Goal: Information Seeking & Learning: Learn about a topic

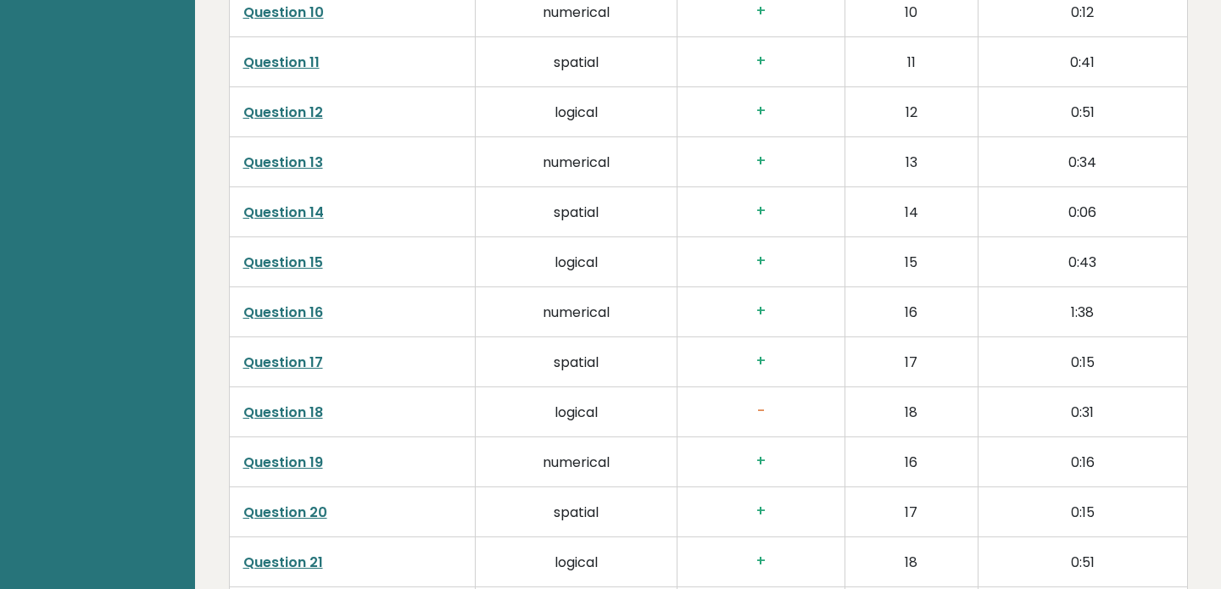
scroll to position [3305, 0]
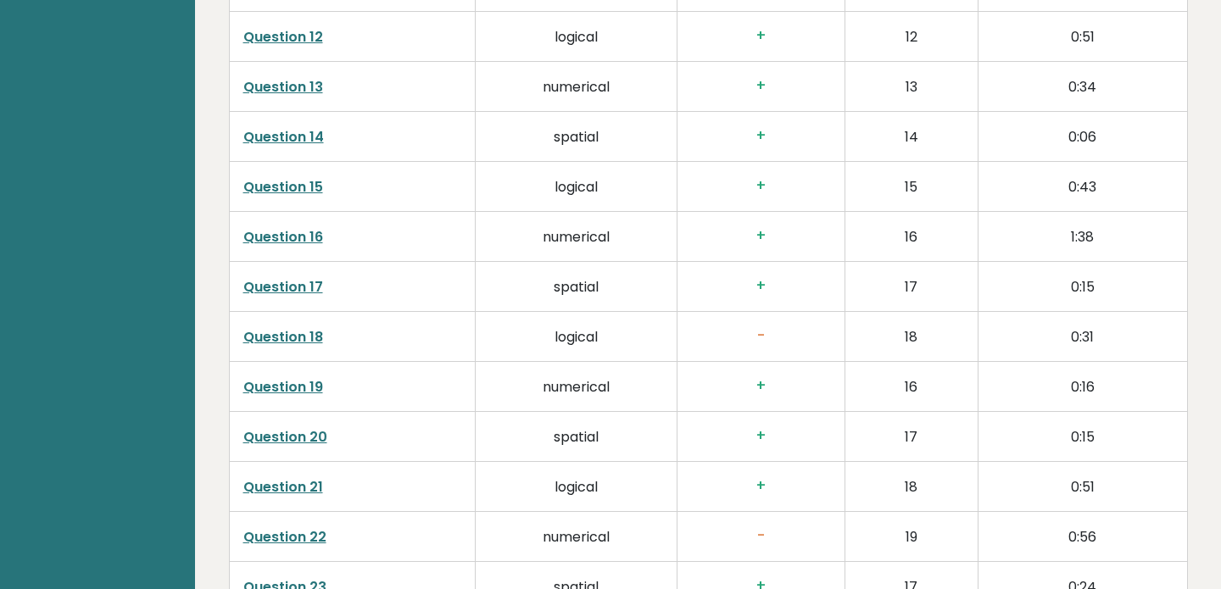
click at [273, 327] on link "Question 18" at bounding box center [283, 336] width 80 height 19
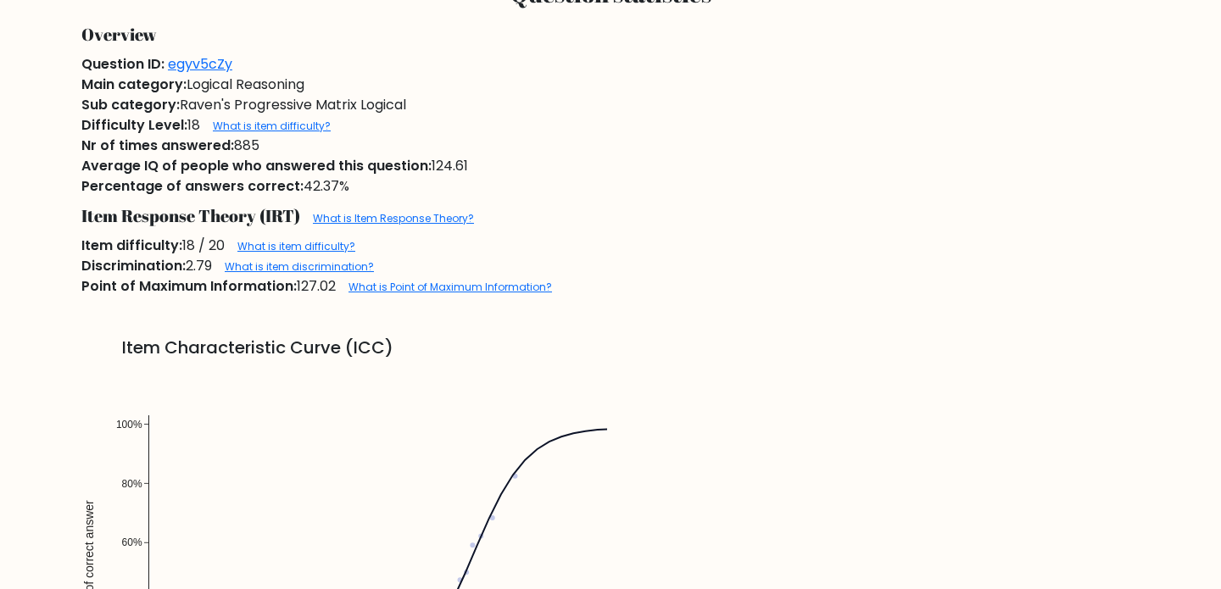
scroll to position [873, 0]
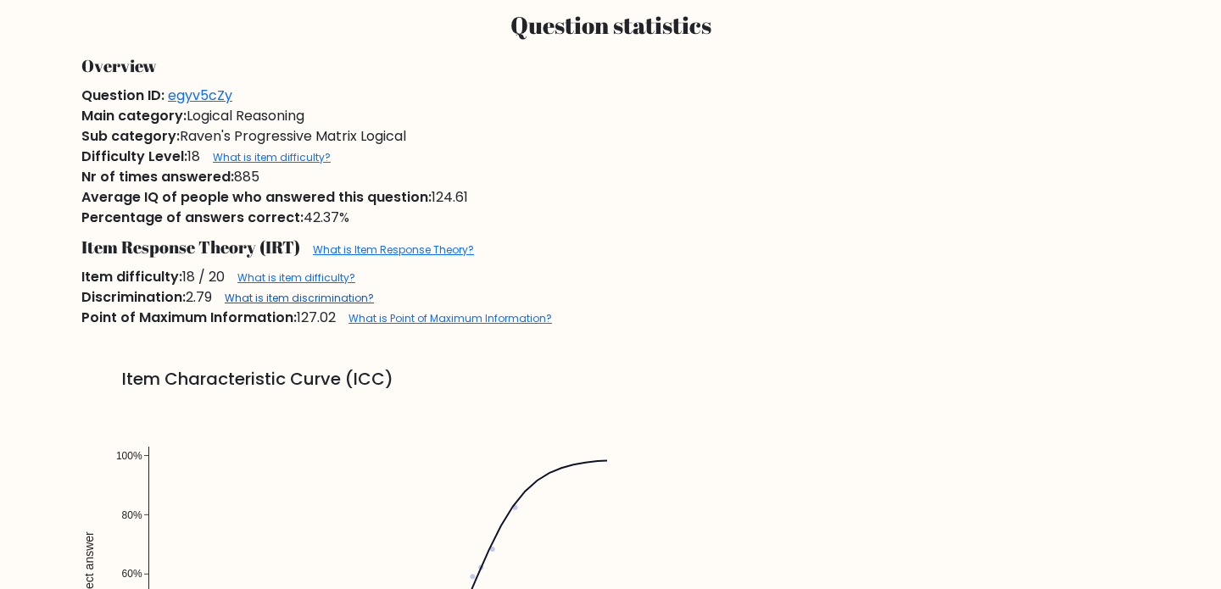
click at [321, 297] on link "What is item discrimination?" at bounding box center [299, 298] width 149 height 14
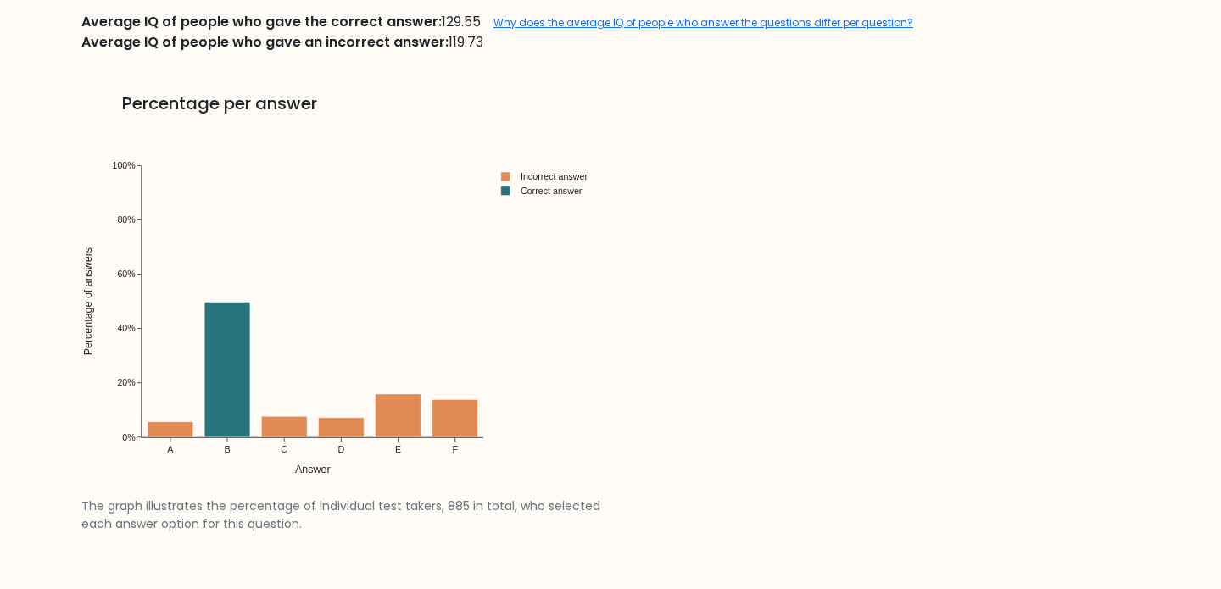
scroll to position [1837, 0]
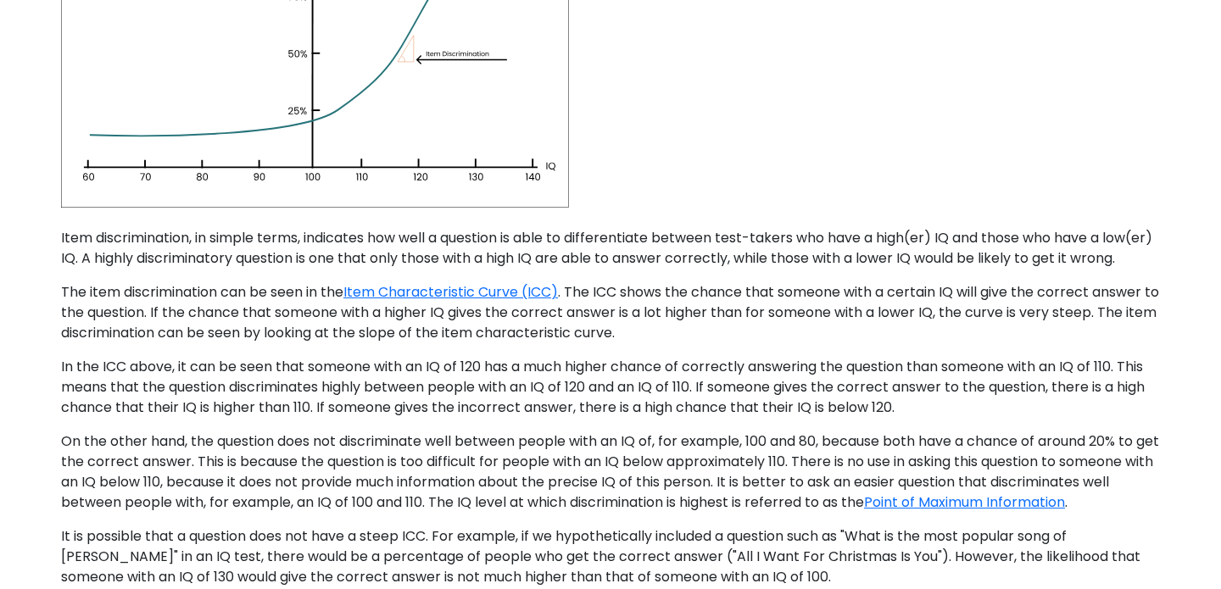
scroll to position [364, 0]
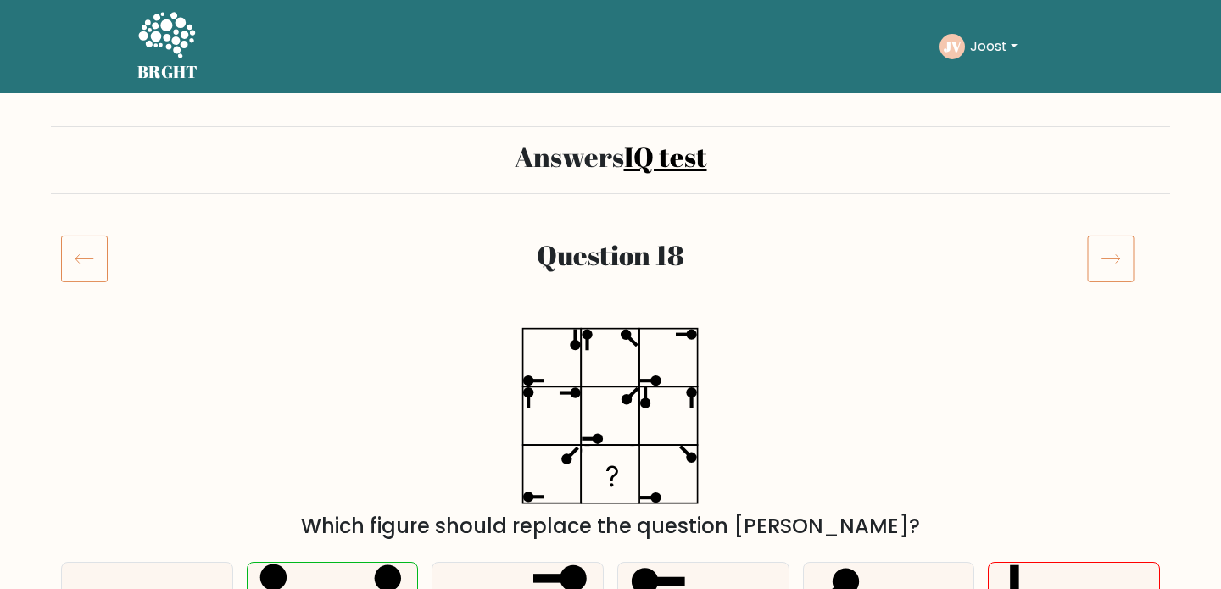
click at [985, 54] on button "Joost" at bounding box center [994, 47] width 58 height 22
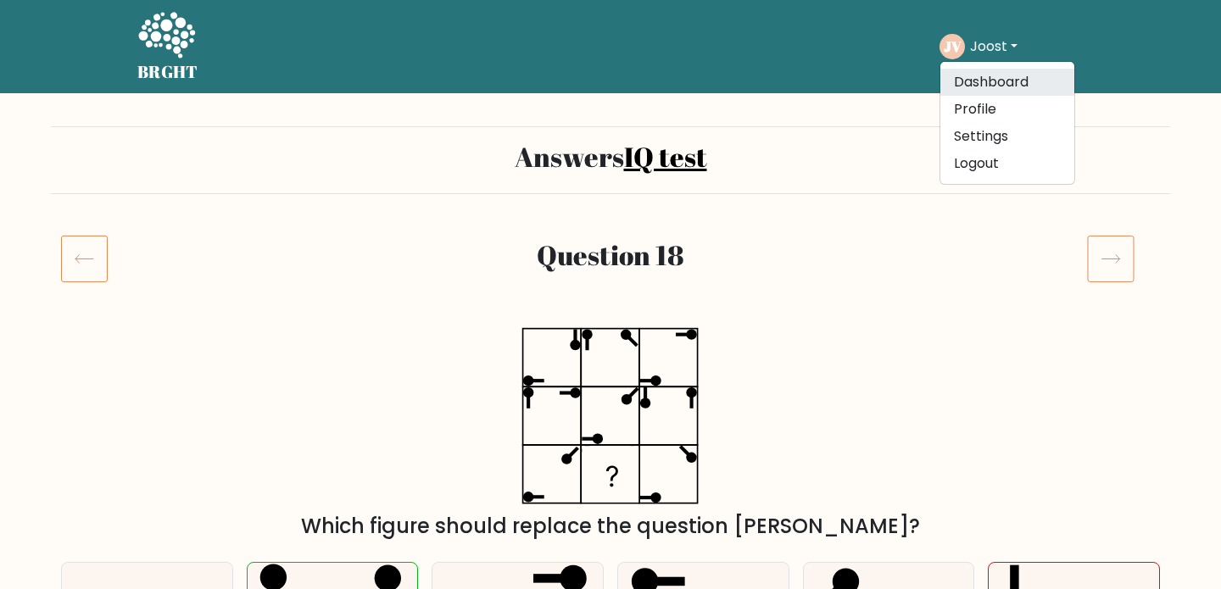
click at [988, 82] on link "Dashboard" at bounding box center [1007, 82] width 134 height 27
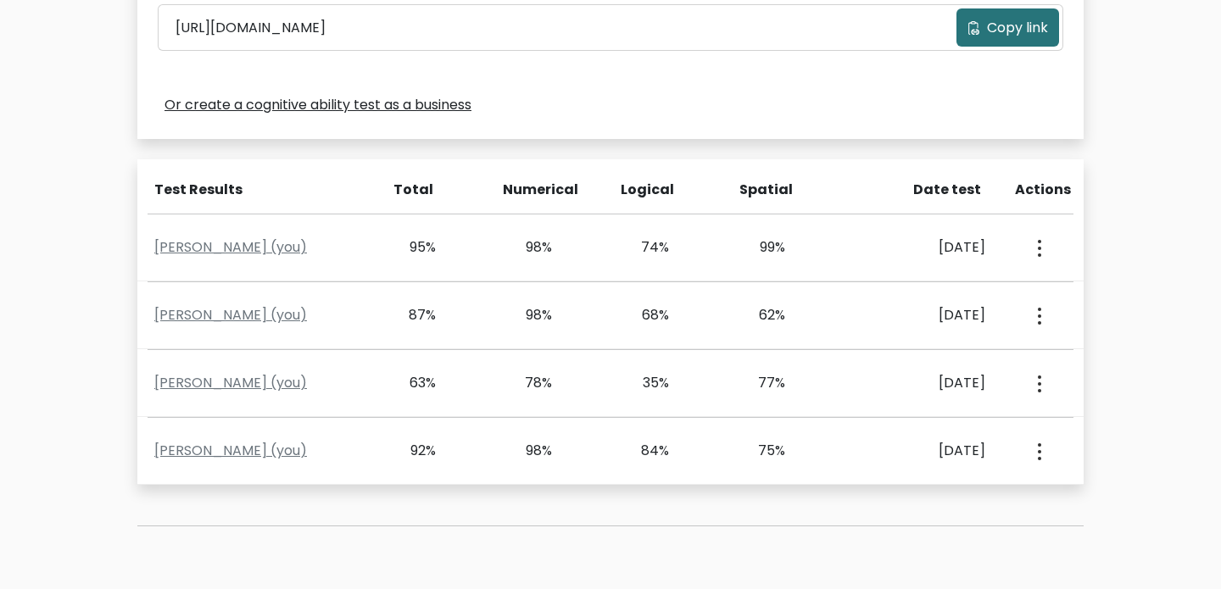
scroll to position [610, 0]
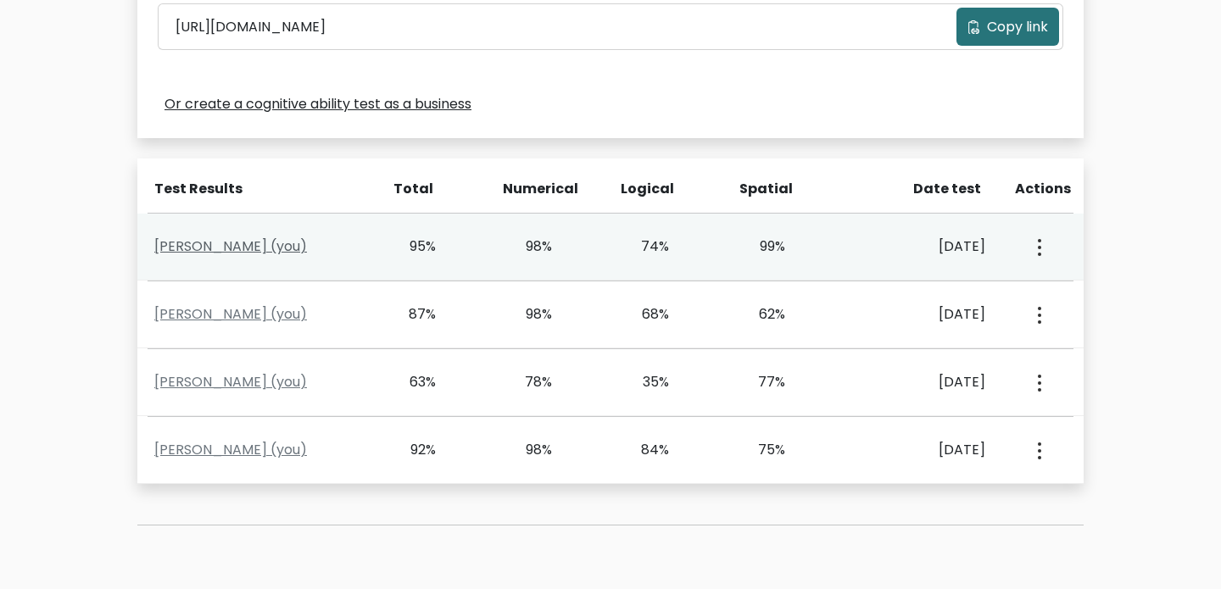
click at [276, 247] on link "[PERSON_NAME] (you)" at bounding box center [230, 246] width 153 height 19
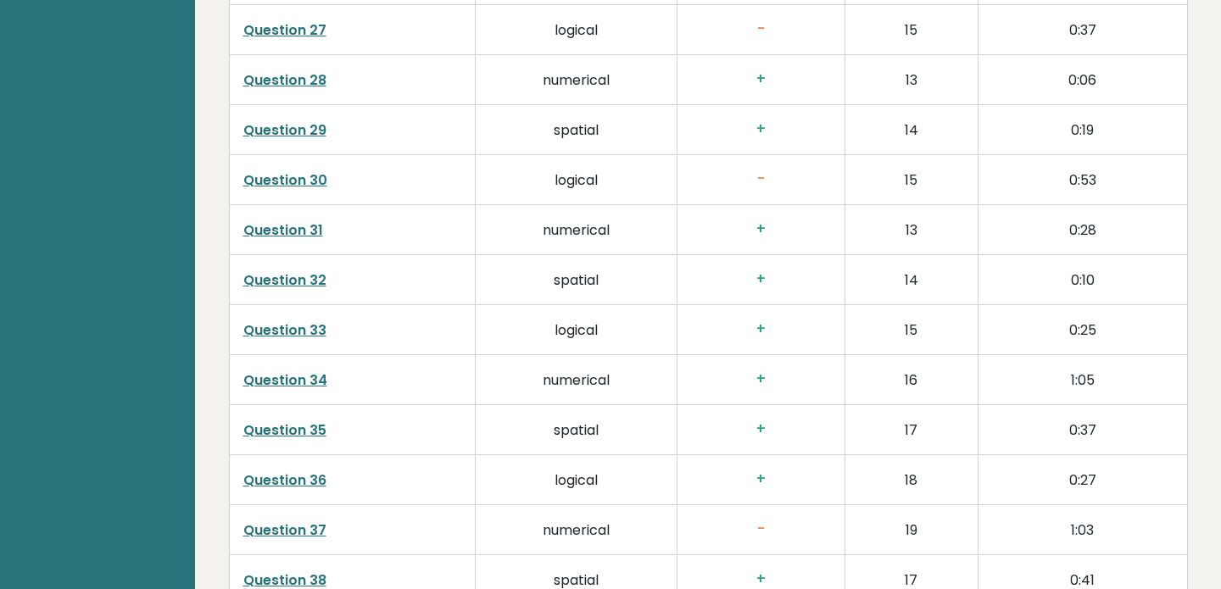
scroll to position [4647, 0]
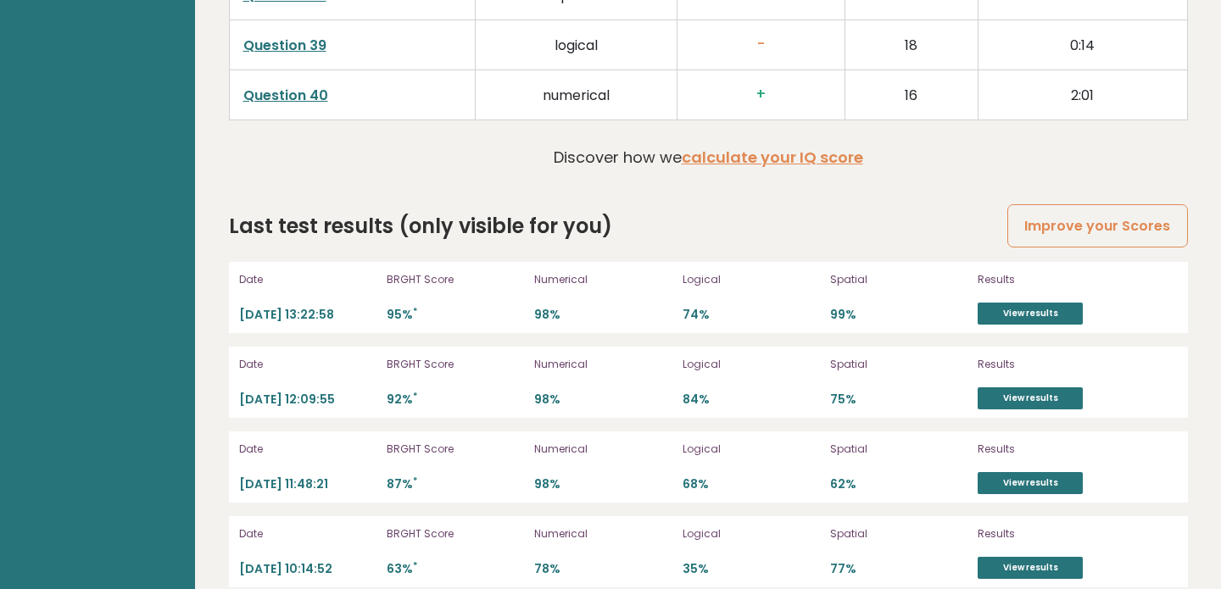
click at [287, 561] on p "2025-09-21 10:14:52" at bounding box center [307, 569] width 137 height 16
click at [1028, 557] on link "View results" at bounding box center [1029, 568] width 105 height 22
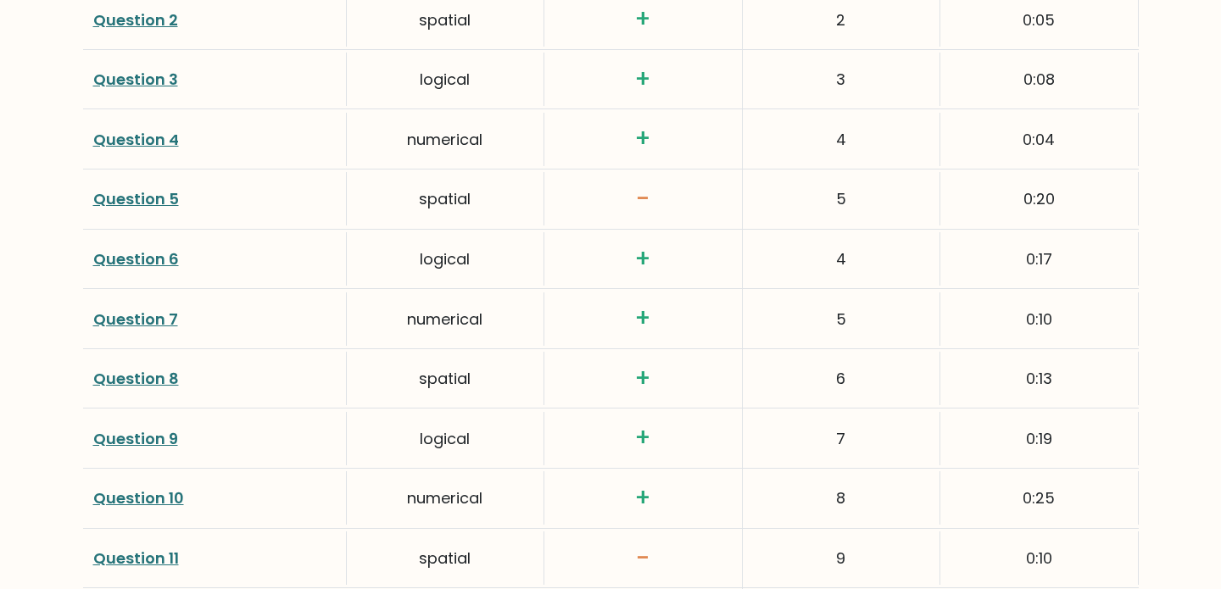
scroll to position [2529, 0]
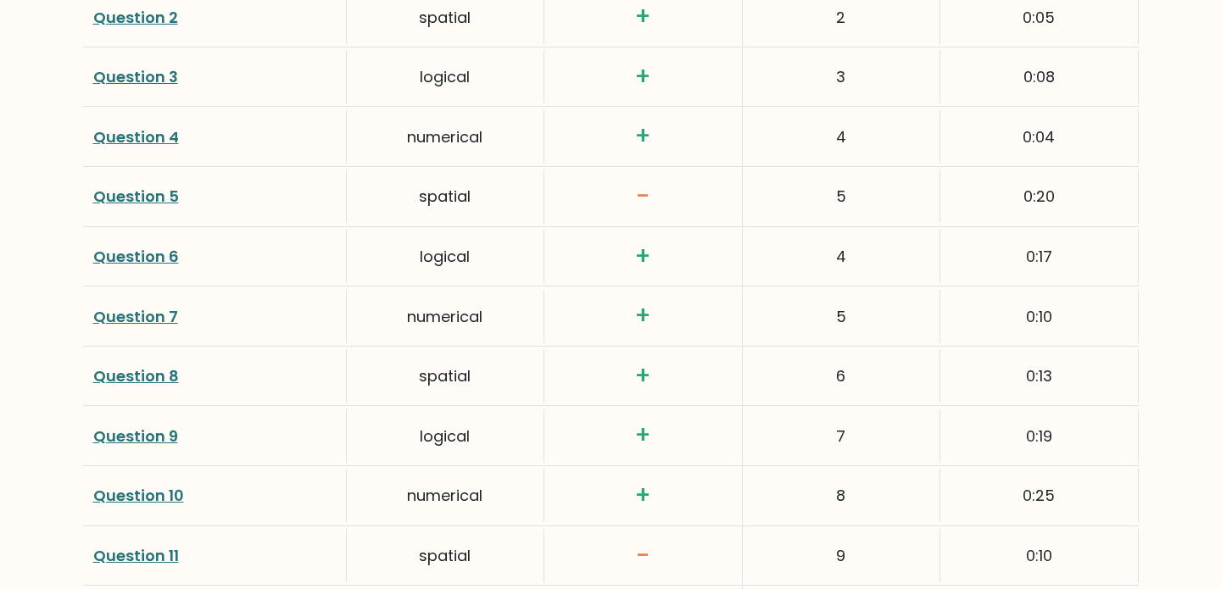
click at [169, 196] on link "Question 5" at bounding box center [136, 196] width 86 height 21
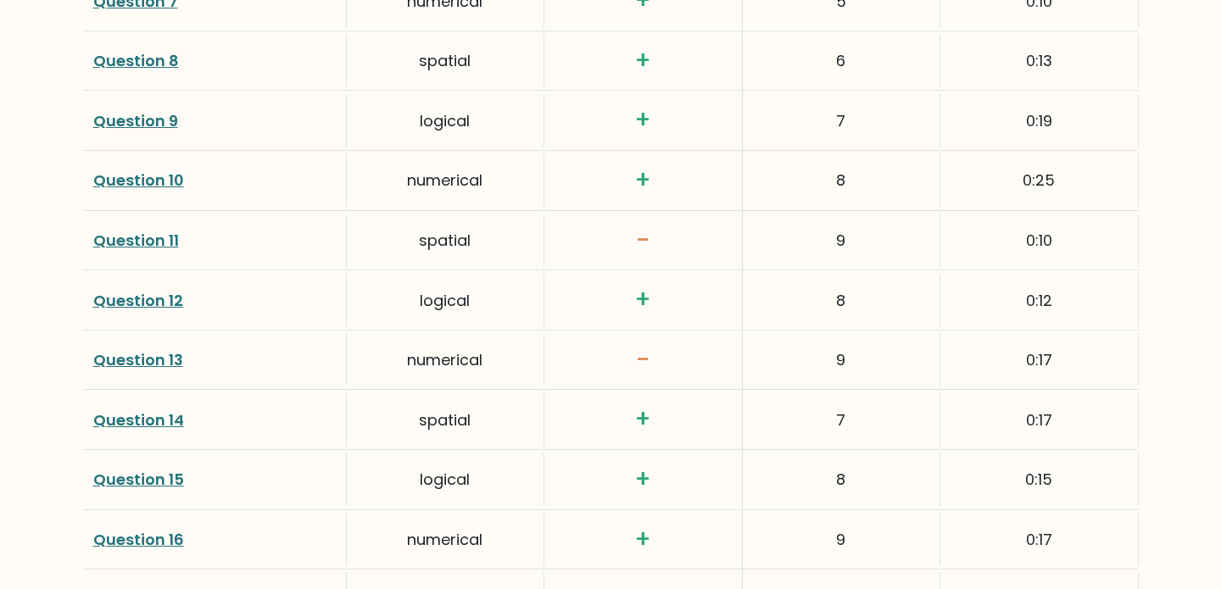
scroll to position [2847, 0]
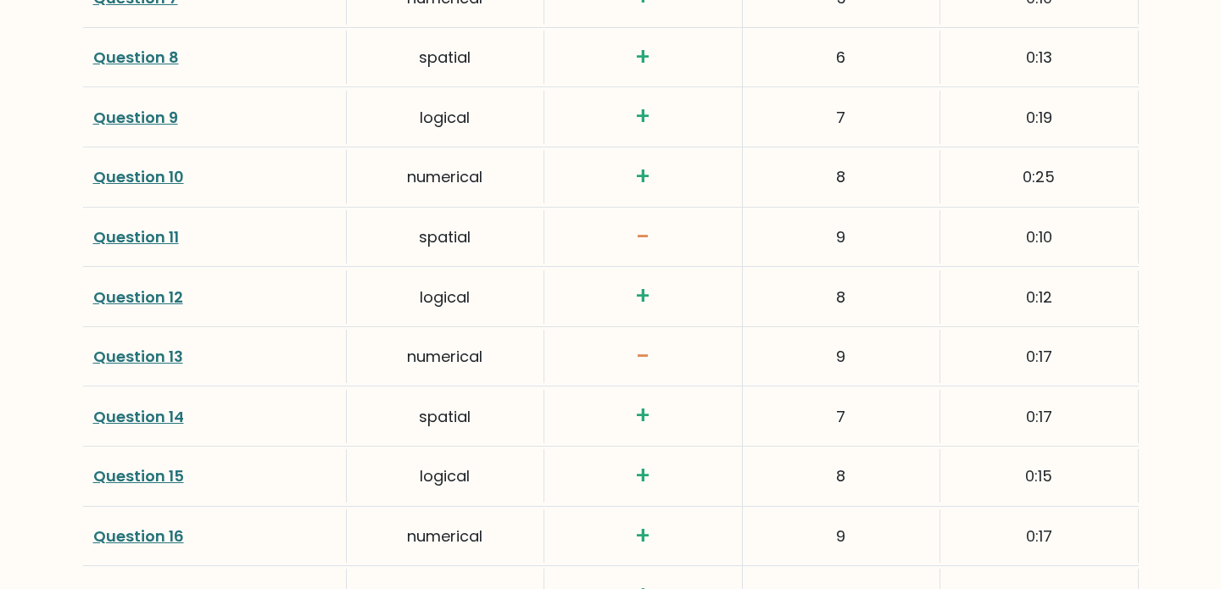
click at [151, 292] on link "Question 12" at bounding box center [138, 297] width 90 height 21
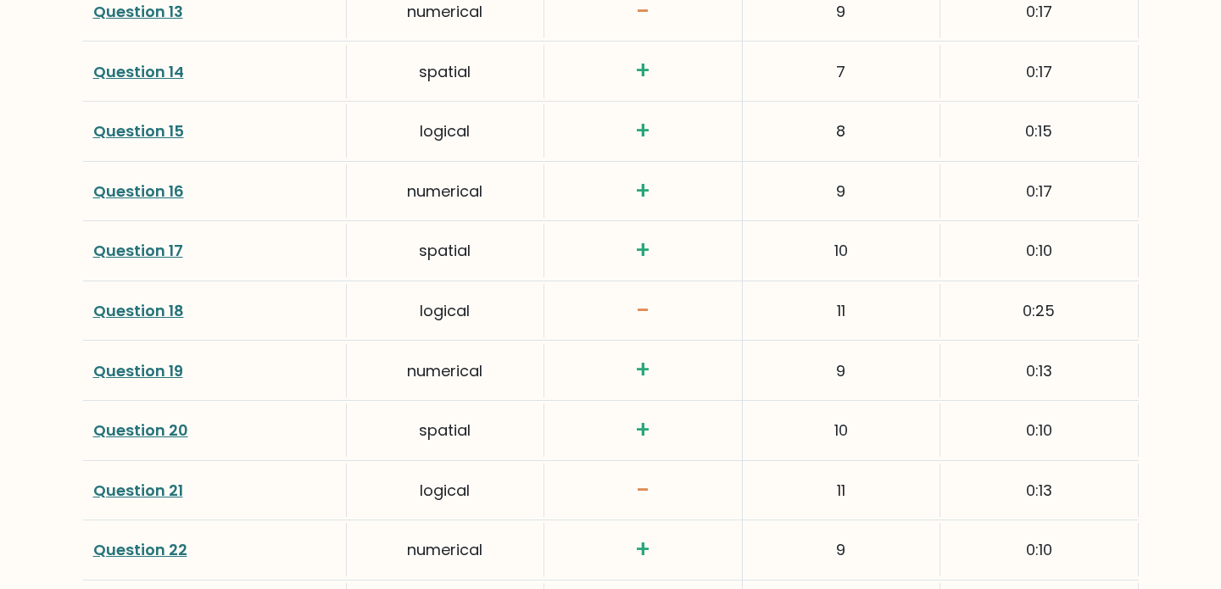
scroll to position [3214, 0]
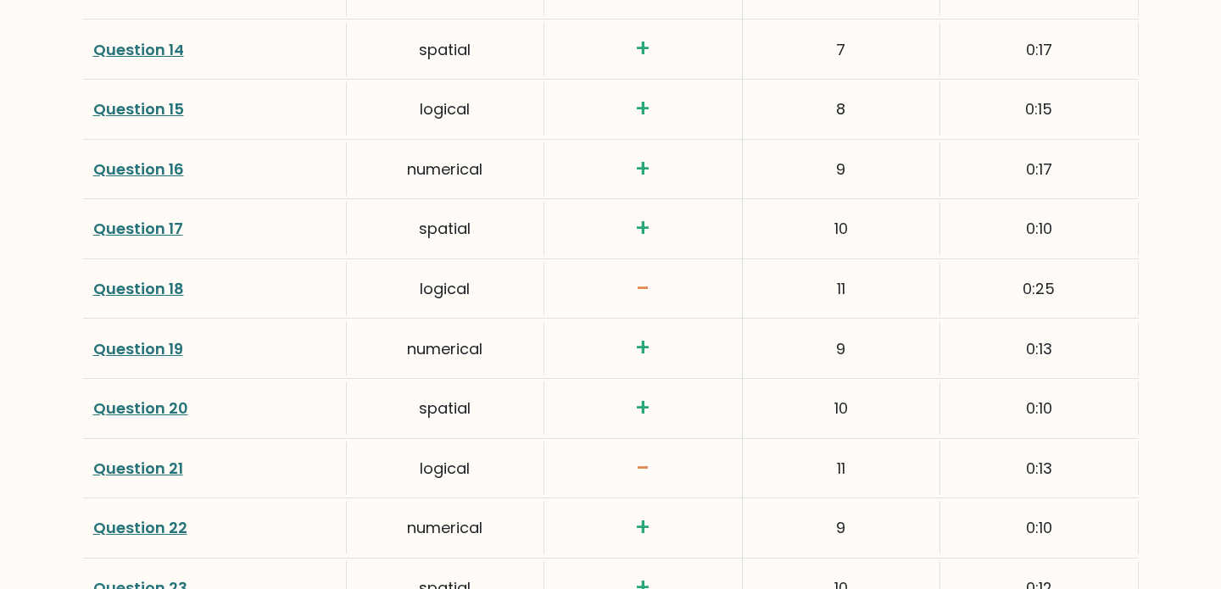
click at [147, 348] on link "Question 19" at bounding box center [138, 348] width 90 height 21
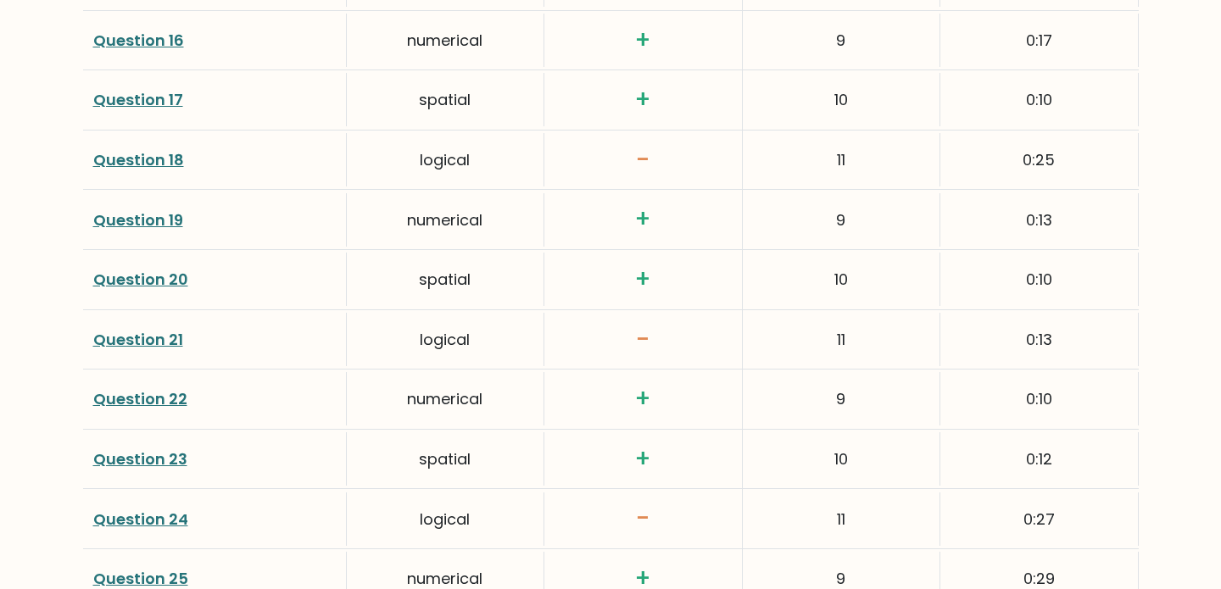
scroll to position [3344, 0]
click at [157, 339] on link "Question 21" at bounding box center [138, 338] width 90 height 21
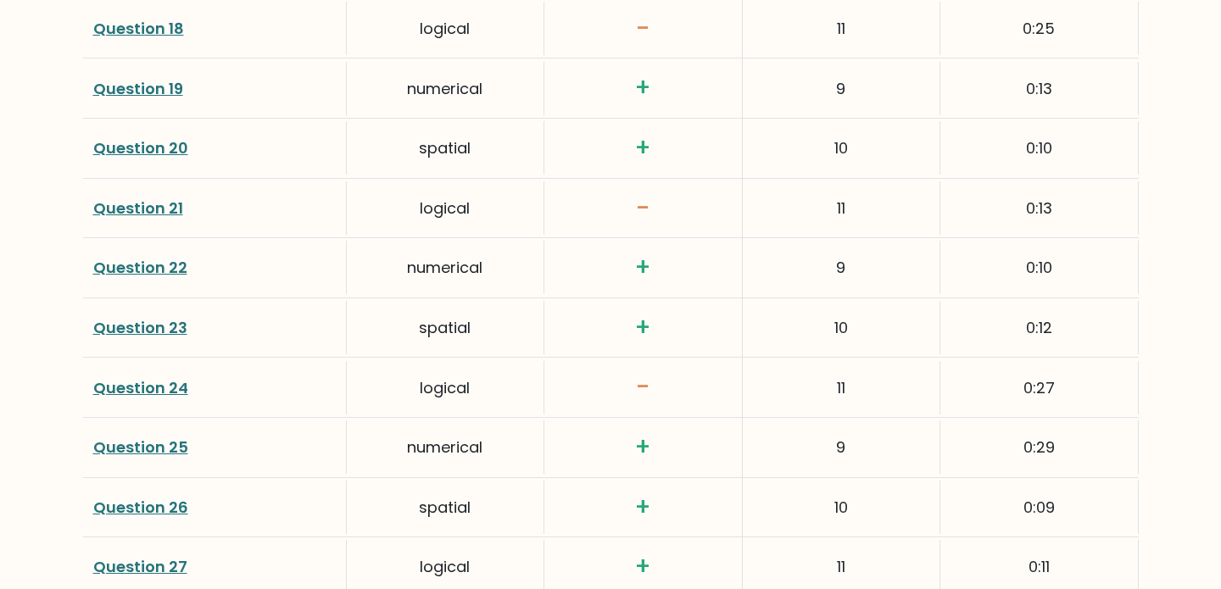
scroll to position [3500, 0]
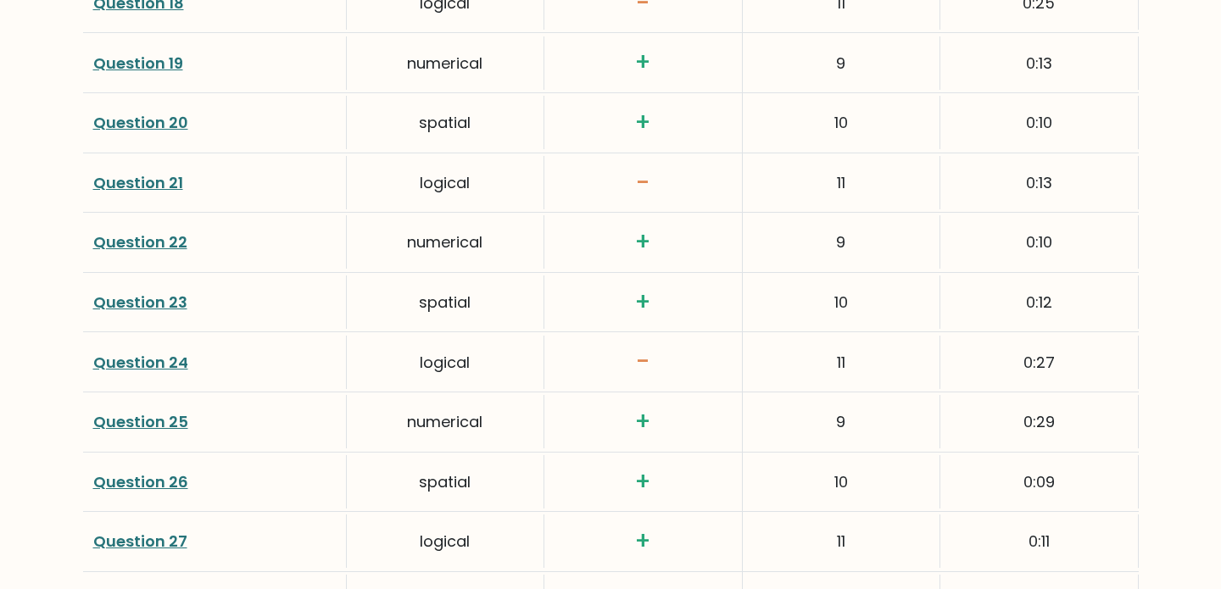
click at [183, 365] on link "Question 24" at bounding box center [140, 362] width 95 height 21
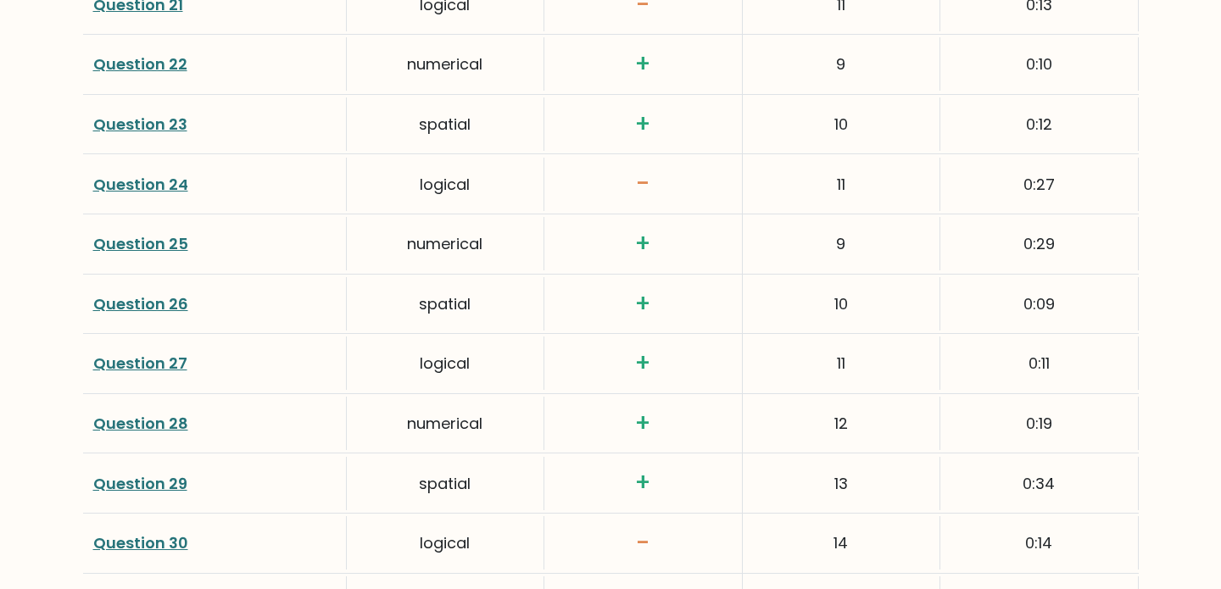
scroll to position [3863, 0]
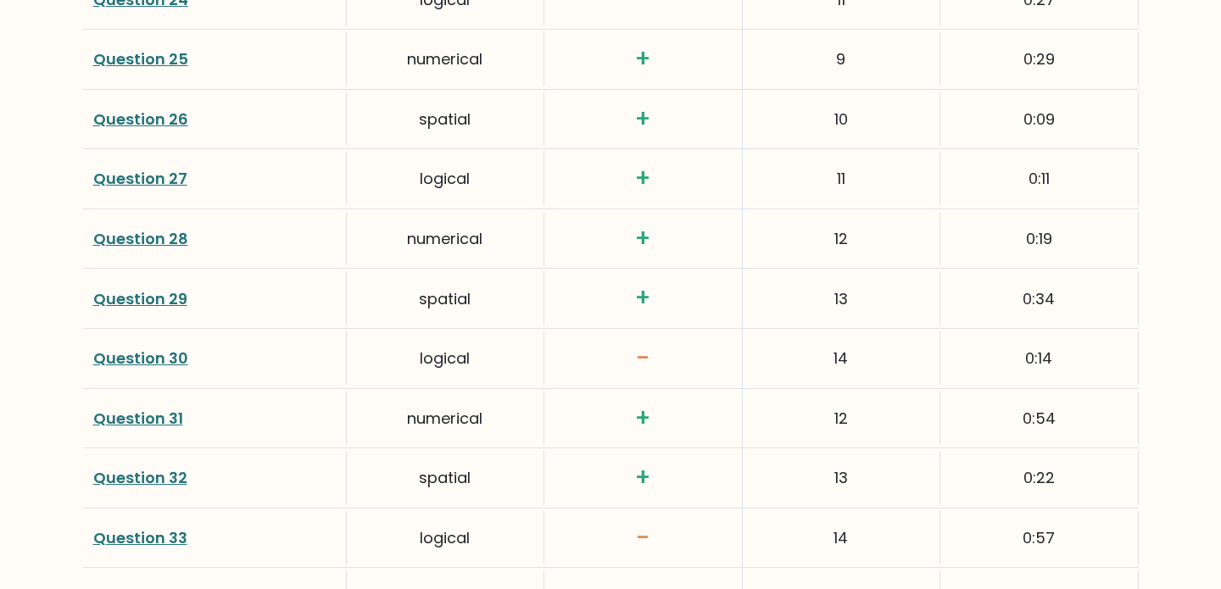
click at [186, 356] on div "Question 30" at bounding box center [215, 357] width 264 height 53
click at [159, 356] on link "Question 30" at bounding box center [140, 358] width 95 height 21
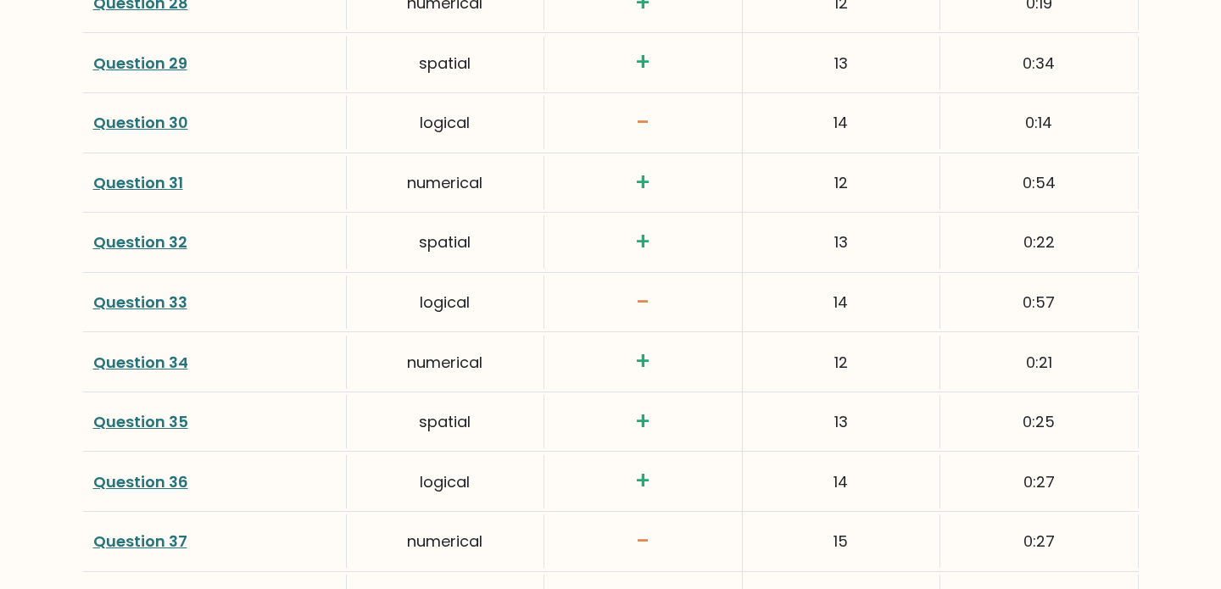
scroll to position [4103, 0]
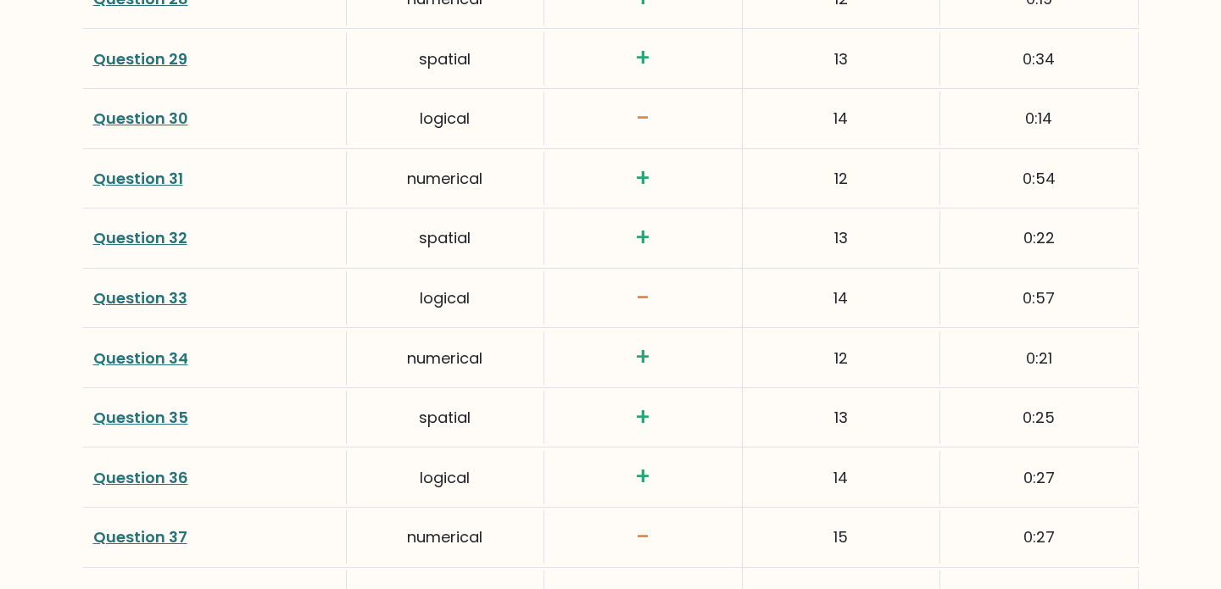
click at [161, 292] on link "Question 33" at bounding box center [140, 297] width 94 height 21
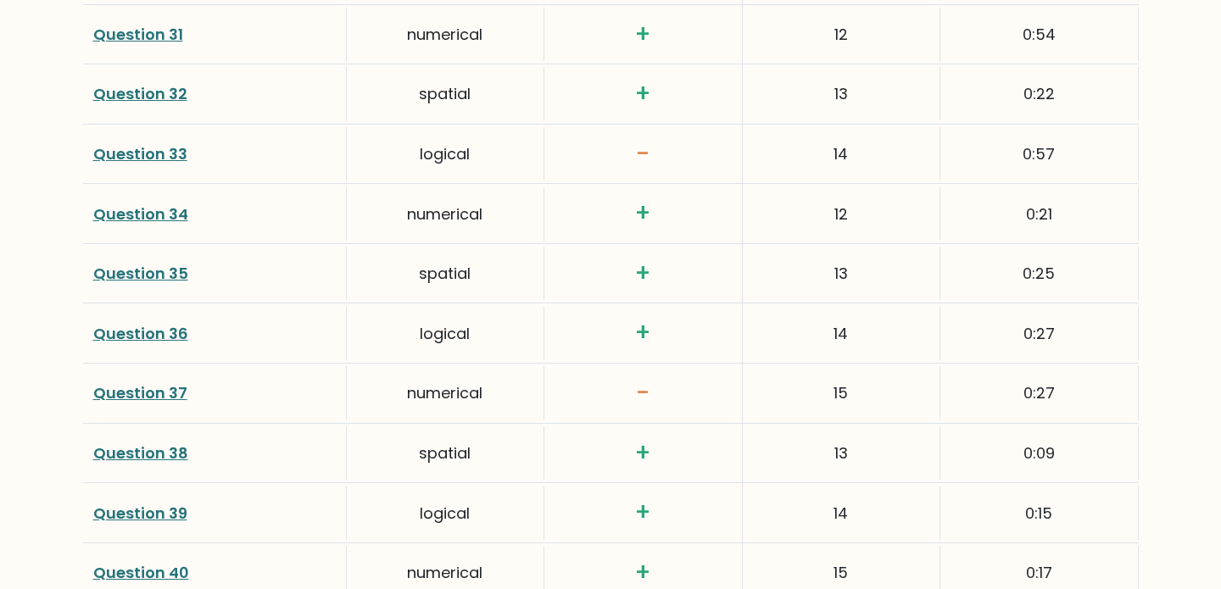
scroll to position [4335, 0]
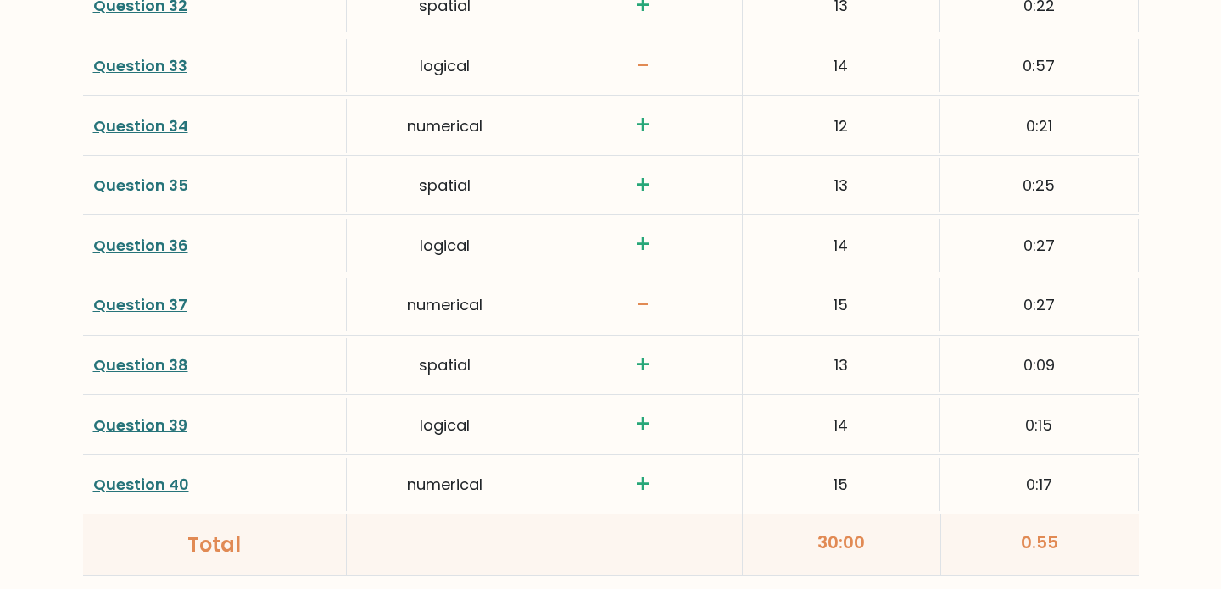
click at [178, 305] on link "Question 37" at bounding box center [140, 304] width 94 height 21
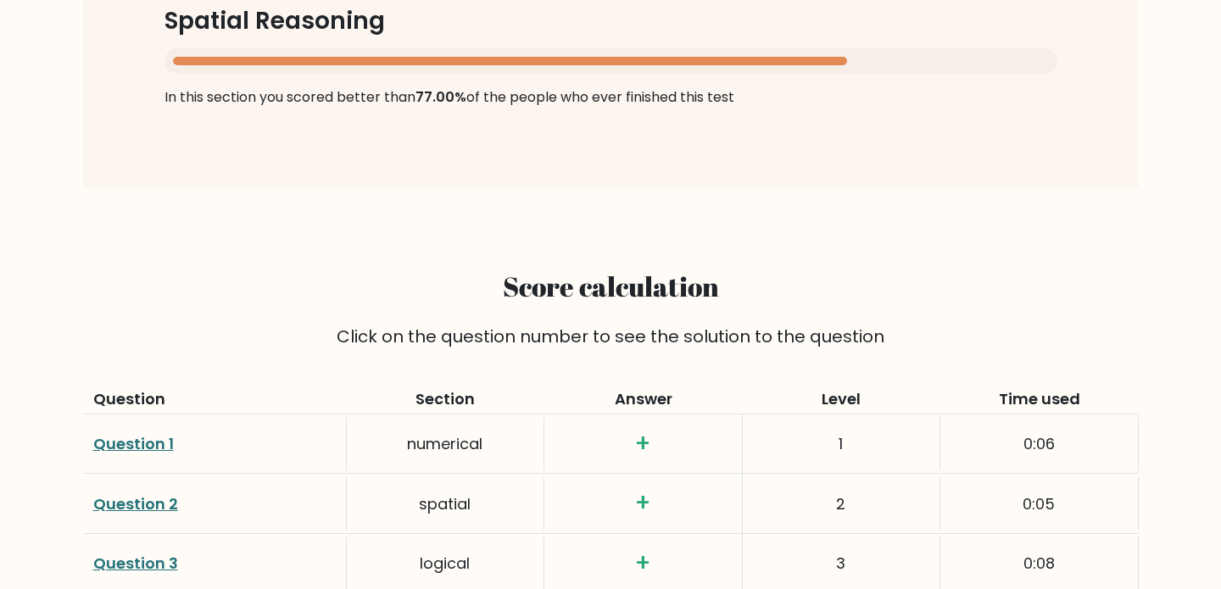
scroll to position [2045, 0]
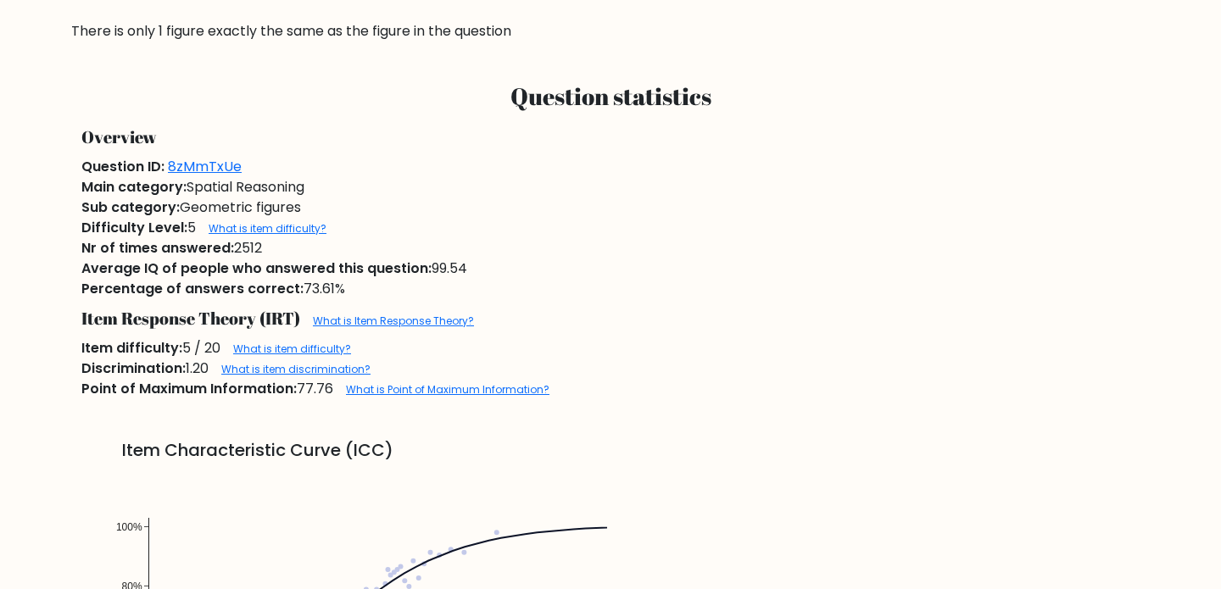
scroll to position [959, 0]
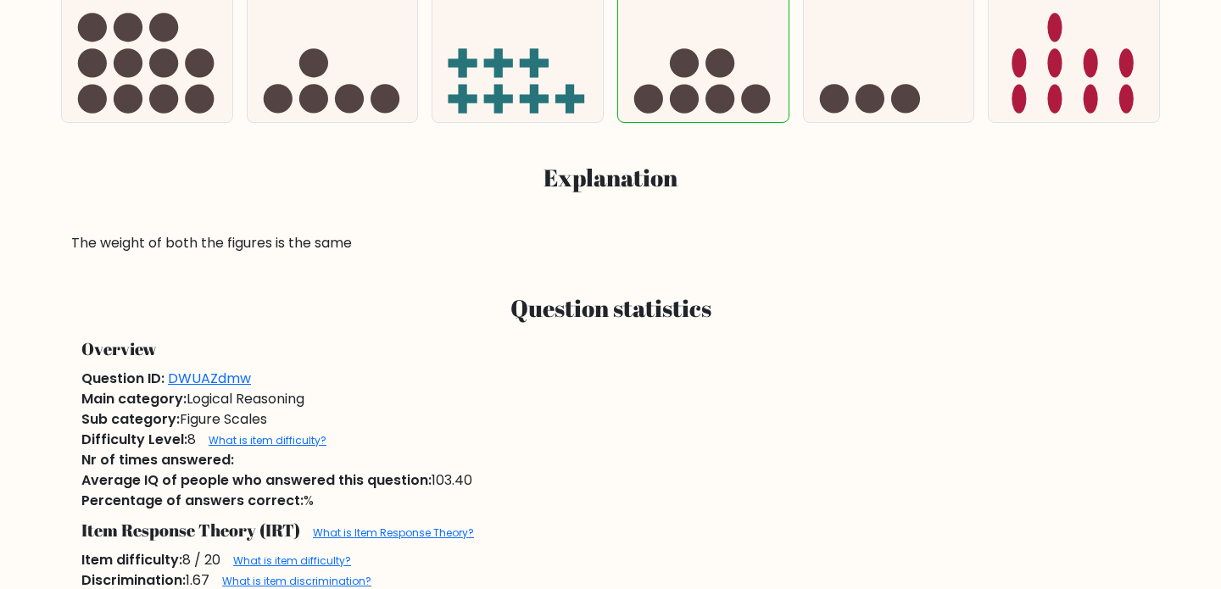
scroll to position [623, 0]
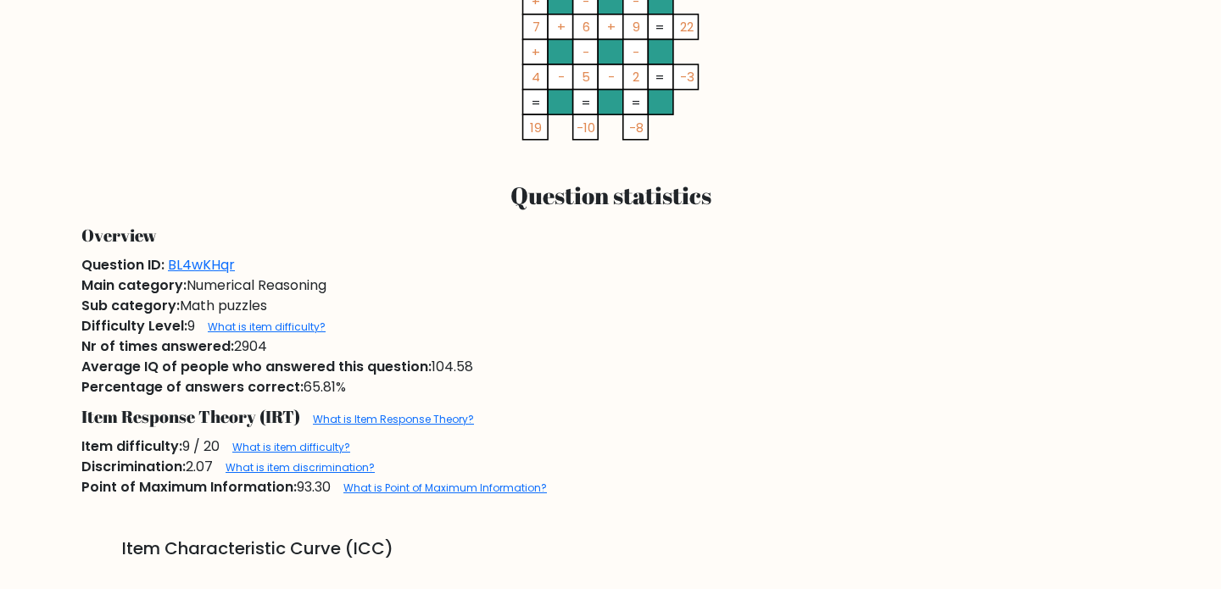
scroll to position [883, 0]
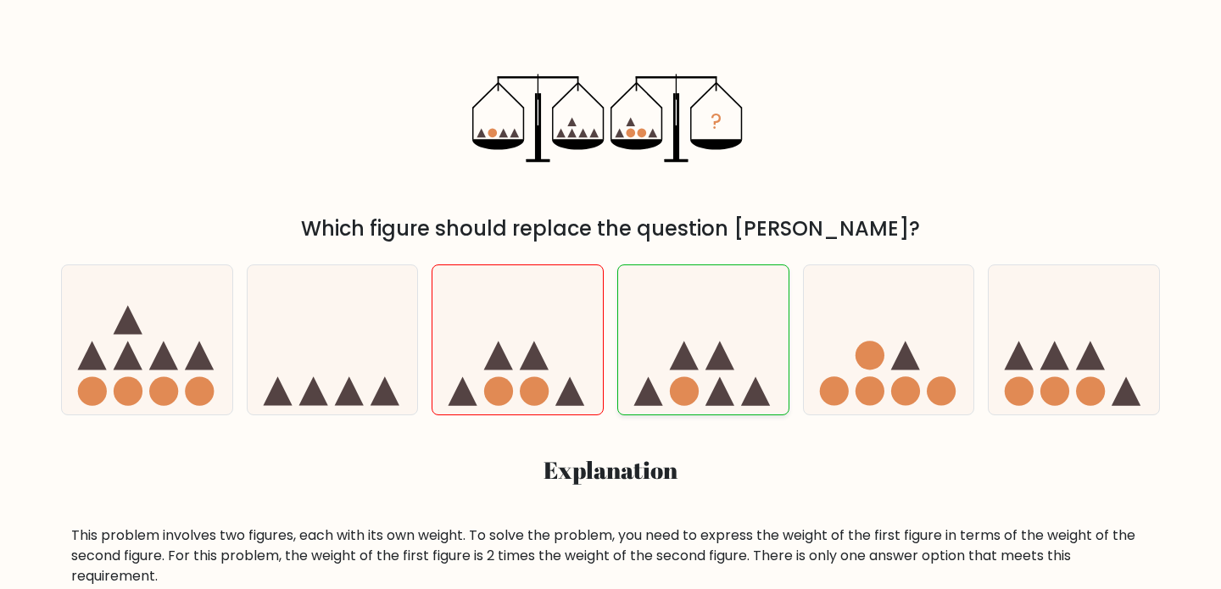
scroll to position [348, 0]
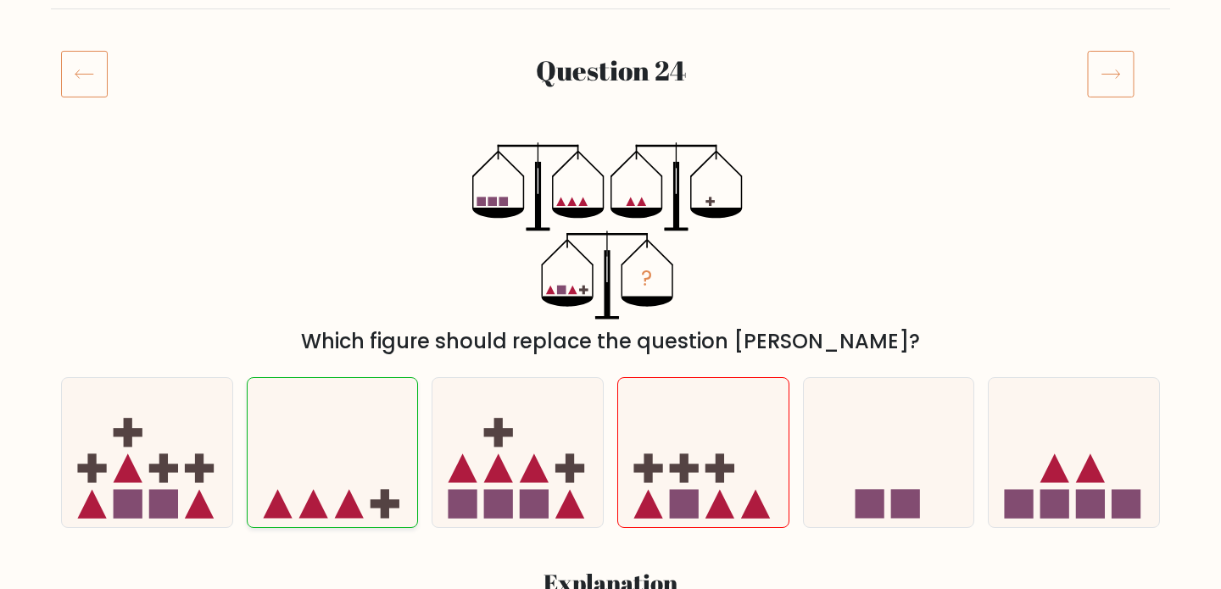
scroll to position [188, 0]
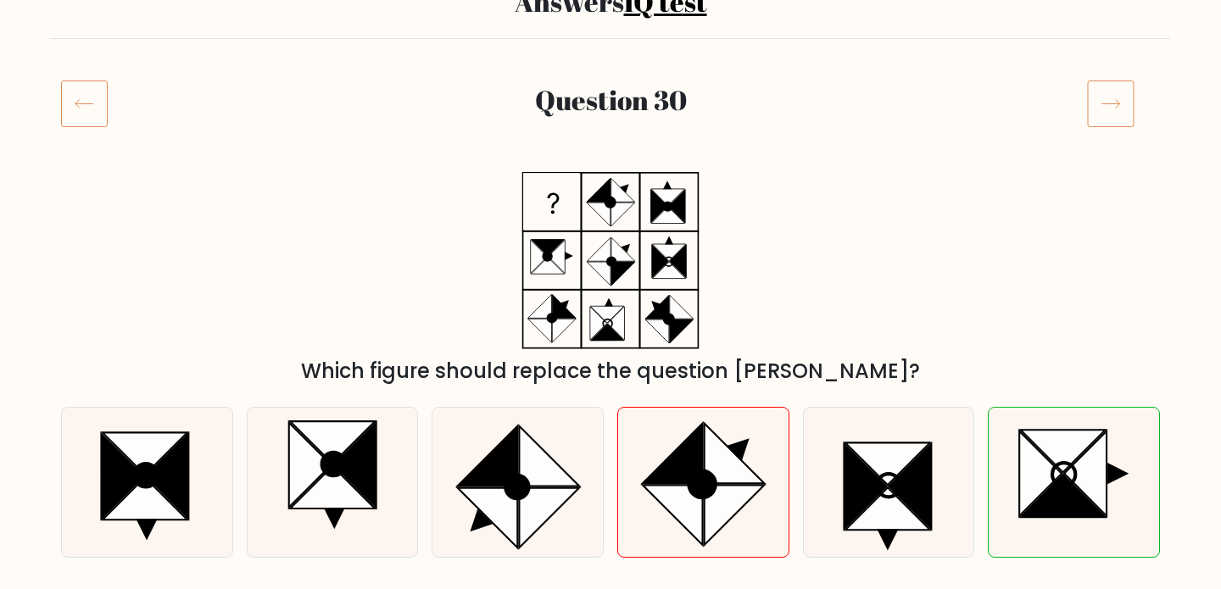
scroll to position [164, 0]
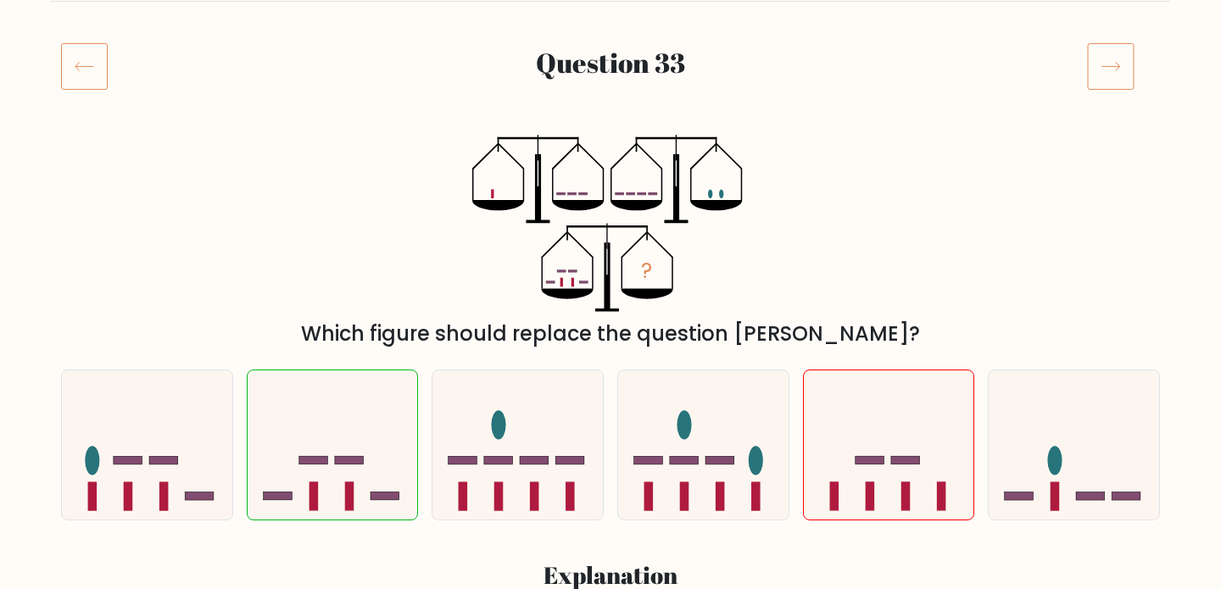
scroll to position [192, 0]
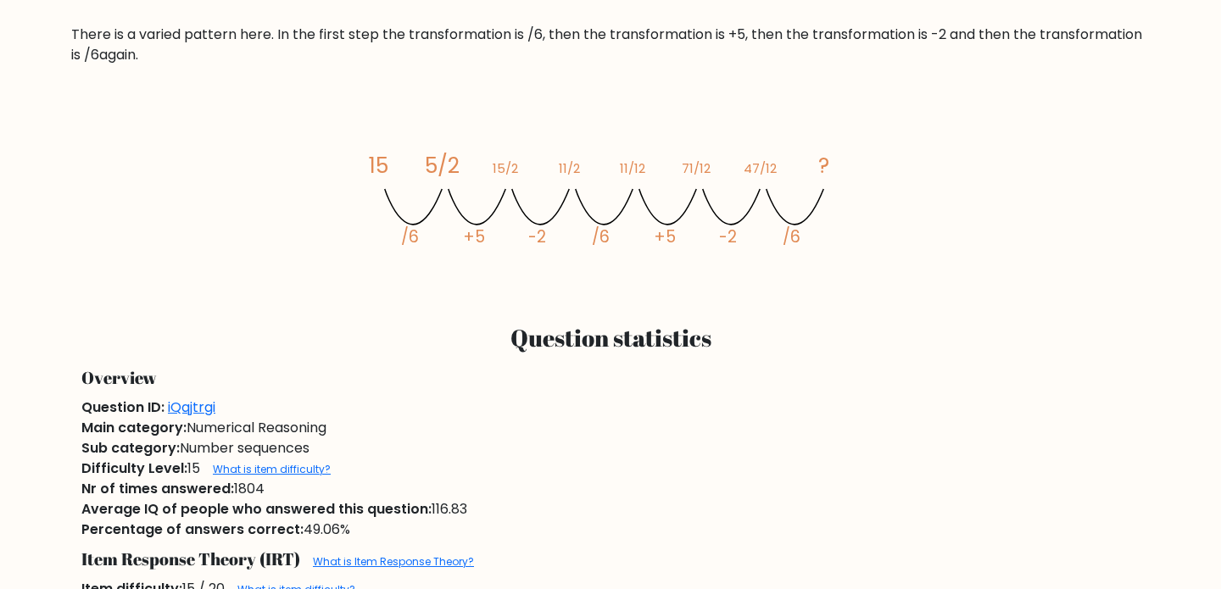
scroll to position [810, 0]
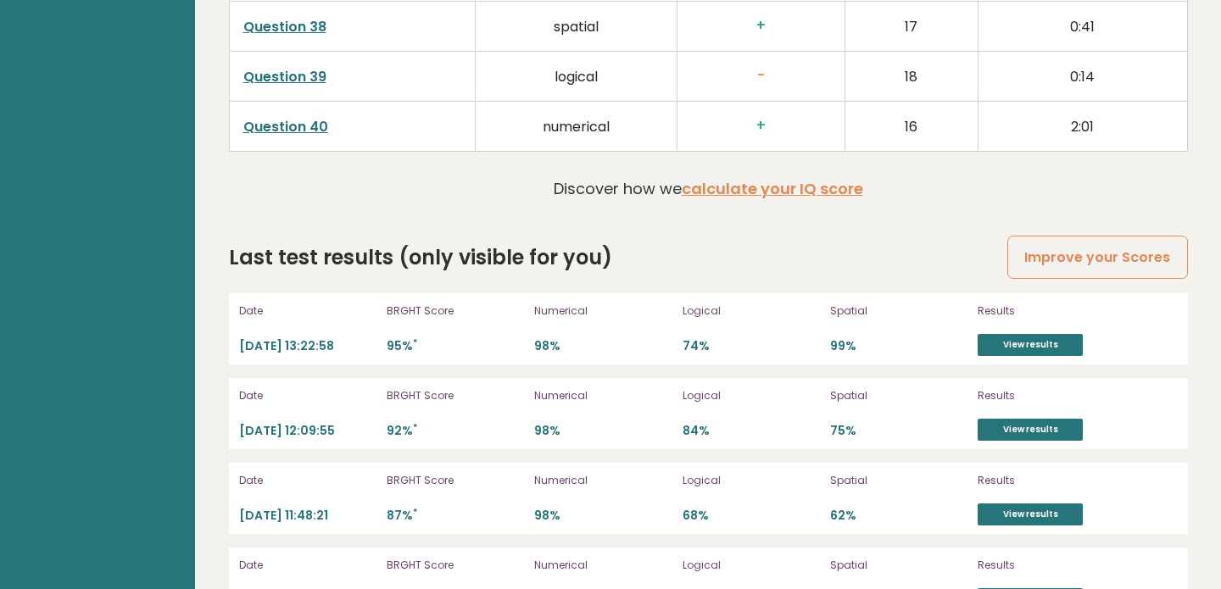
scroll to position [4613, 0]
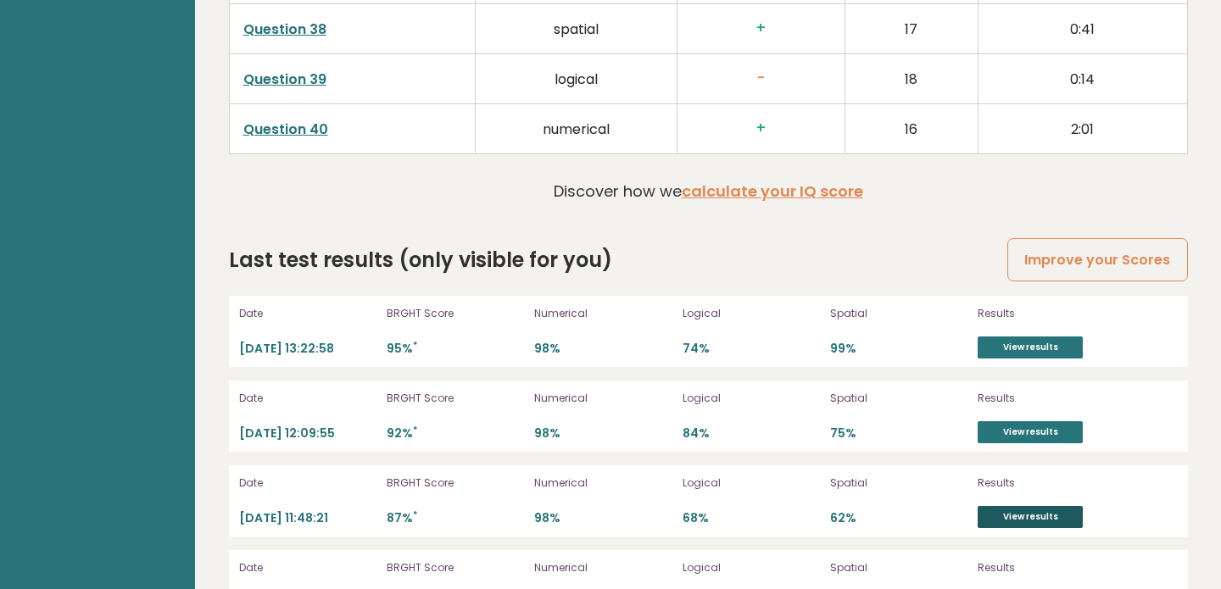
click at [1045, 506] on link "View results" at bounding box center [1029, 517] width 105 height 22
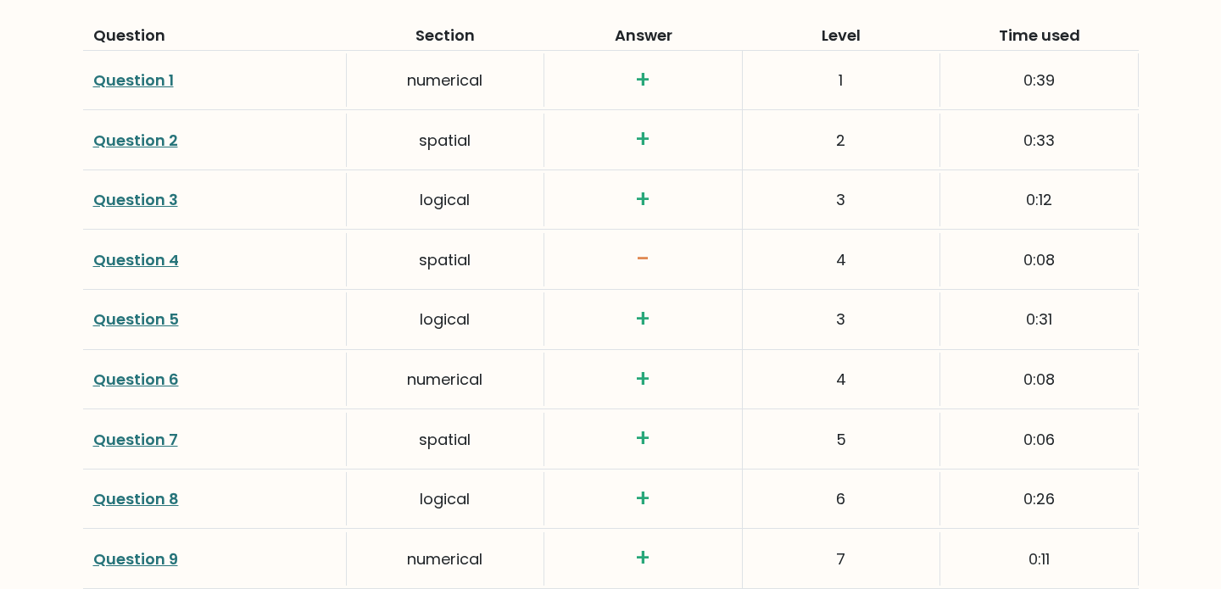
scroll to position [2423, 0]
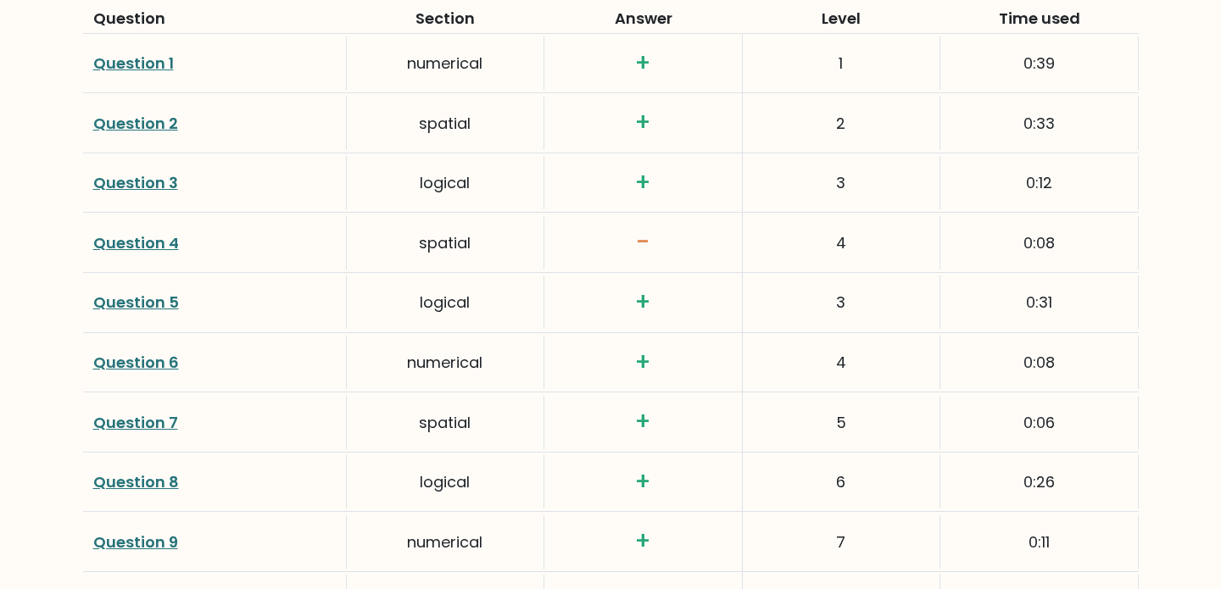
click at [147, 237] on link "Question 4" at bounding box center [136, 242] width 86 height 21
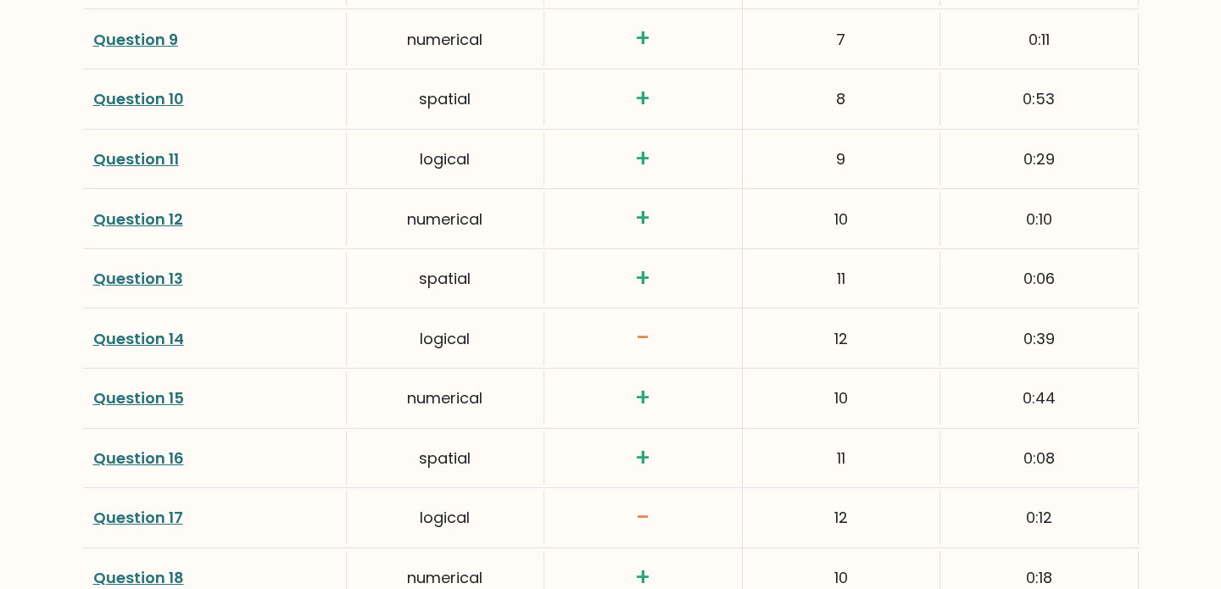
scroll to position [2930, 0]
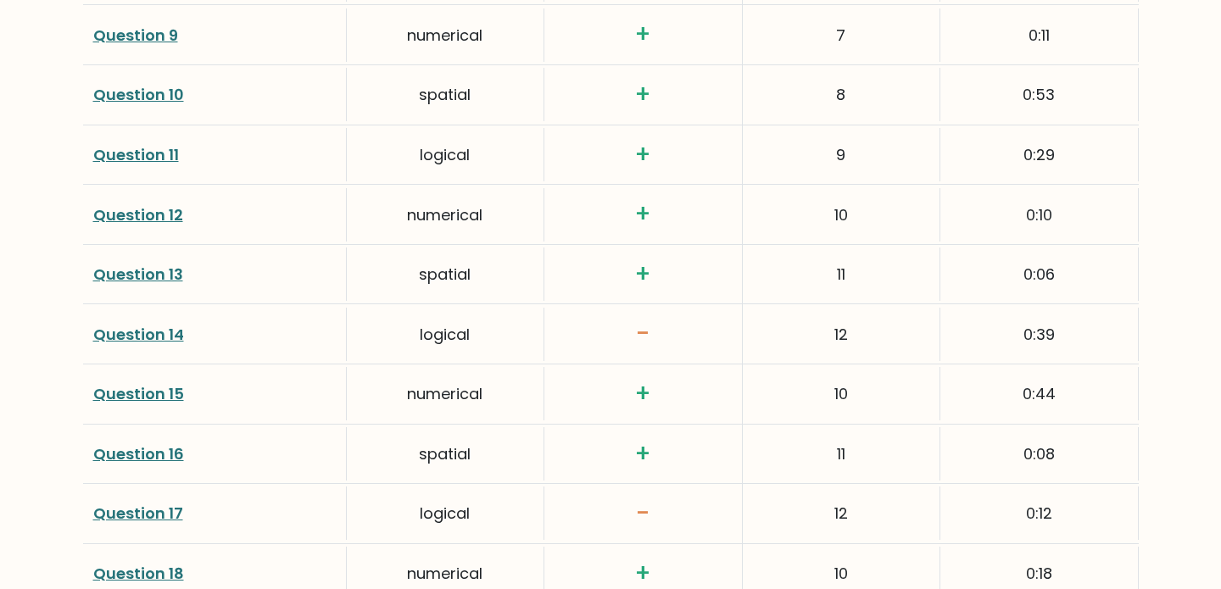
click at [152, 331] on link "Question 14" at bounding box center [138, 334] width 91 height 21
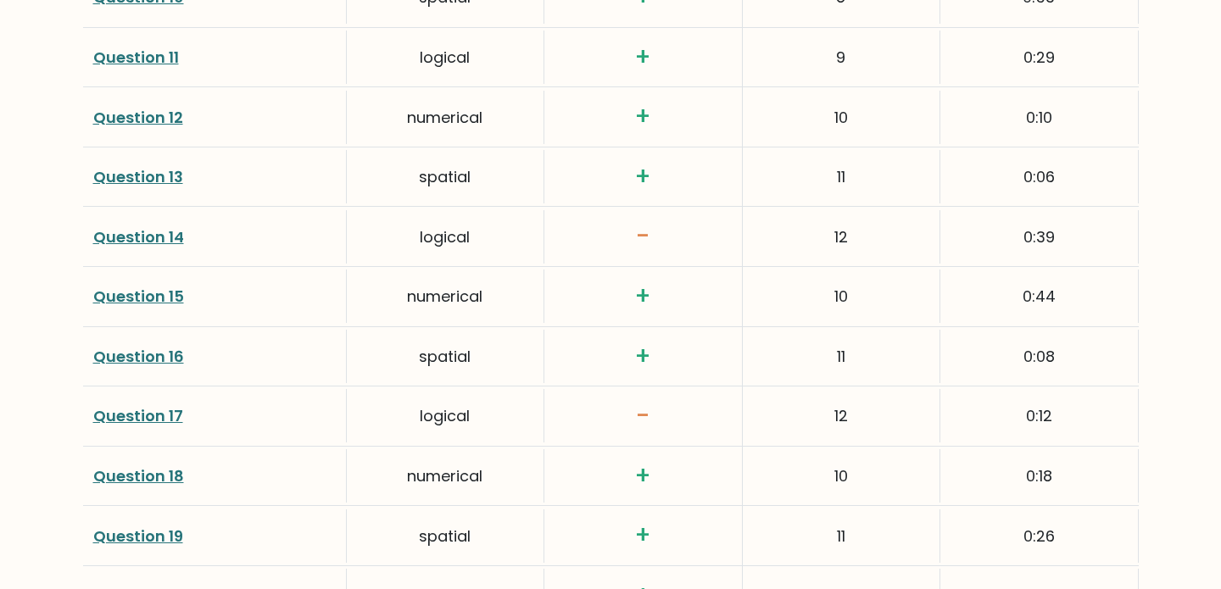
scroll to position [3046, 0]
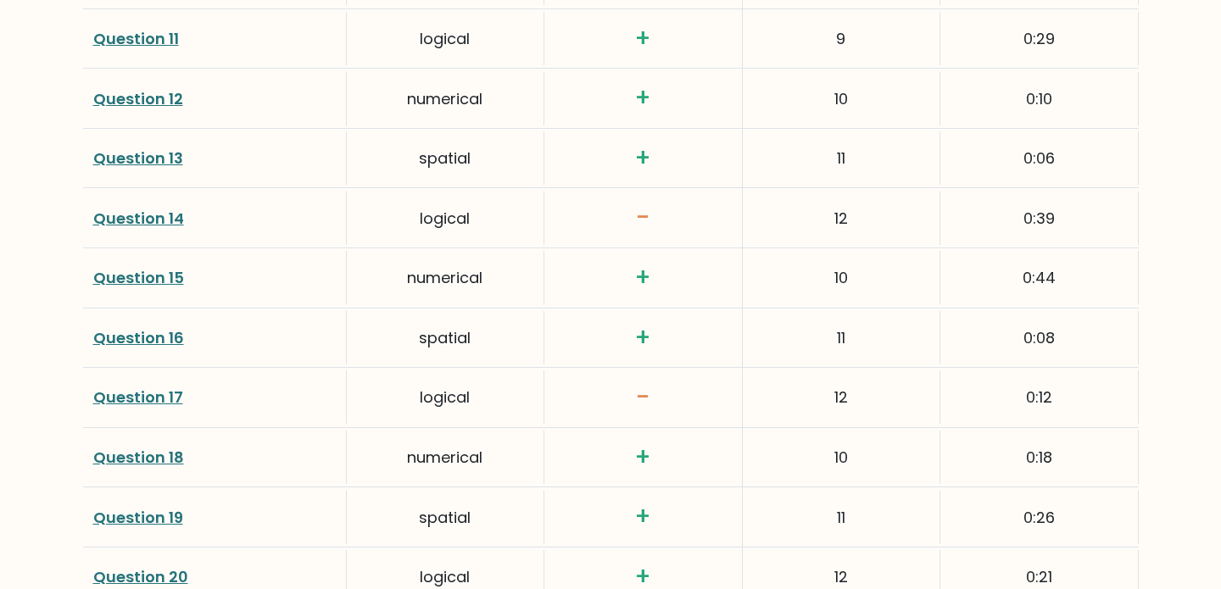
click at [134, 394] on link "Question 17" at bounding box center [138, 397] width 90 height 21
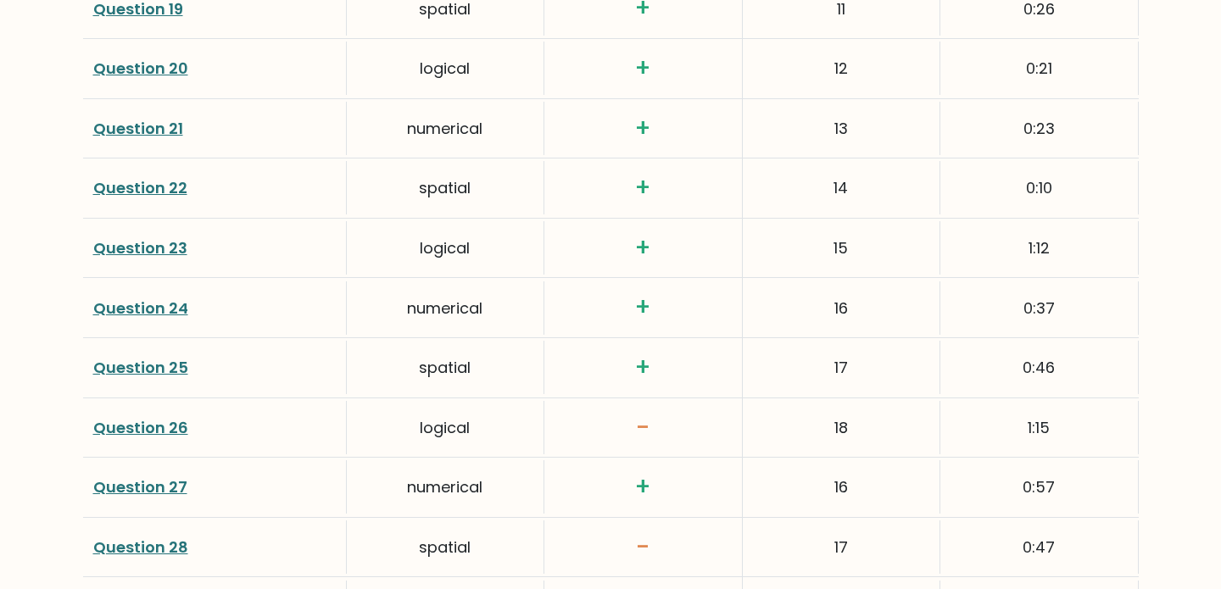
scroll to position [3584, 0]
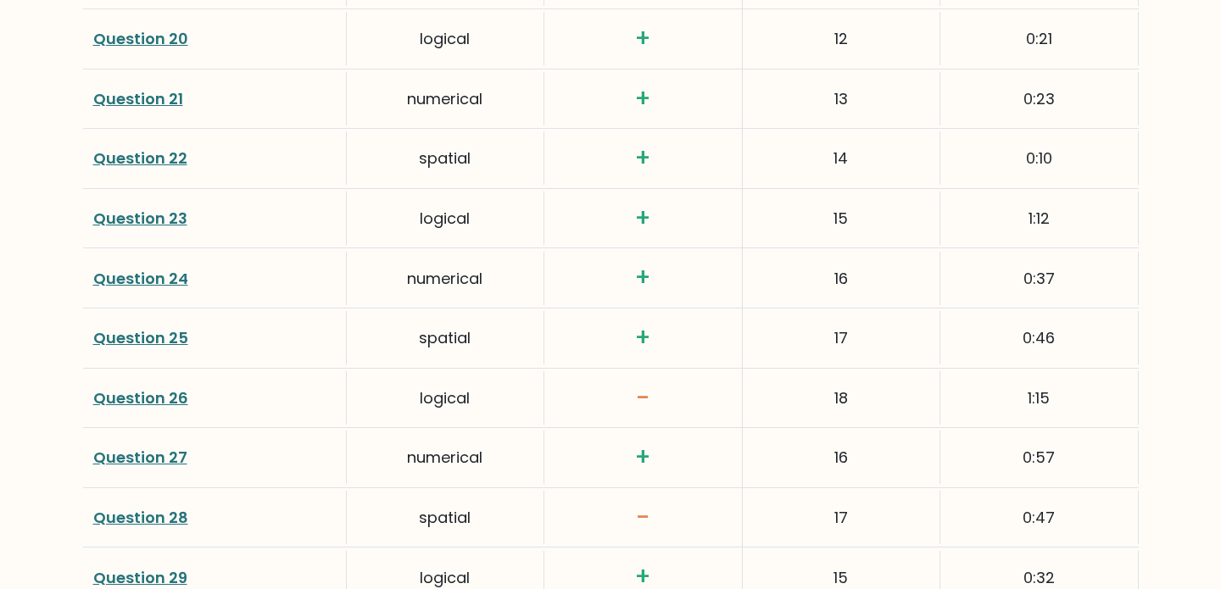
click at [169, 393] on link "Question 26" at bounding box center [140, 397] width 95 height 21
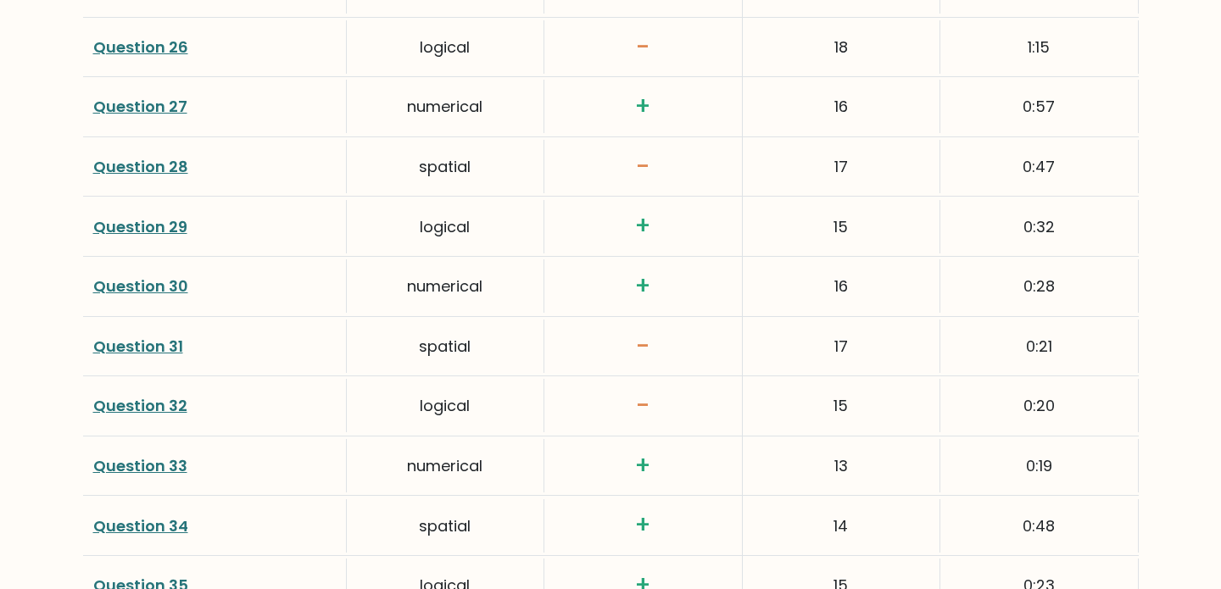
scroll to position [3945, 0]
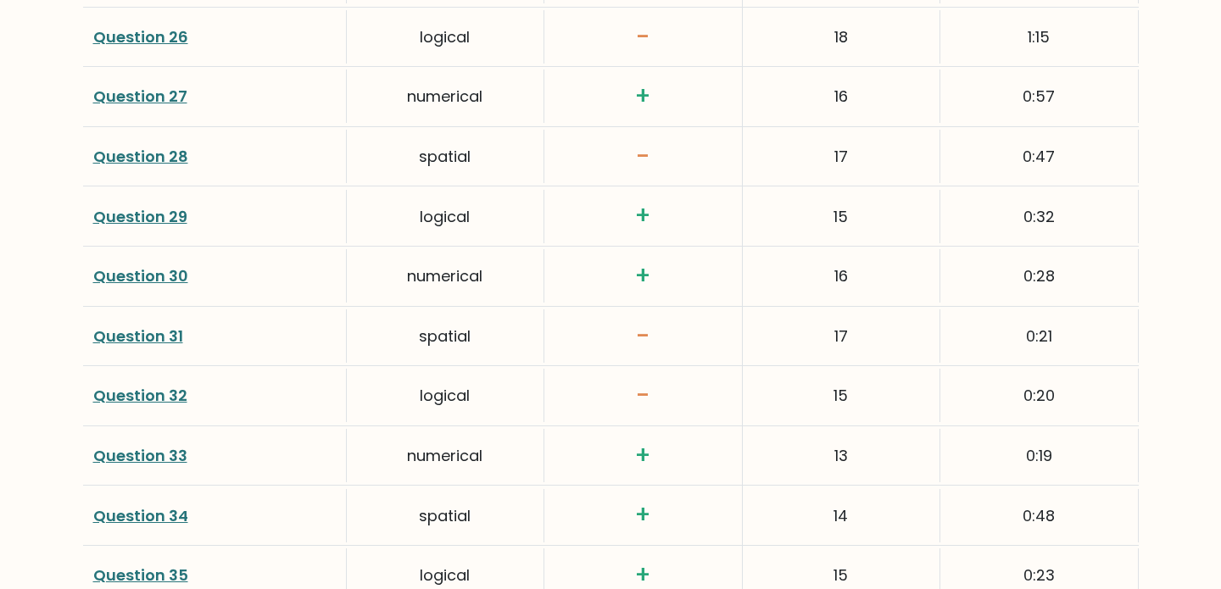
click at [157, 337] on link "Question 31" at bounding box center [138, 336] width 90 height 21
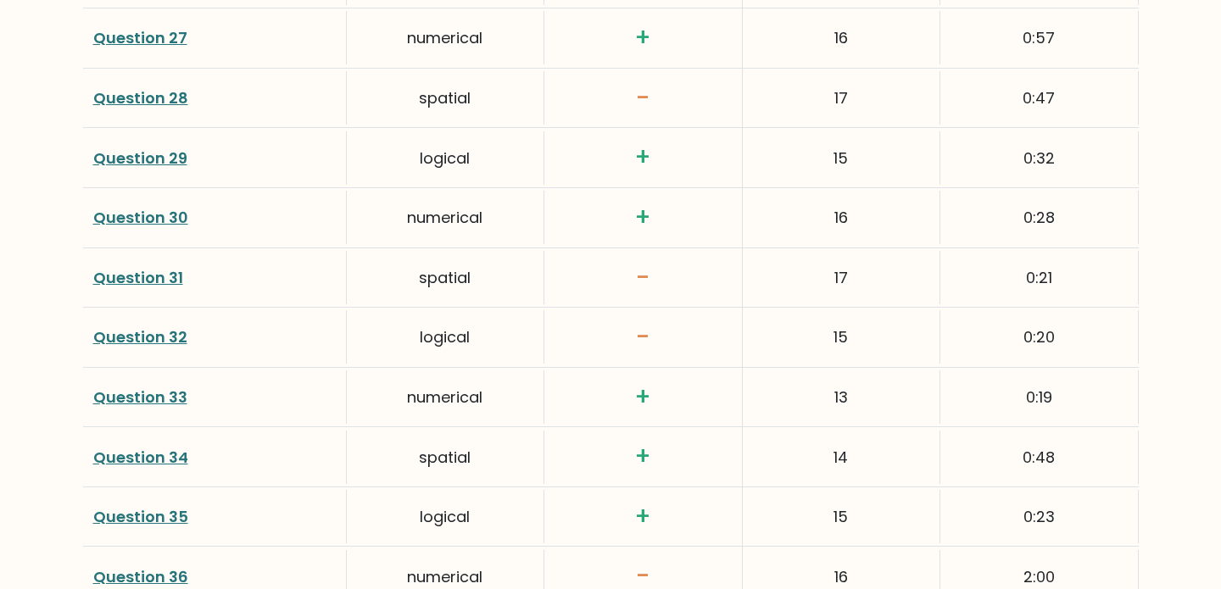
scroll to position [4009, 0]
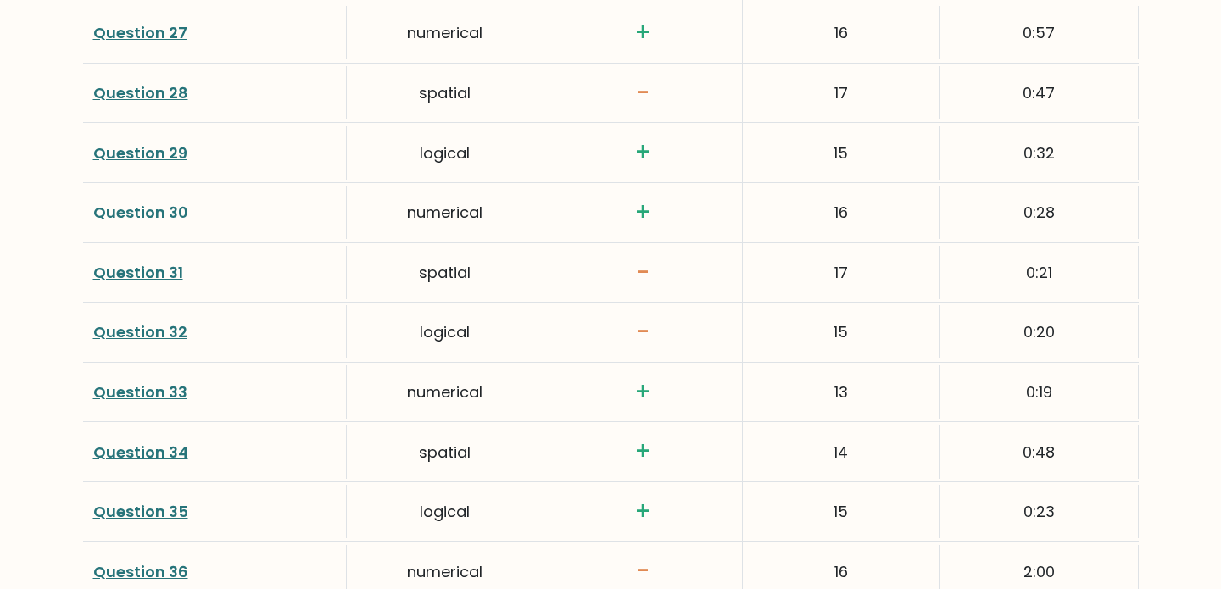
click at [120, 337] on link "Question 32" at bounding box center [140, 331] width 94 height 21
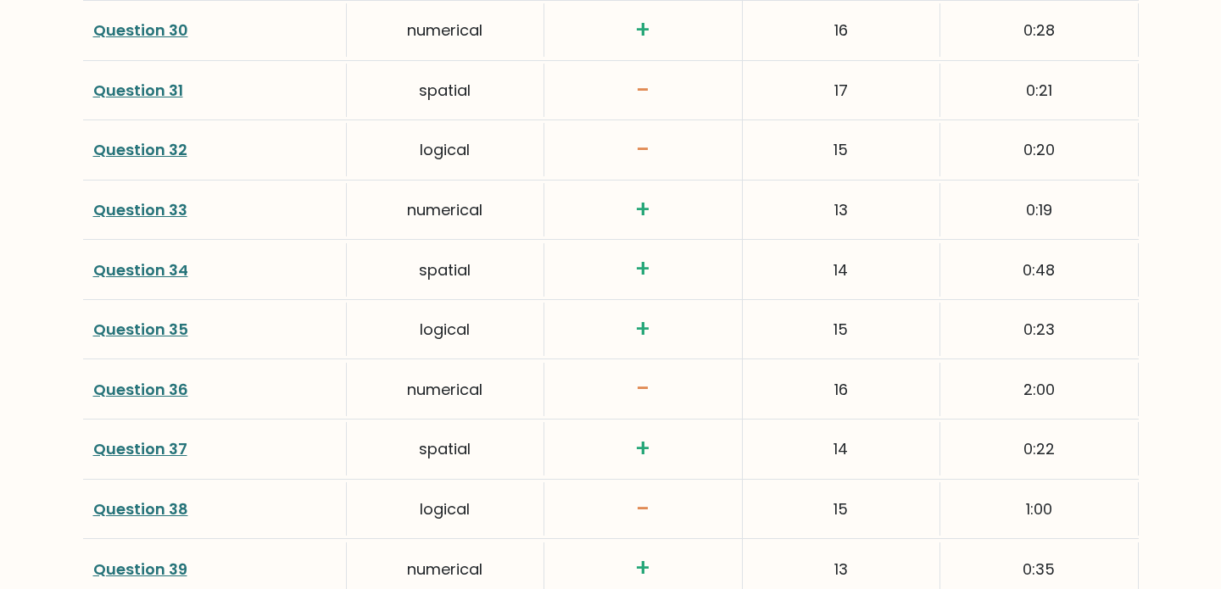
click at [166, 384] on link "Question 36" at bounding box center [140, 389] width 95 height 21
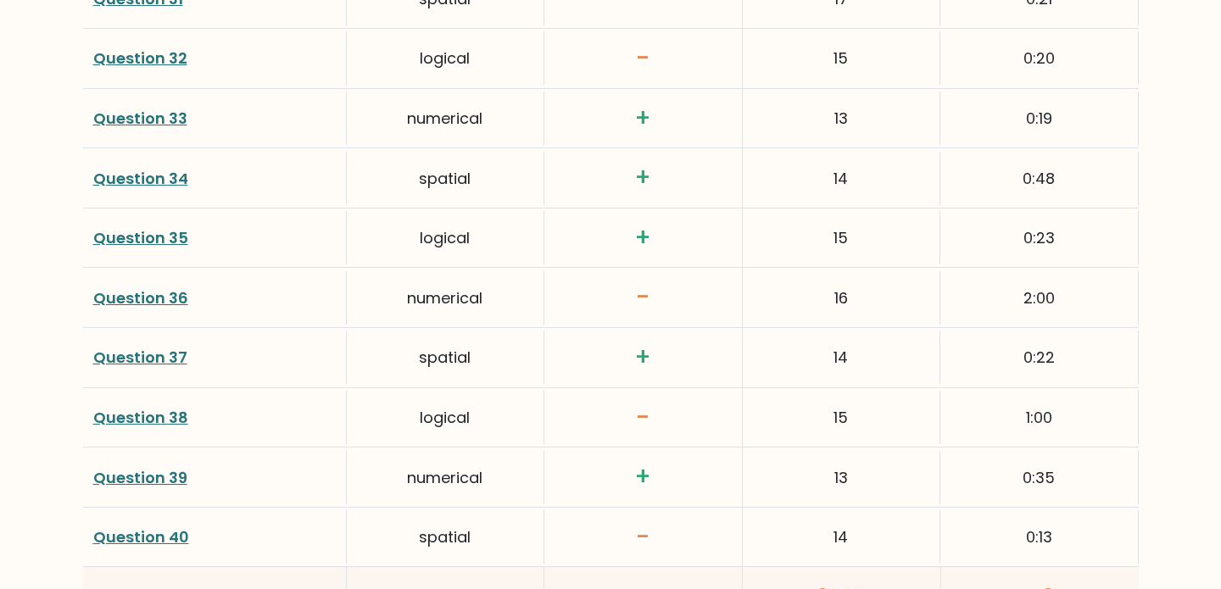
click at [157, 415] on link "Question 38" at bounding box center [140, 417] width 95 height 21
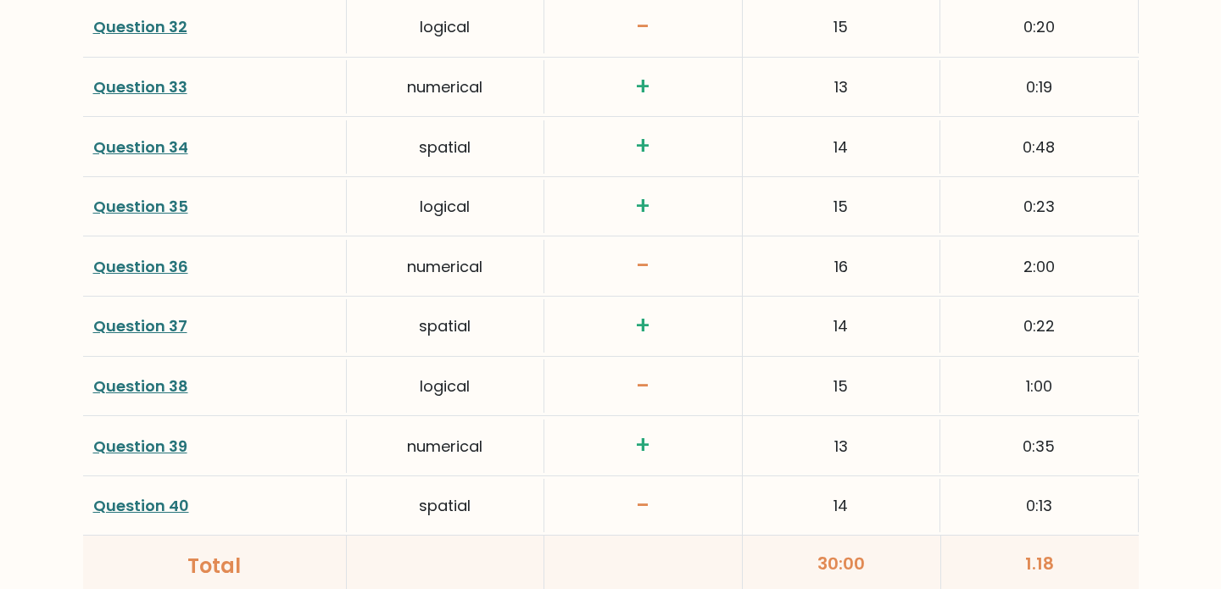
scroll to position [4321, 0]
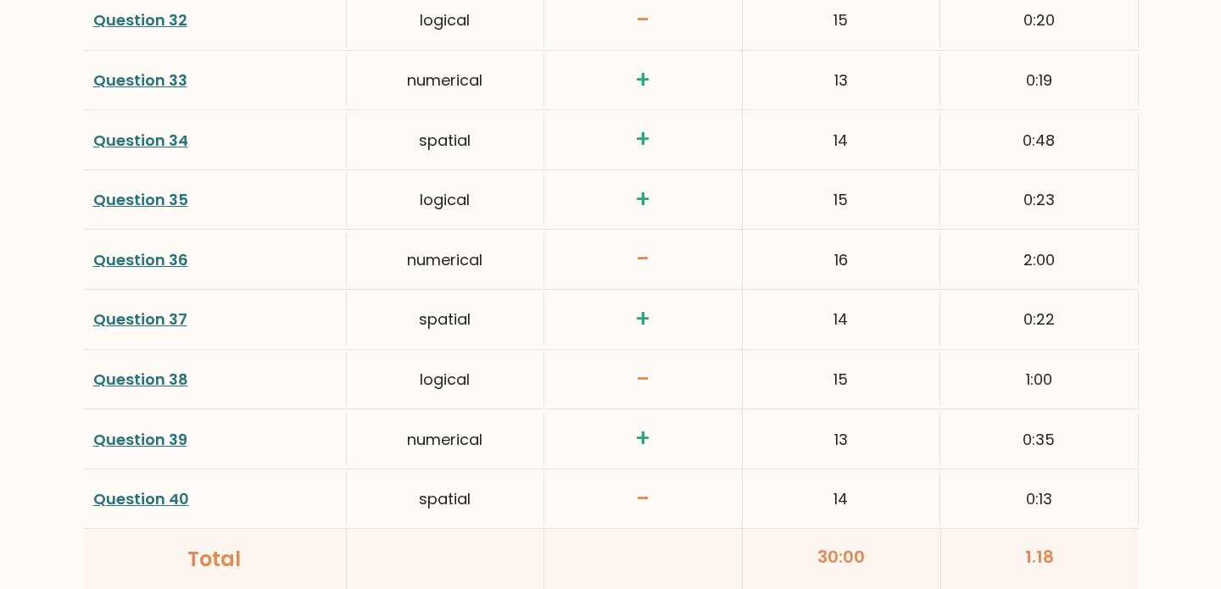
click at [146, 491] on link "Question 40" at bounding box center [141, 498] width 96 height 21
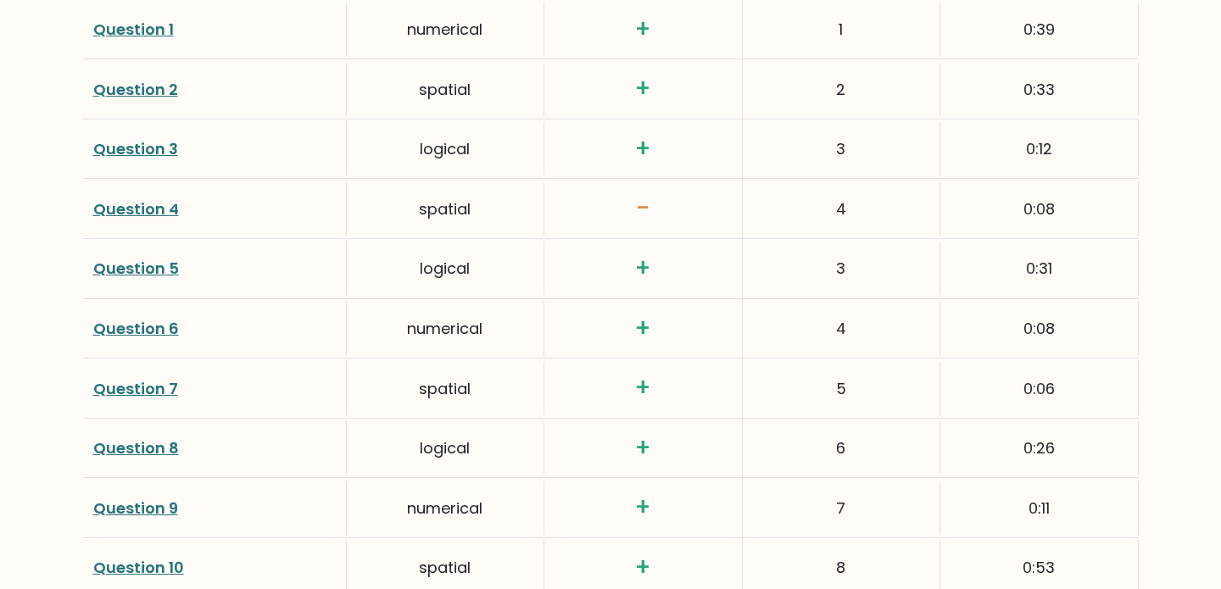
scroll to position [2291, 0]
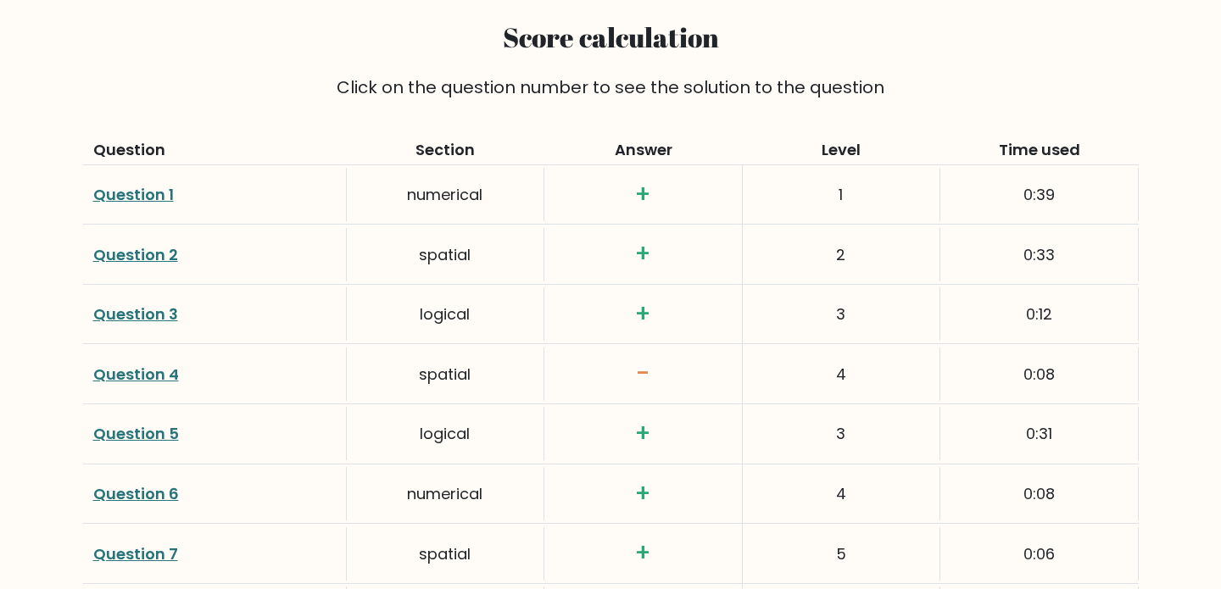
click at [130, 195] on link "Question 1" at bounding box center [133, 194] width 81 height 21
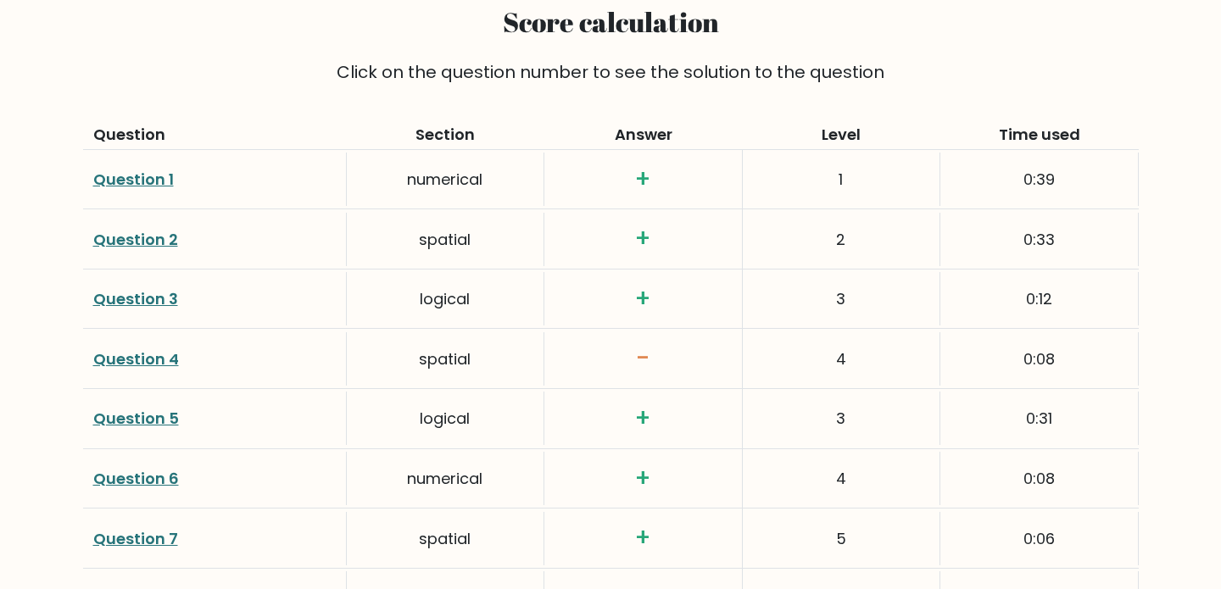
scroll to position [2307, 0]
click at [160, 356] on link "Question 4" at bounding box center [136, 358] width 86 height 21
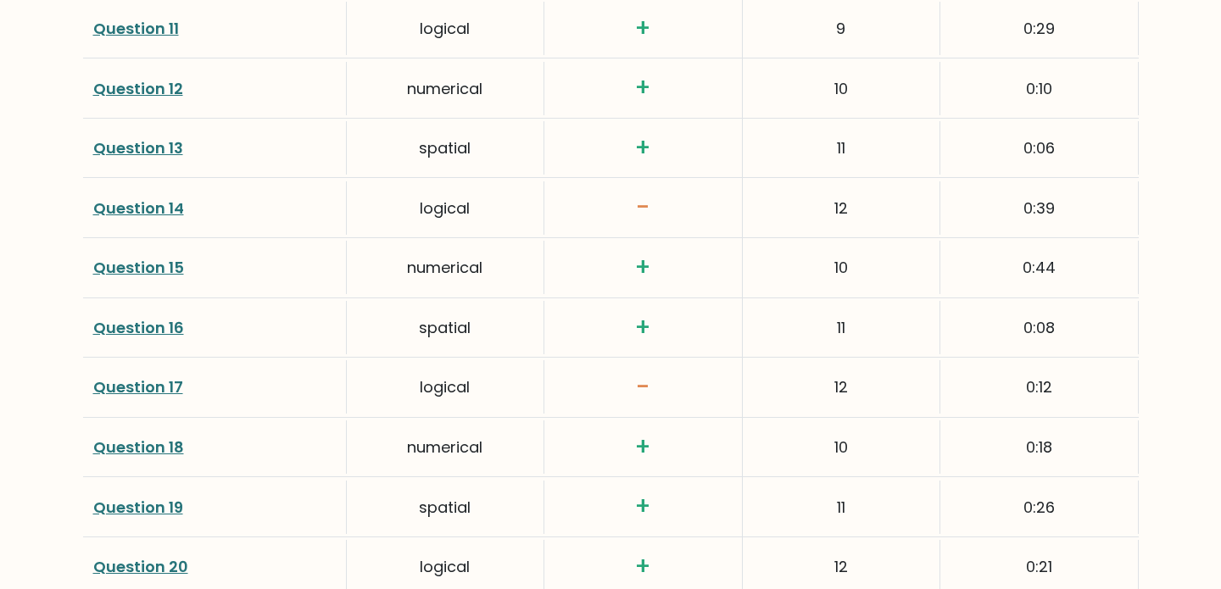
scroll to position [3134, 0]
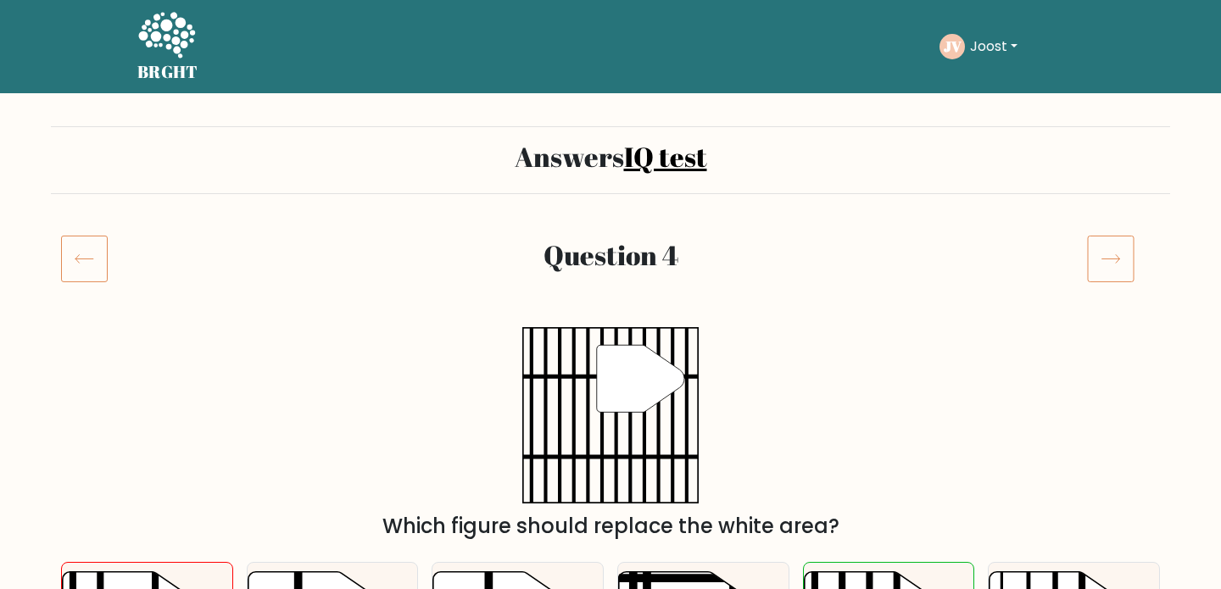
scroll to position [201, 0]
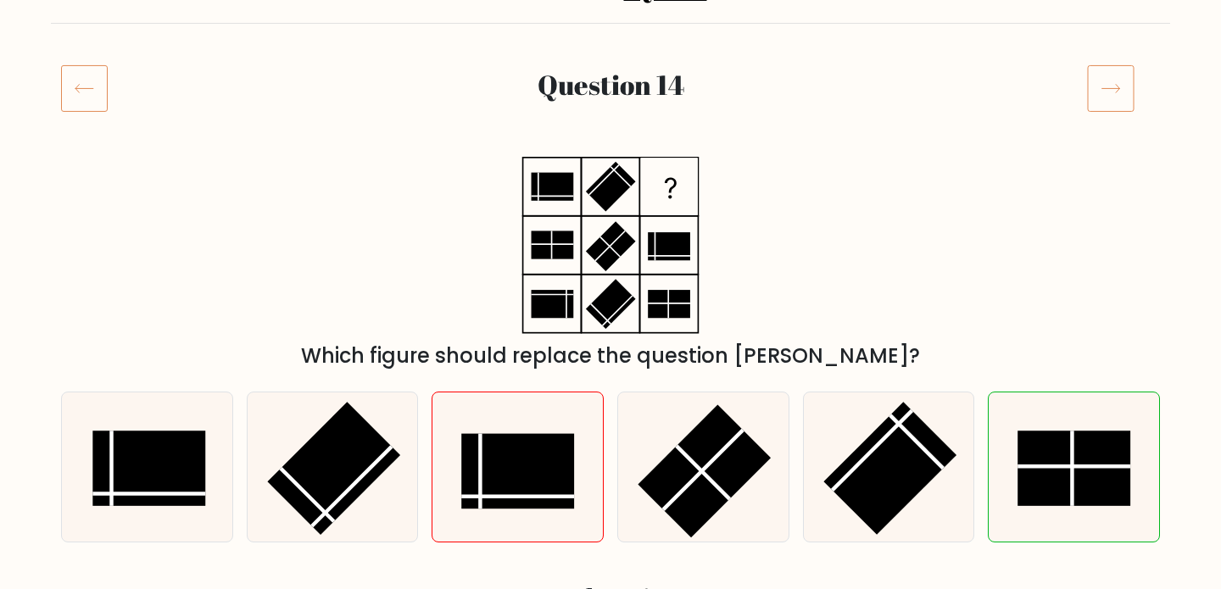
scroll to position [170, 0]
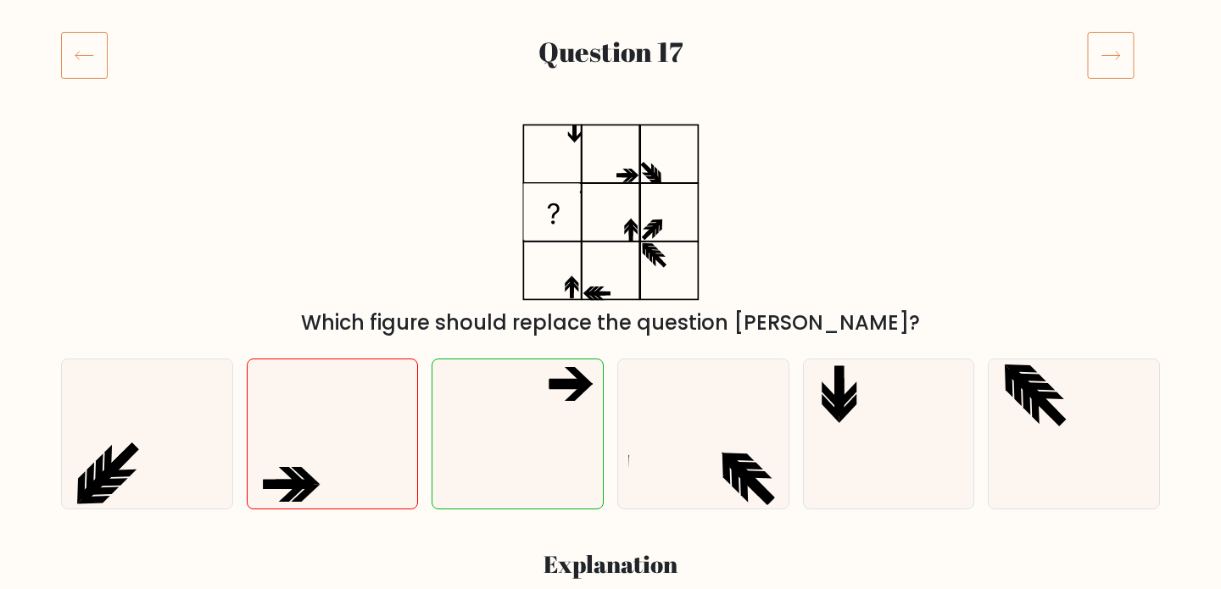
scroll to position [252, 0]
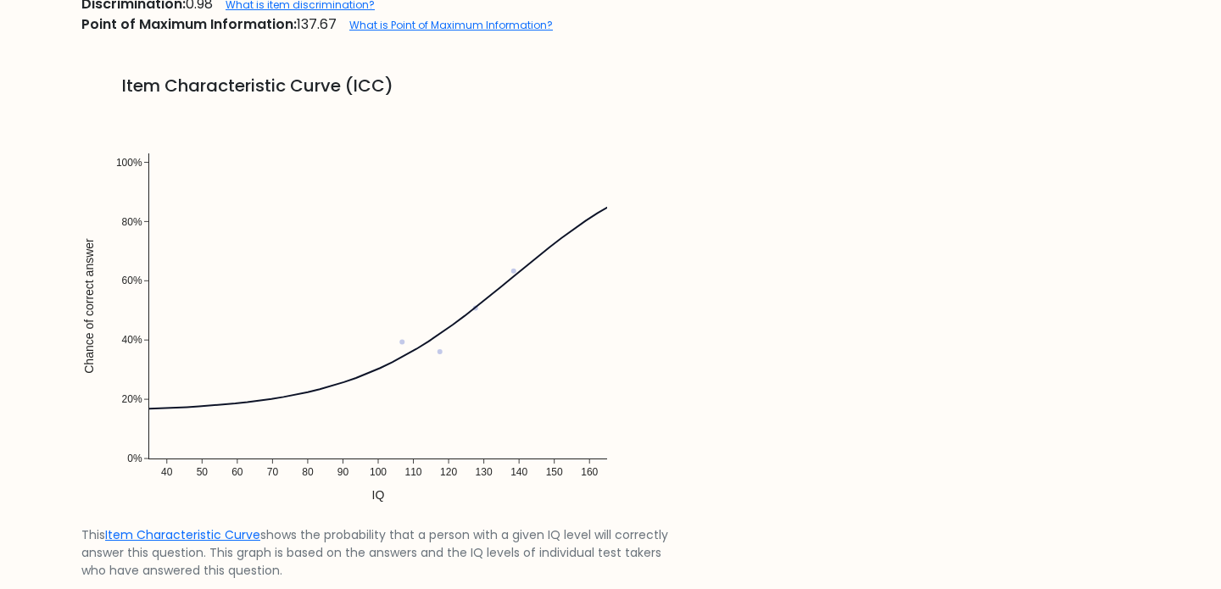
scroll to position [1310, 0]
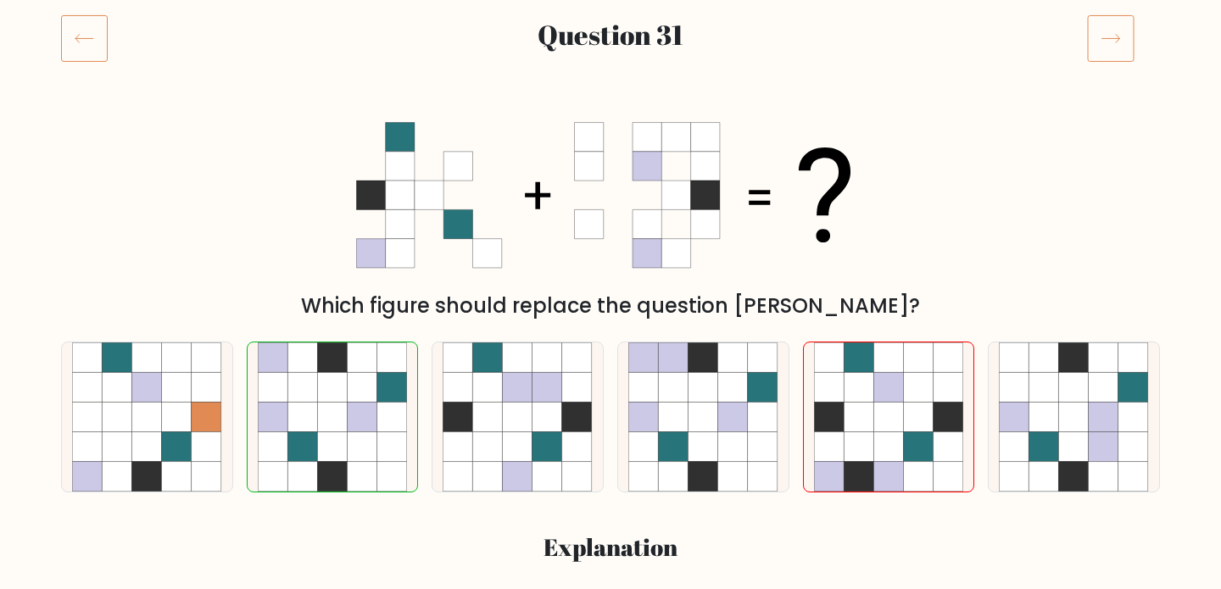
scroll to position [220, 0]
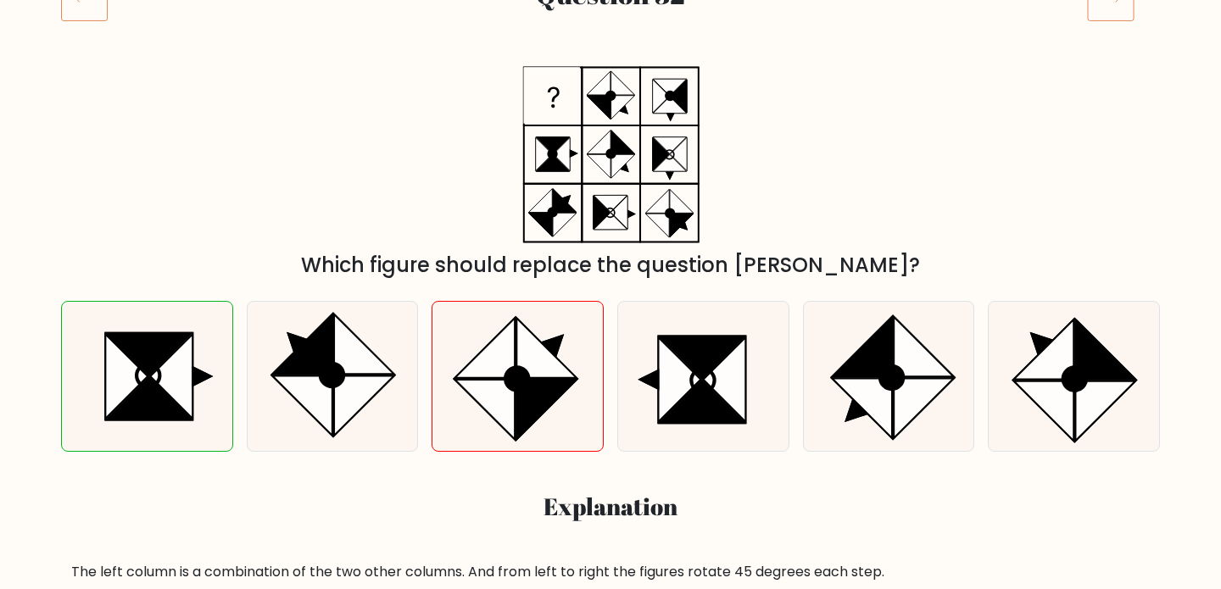
scroll to position [264, 0]
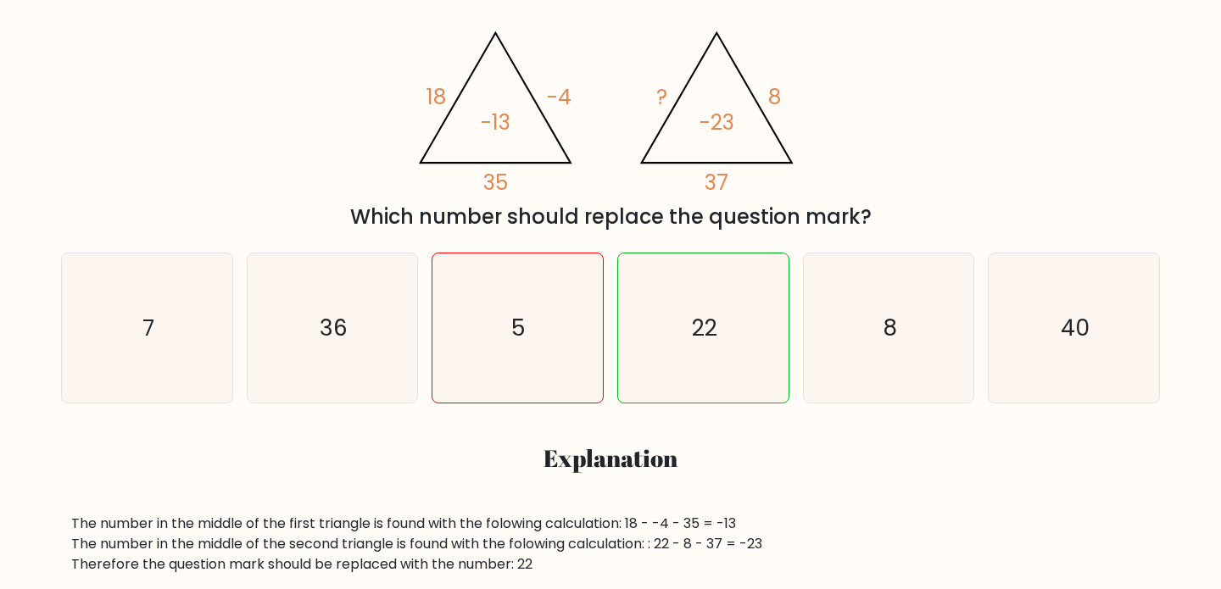
scroll to position [310, 0]
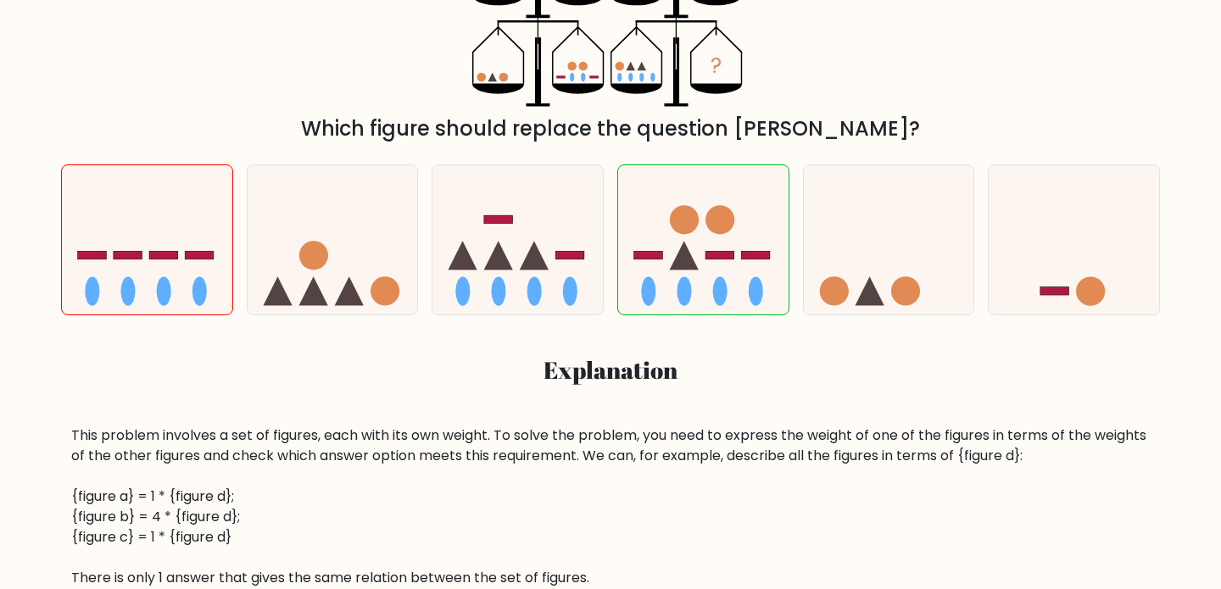
scroll to position [401, 0]
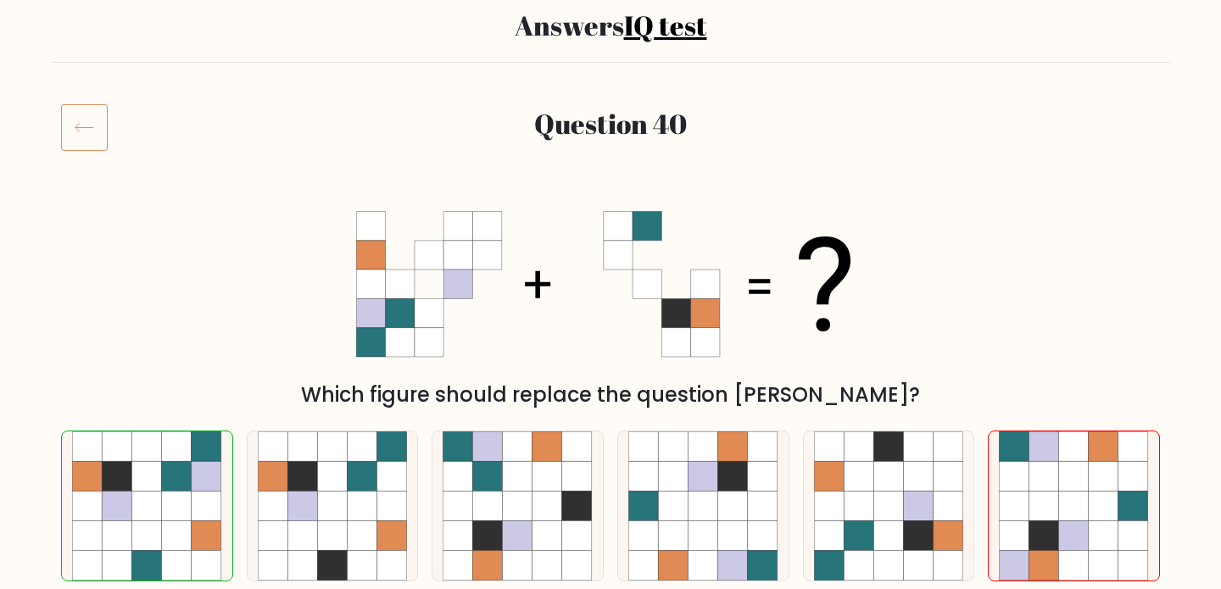
scroll to position [153, 0]
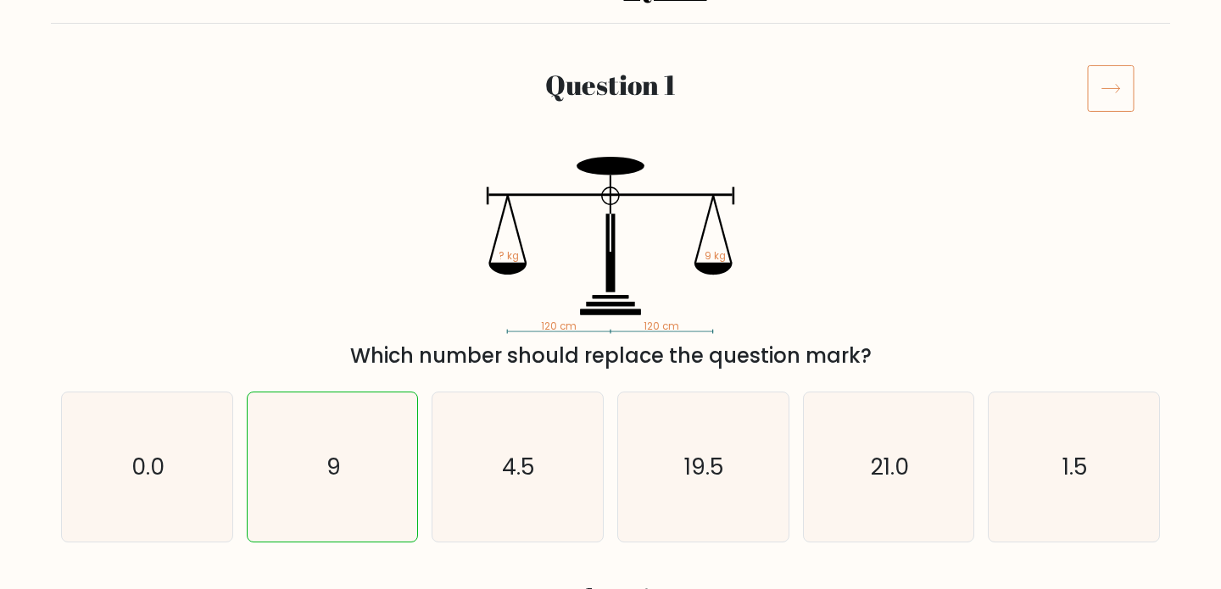
scroll to position [209, 0]
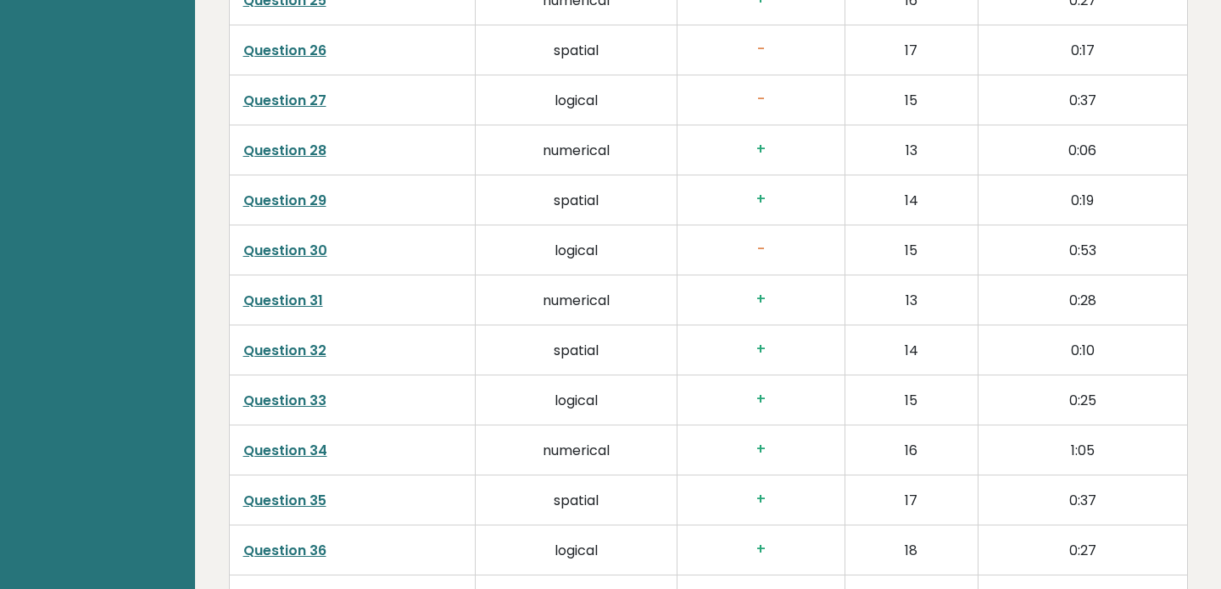
scroll to position [4647, 0]
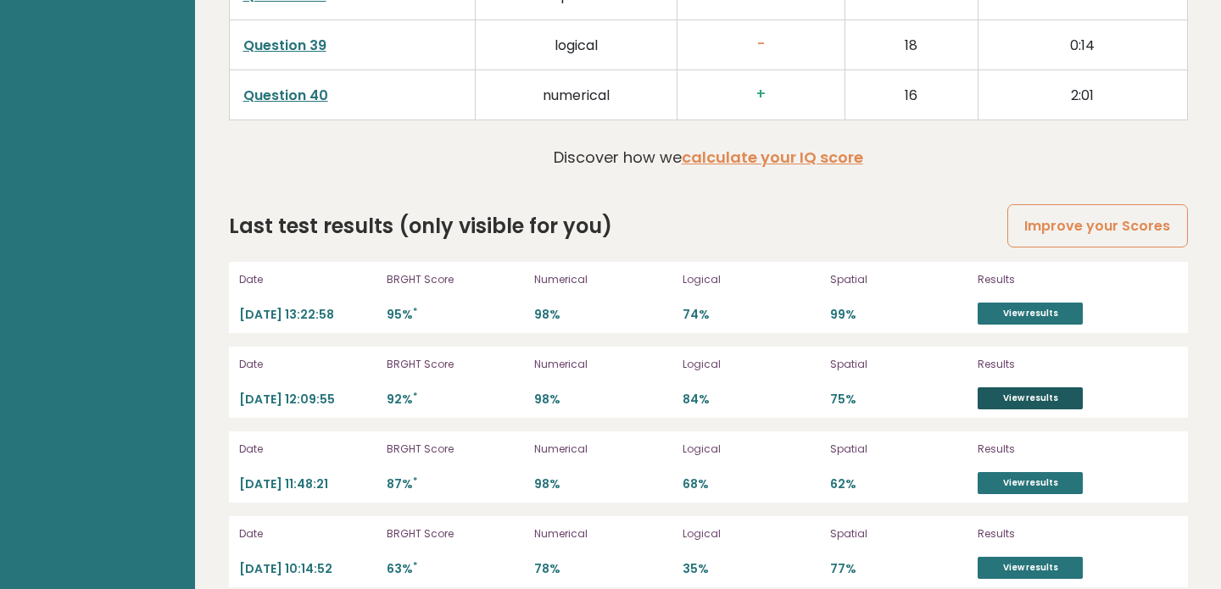
click at [1018, 387] on link "View results" at bounding box center [1029, 398] width 105 height 22
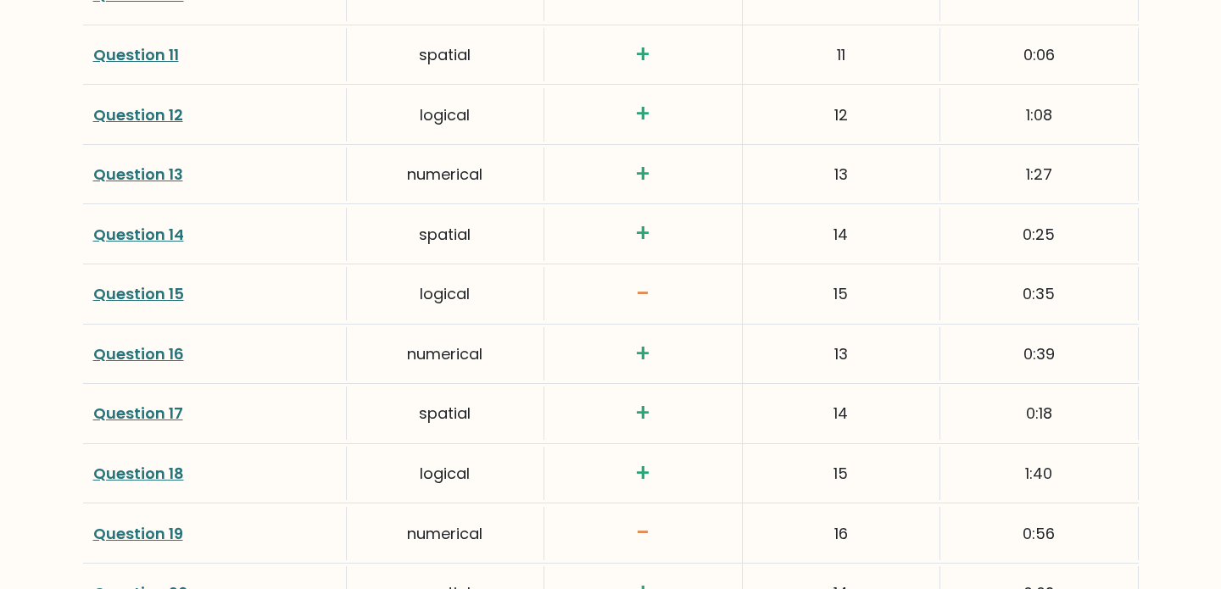
scroll to position [3030, 0]
click at [169, 287] on link "Question 15" at bounding box center [138, 292] width 91 height 21
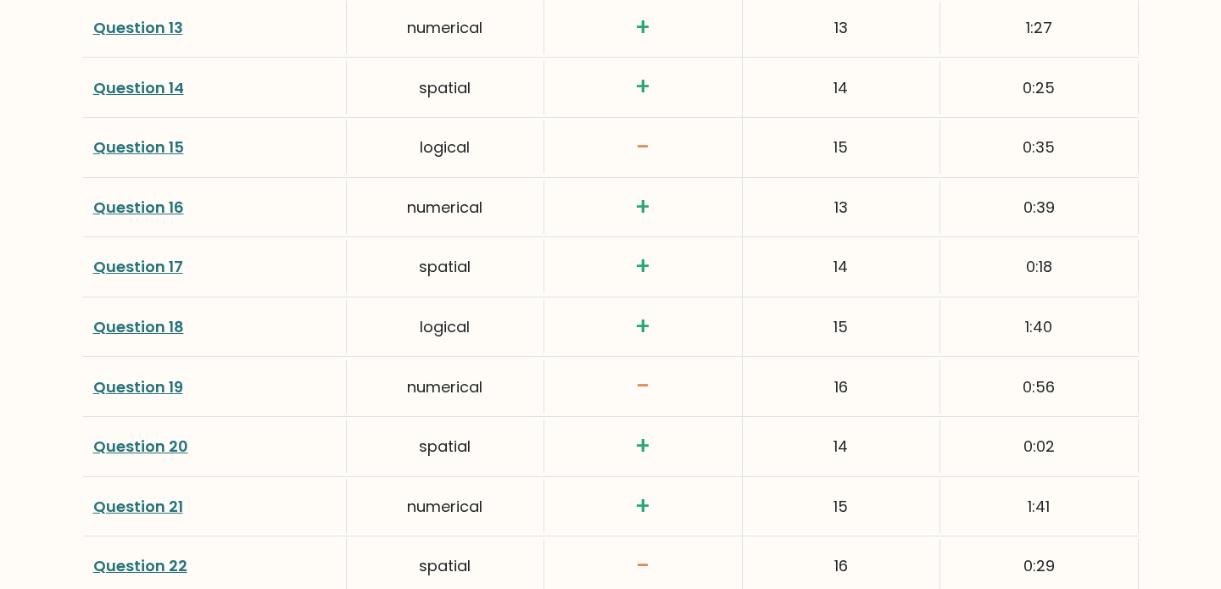
scroll to position [3179, 0]
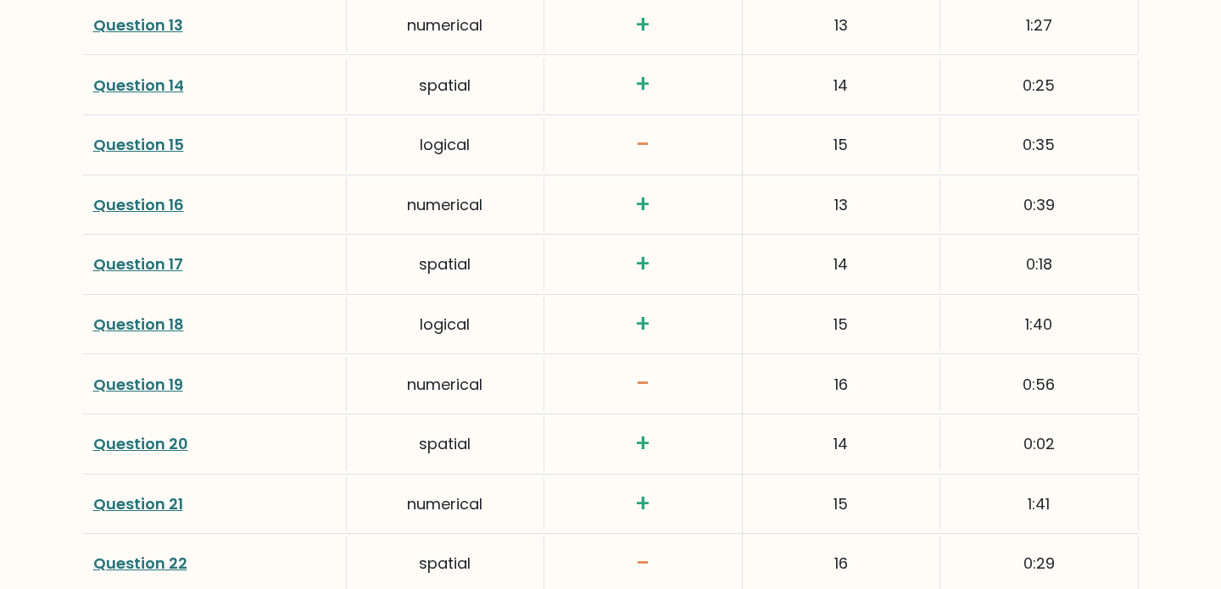
click at [149, 374] on link "Question 19" at bounding box center [138, 384] width 90 height 21
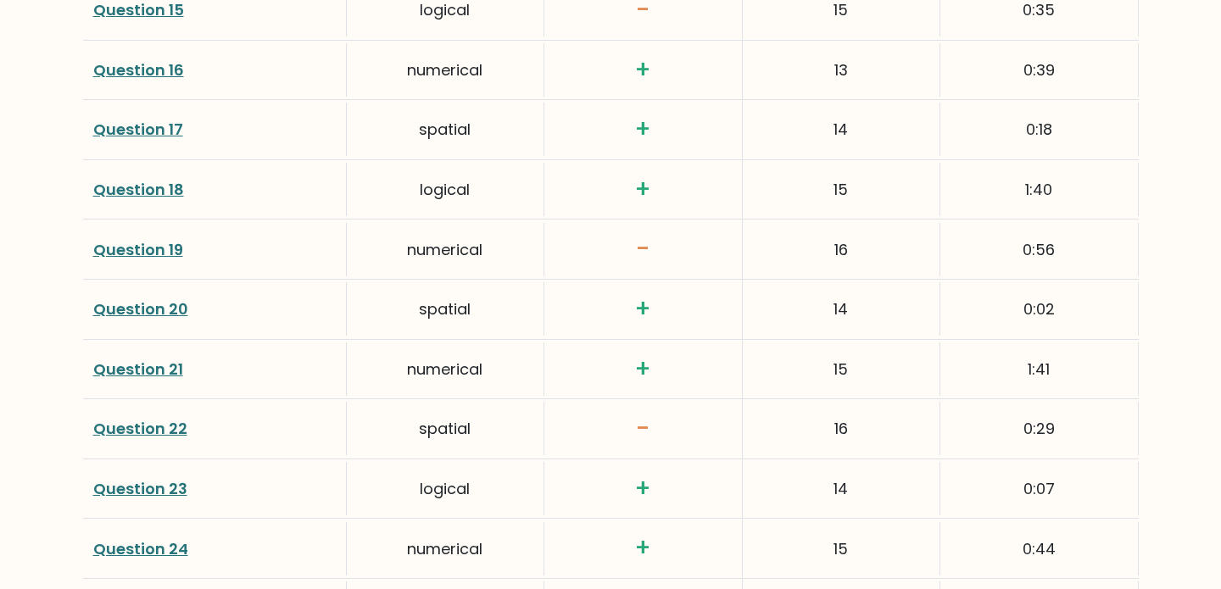
click at [164, 422] on link "Question 22" at bounding box center [140, 428] width 94 height 21
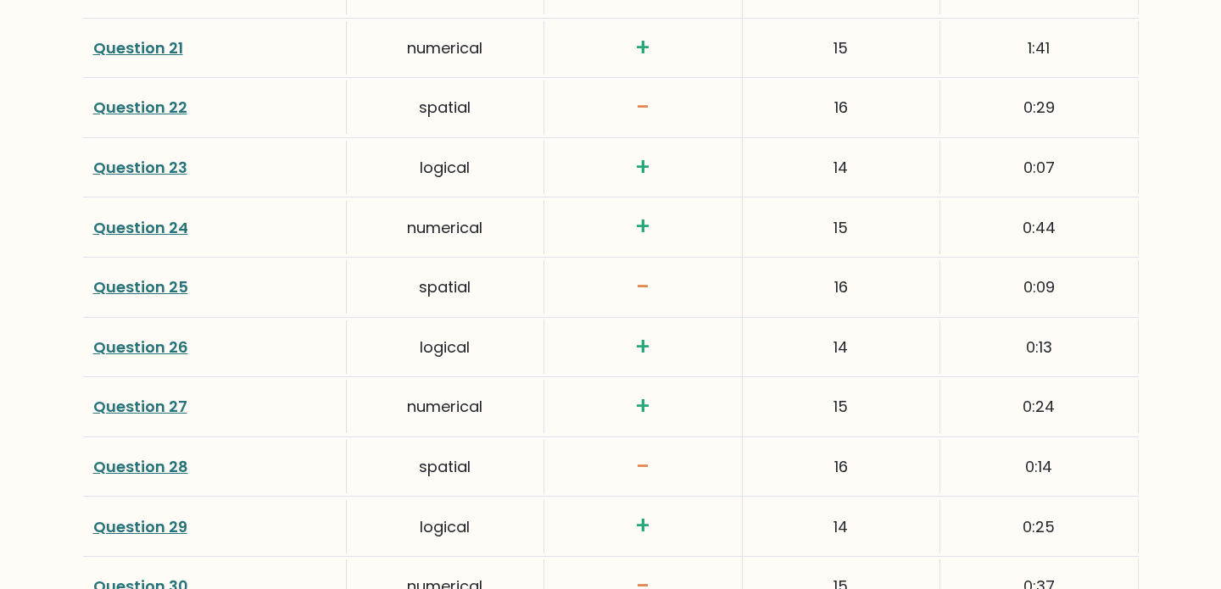
scroll to position [3676, 0]
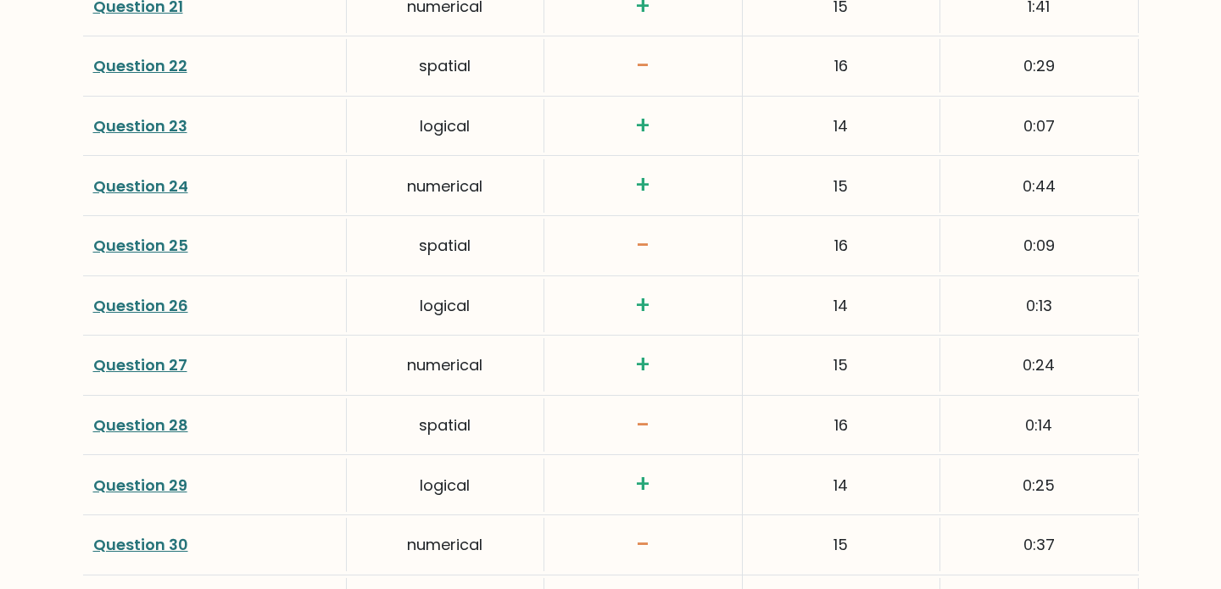
click at [153, 240] on link "Question 25" at bounding box center [140, 245] width 95 height 21
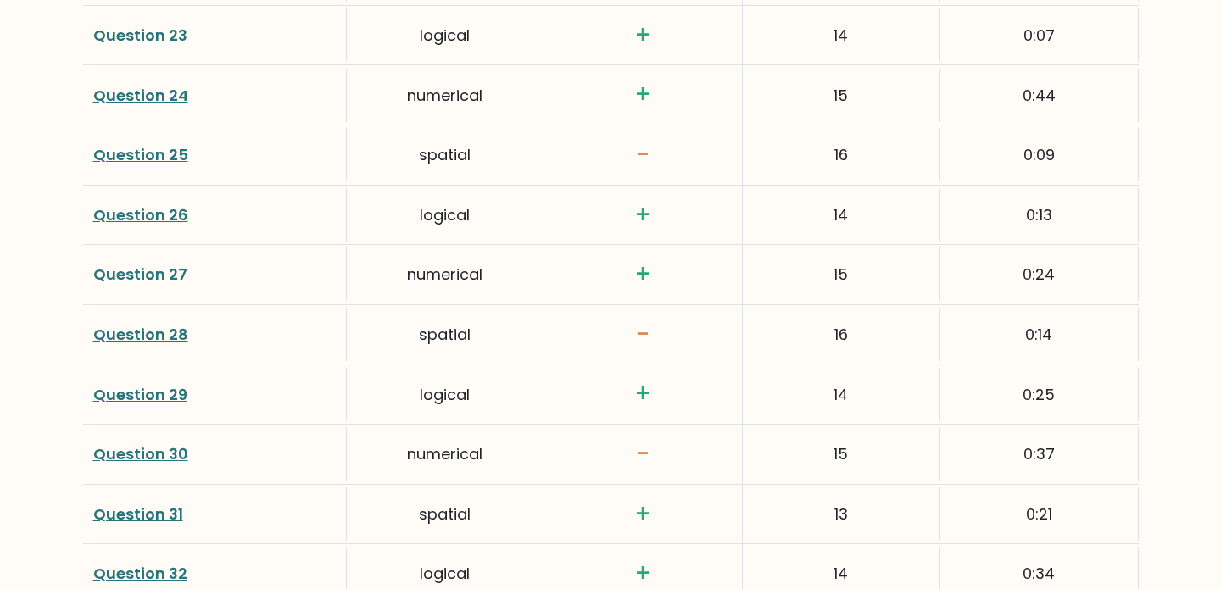
scroll to position [3799, 0]
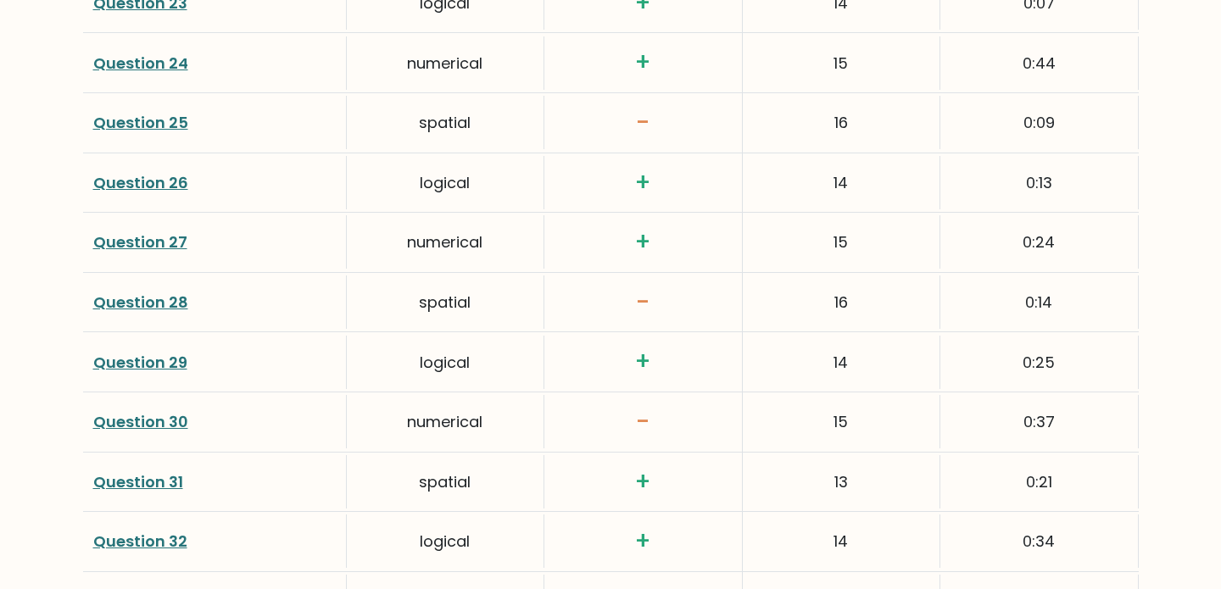
click at [149, 425] on link "Question 30" at bounding box center [140, 421] width 95 height 21
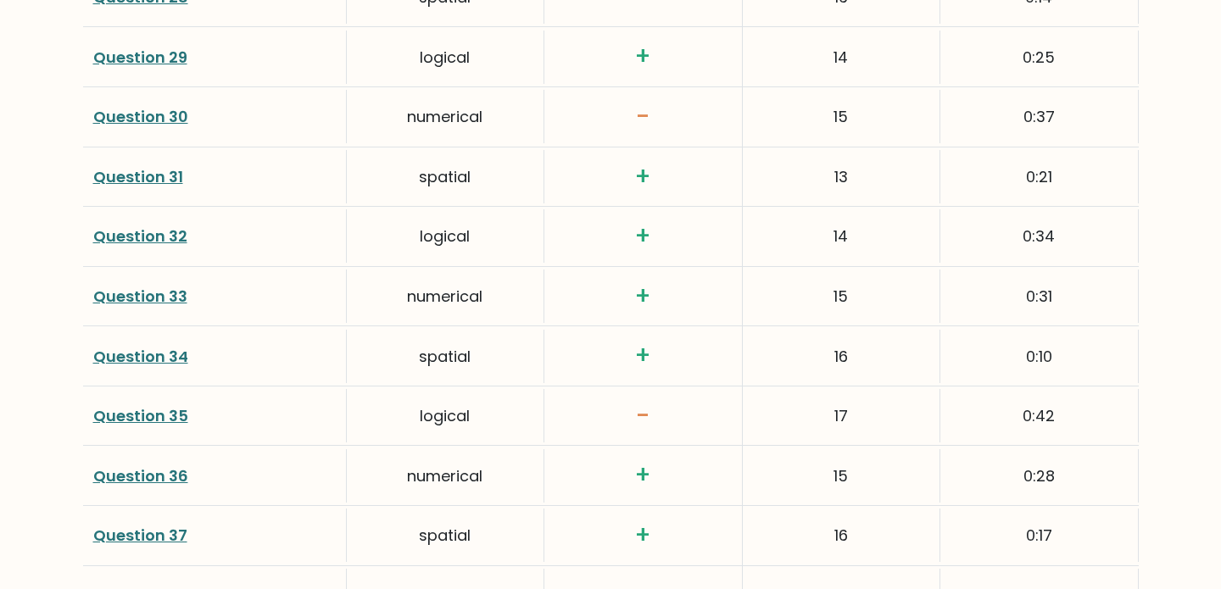
scroll to position [4119, 0]
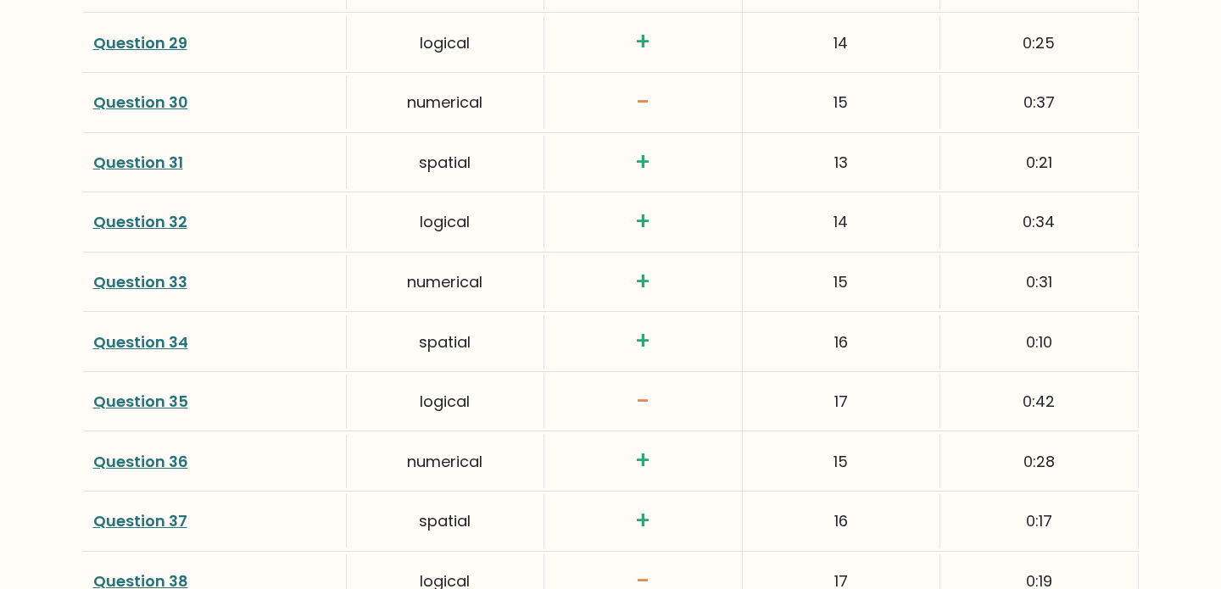
click at [153, 403] on link "Question 35" at bounding box center [140, 401] width 95 height 21
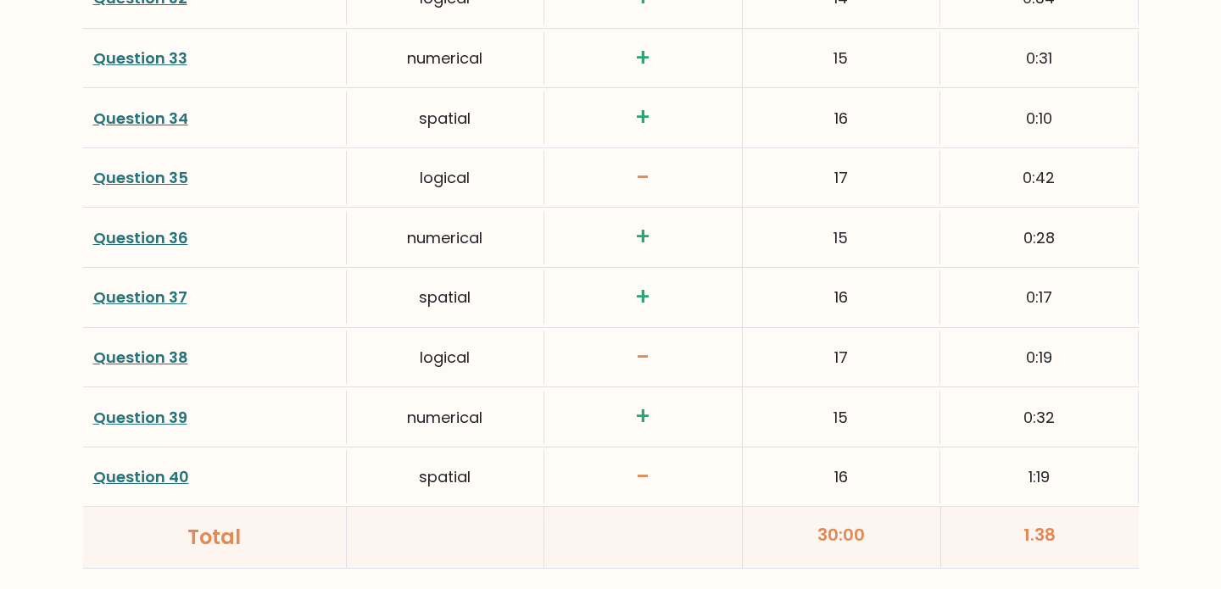
scroll to position [4342, 0]
click at [131, 356] on link "Question 38" at bounding box center [140, 358] width 95 height 21
click at [140, 469] on link "Question 40" at bounding box center [141, 477] width 96 height 21
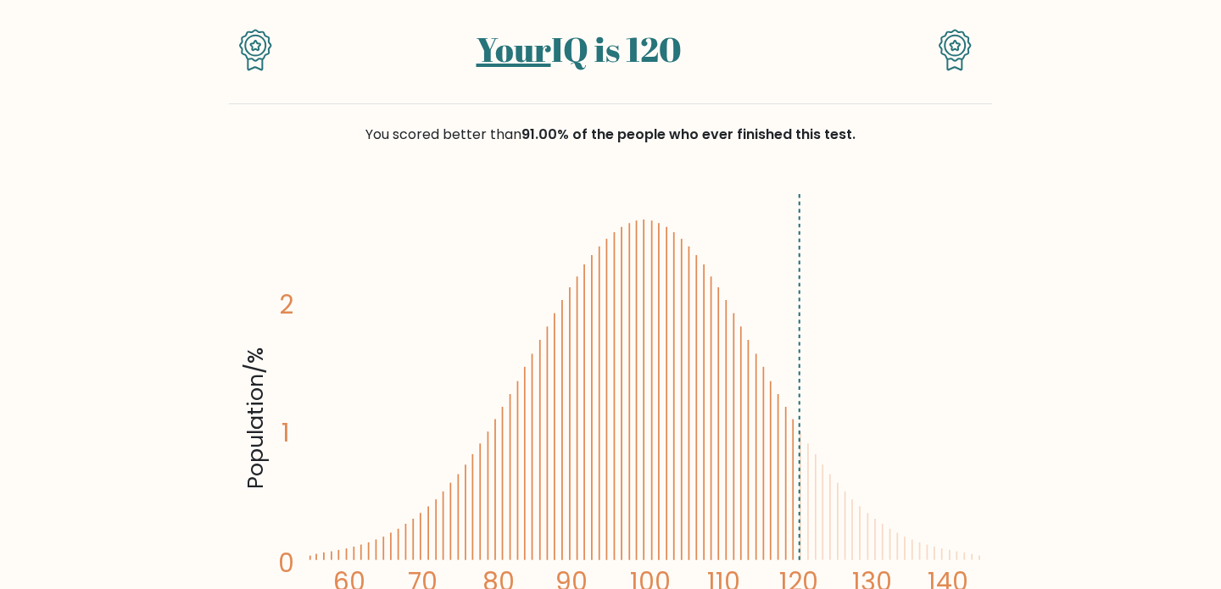
scroll to position [0, 0]
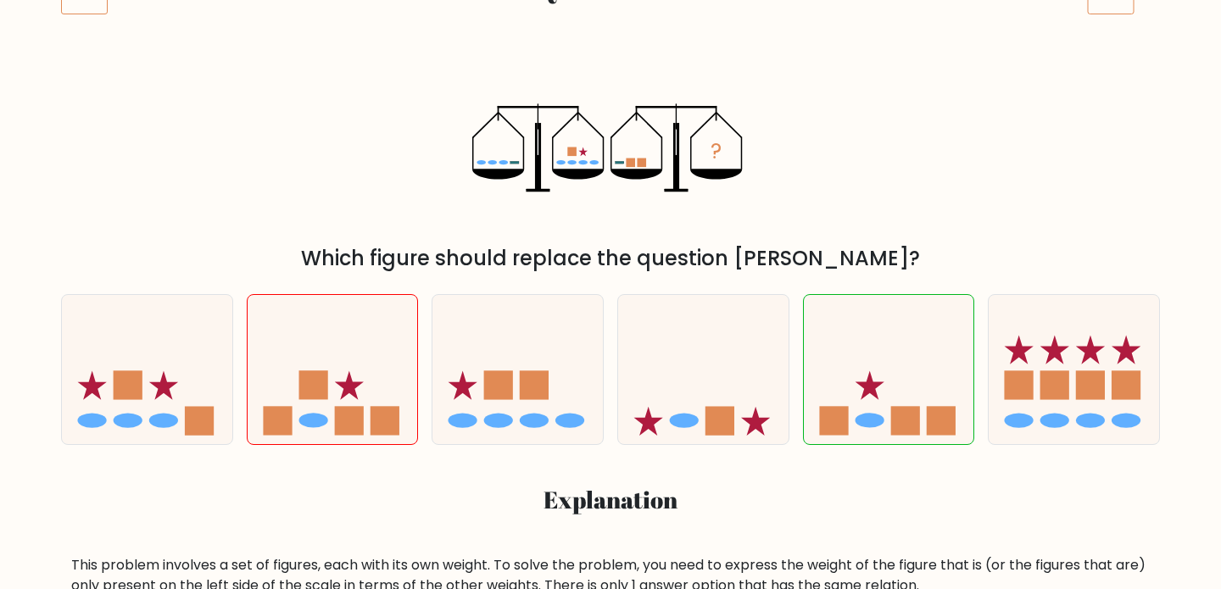
scroll to position [265, 0]
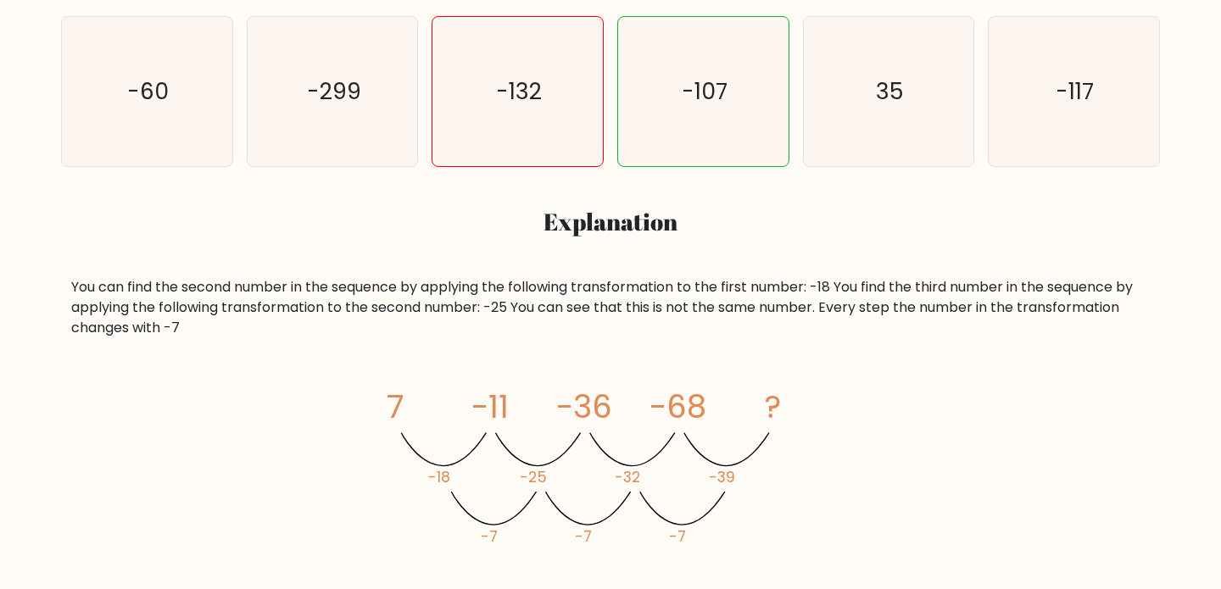
scroll to position [458, 0]
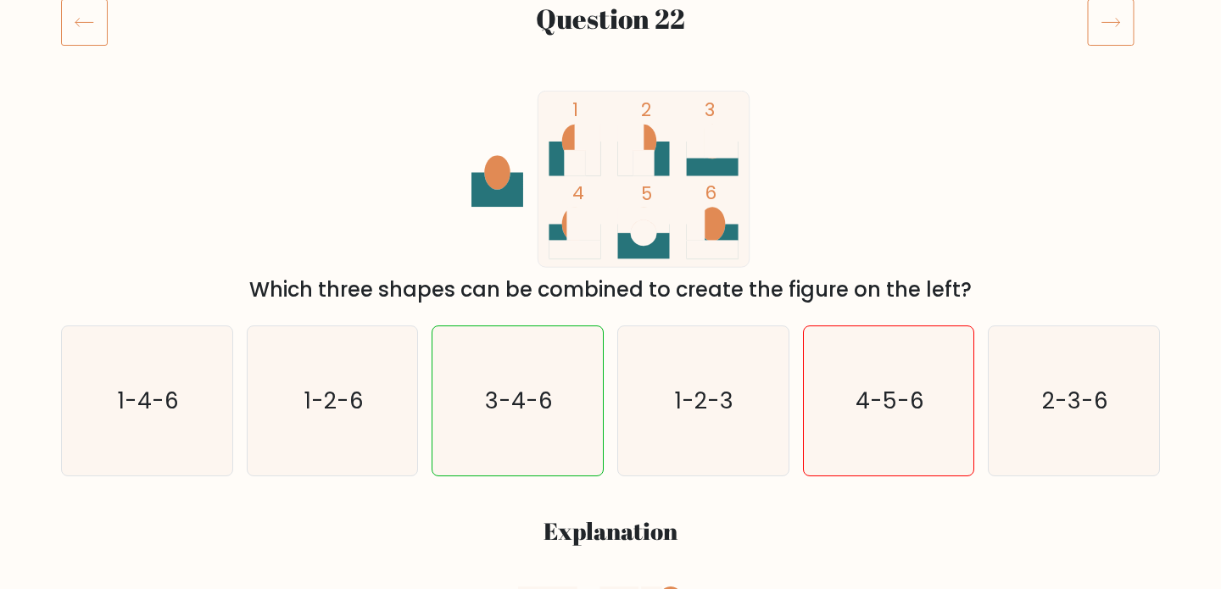
scroll to position [235, 0]
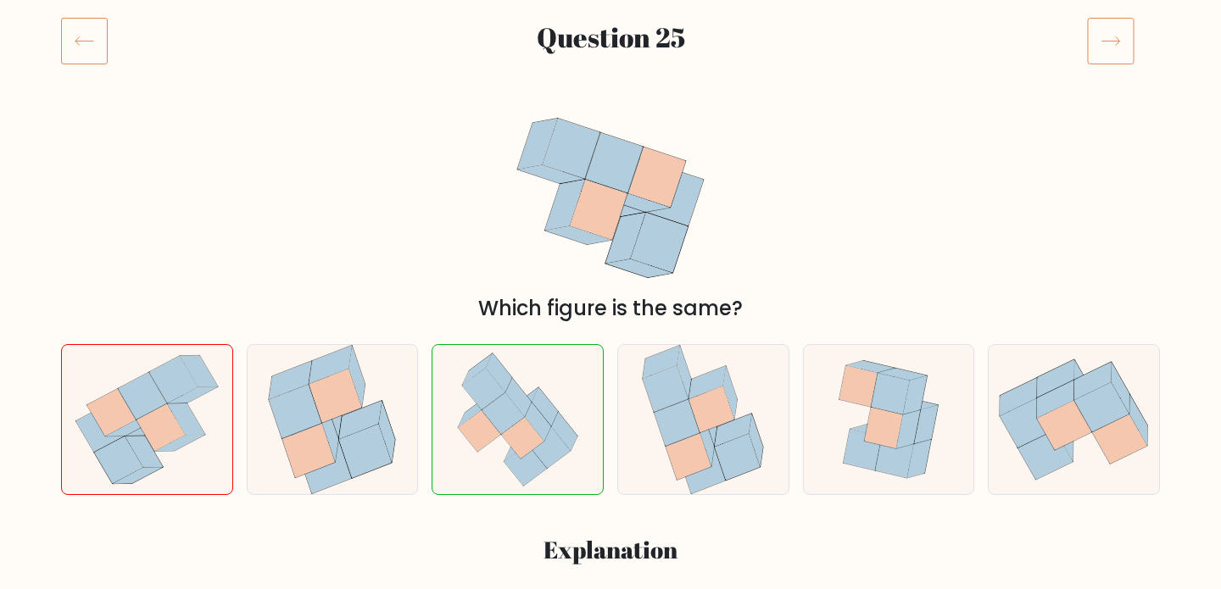
scroll to position [220, 0]
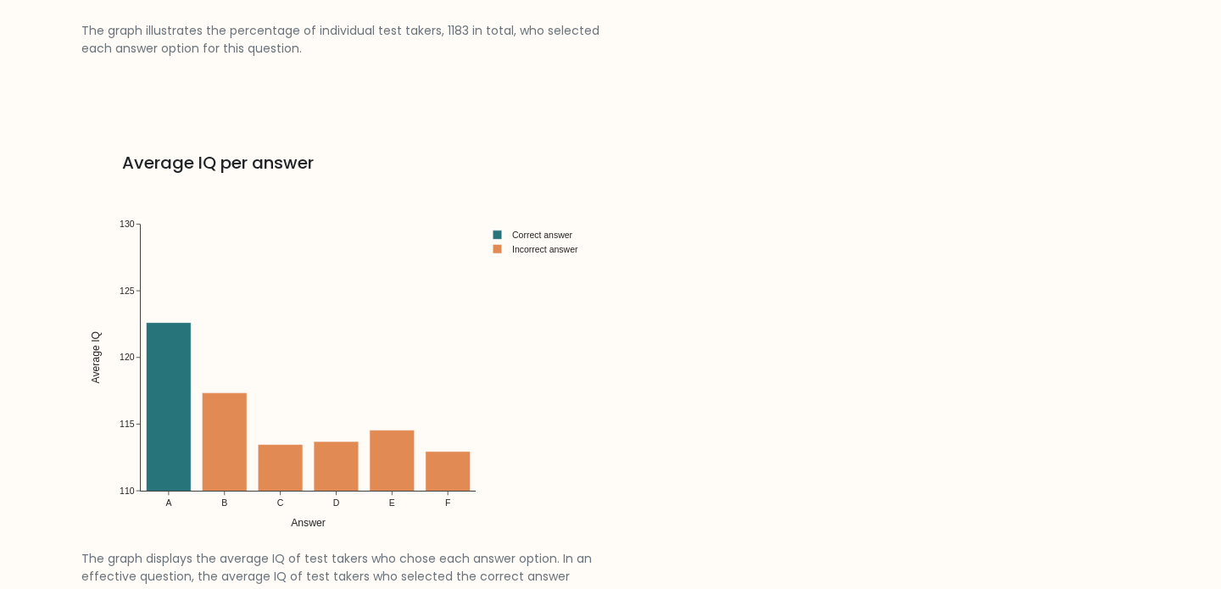
scroll to position [2471, 0]
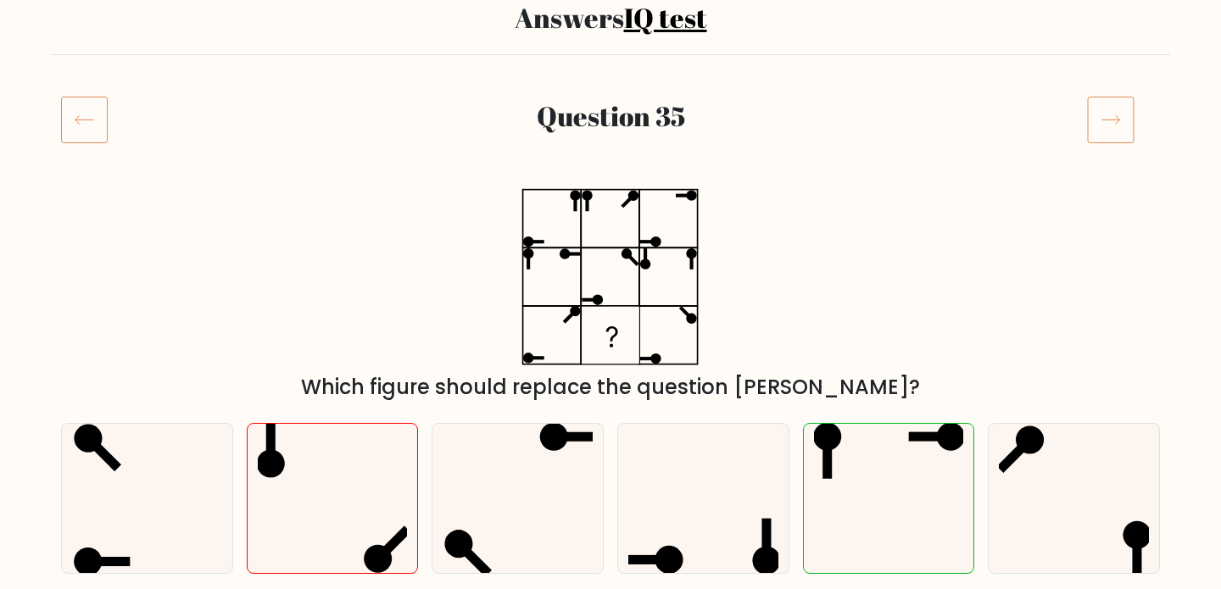
scroll to position [141, 0]
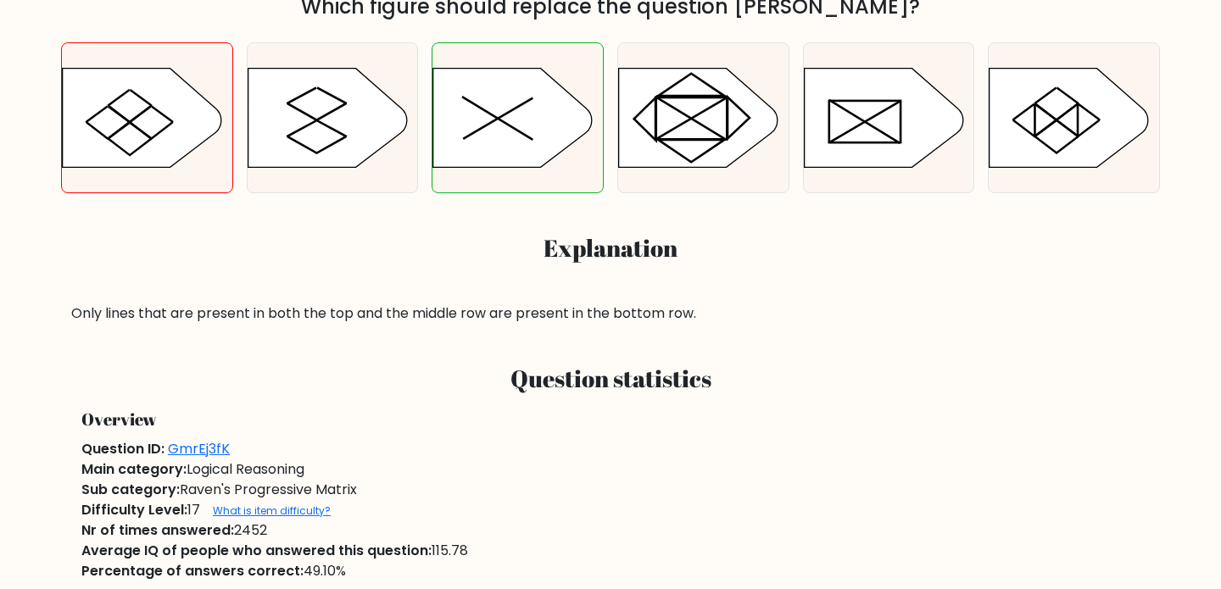
scroll to position [515, 0]
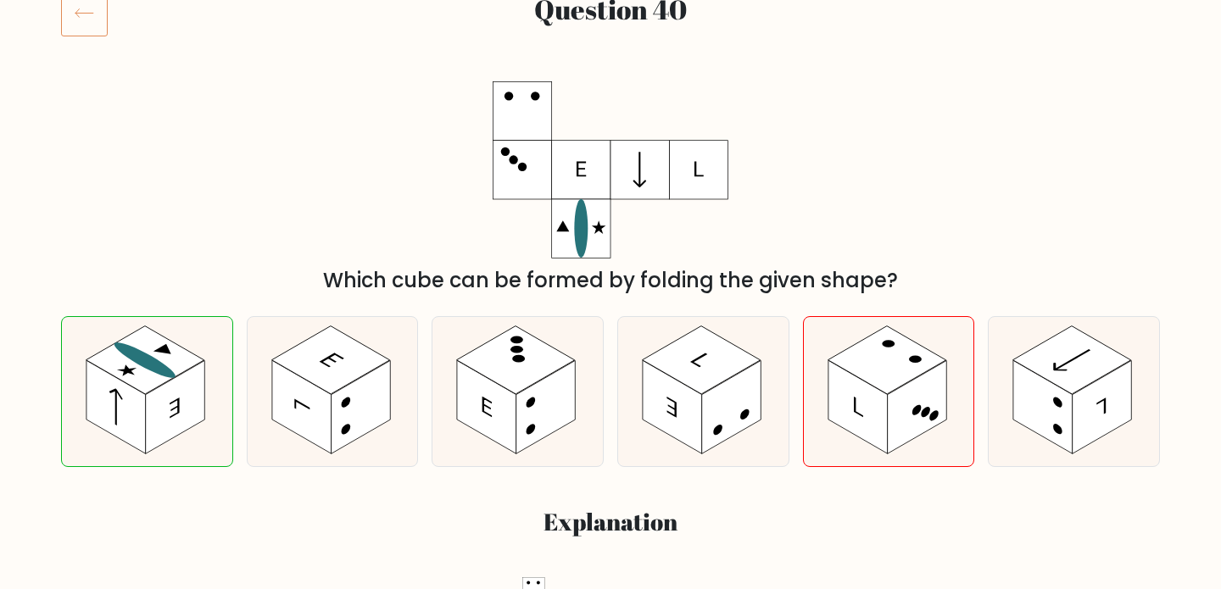
scroll to position [245, 0]
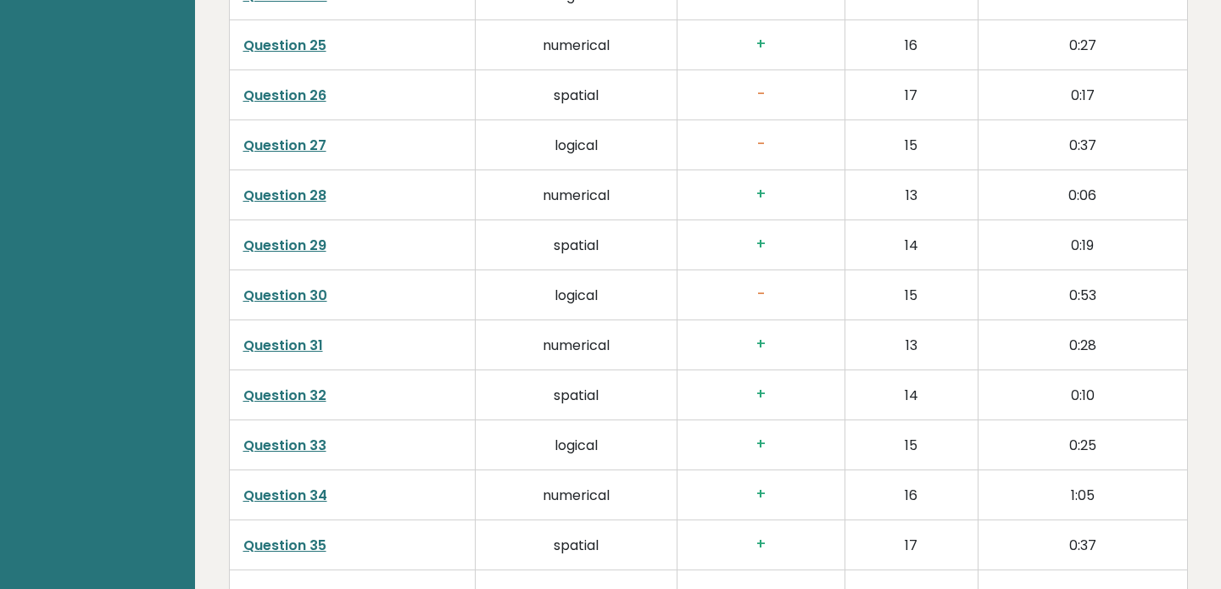
scroll to position [4183, 0]
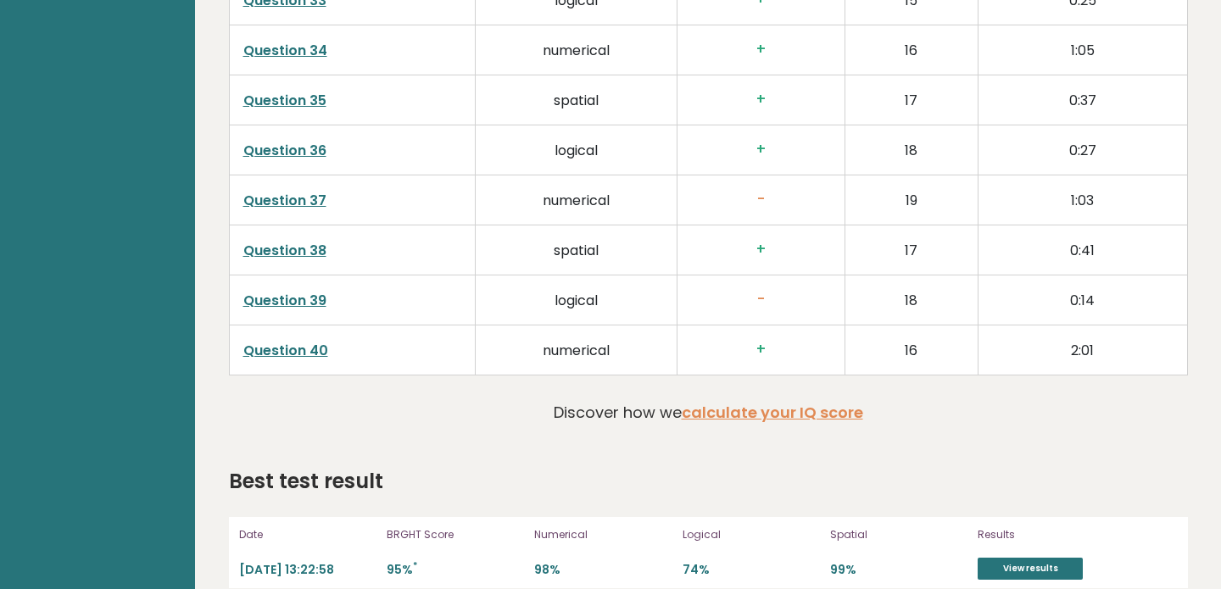
click at [1053, 532] on div "Results View results" at bounding box center [1066, 553] width 178 height 54
click at [1031, 558] on link "View results" at bounding box center [1029, 569] width 105 height 22
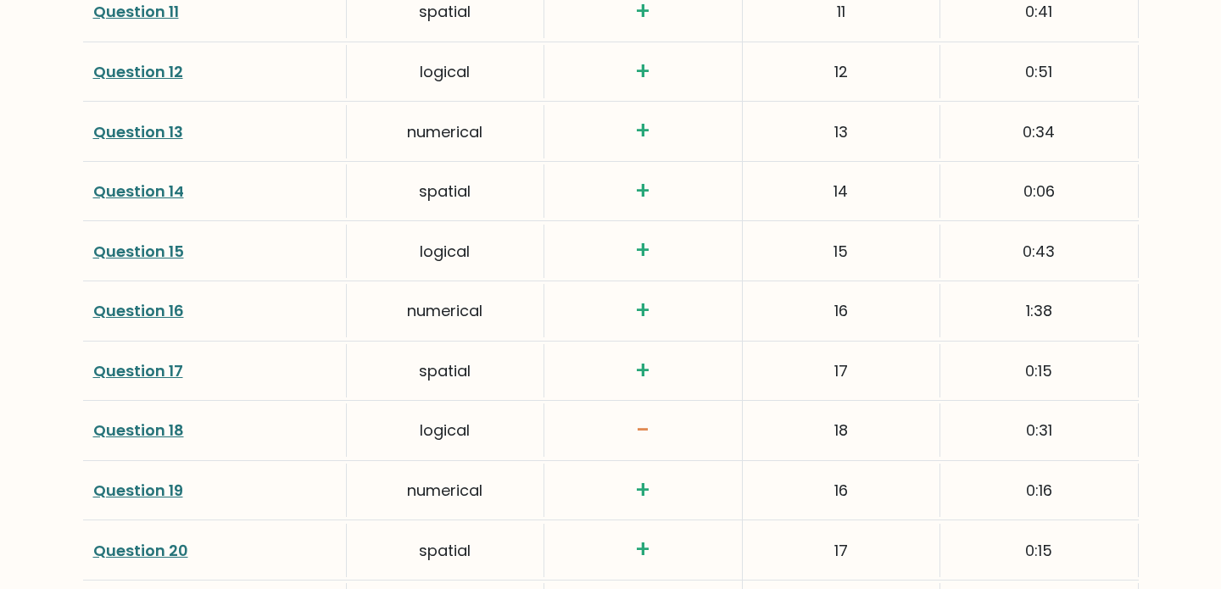
scroll to position [2941, 0]
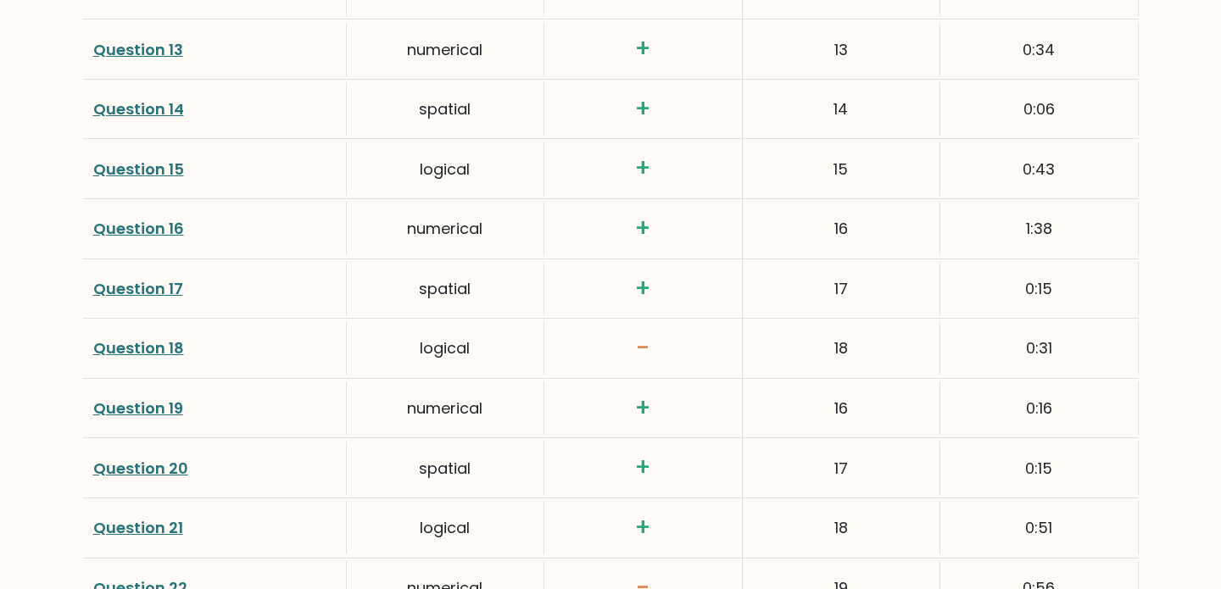
click at [146, 337] on link "Question 18" at bounding box center [138, 347] width 91 height 21
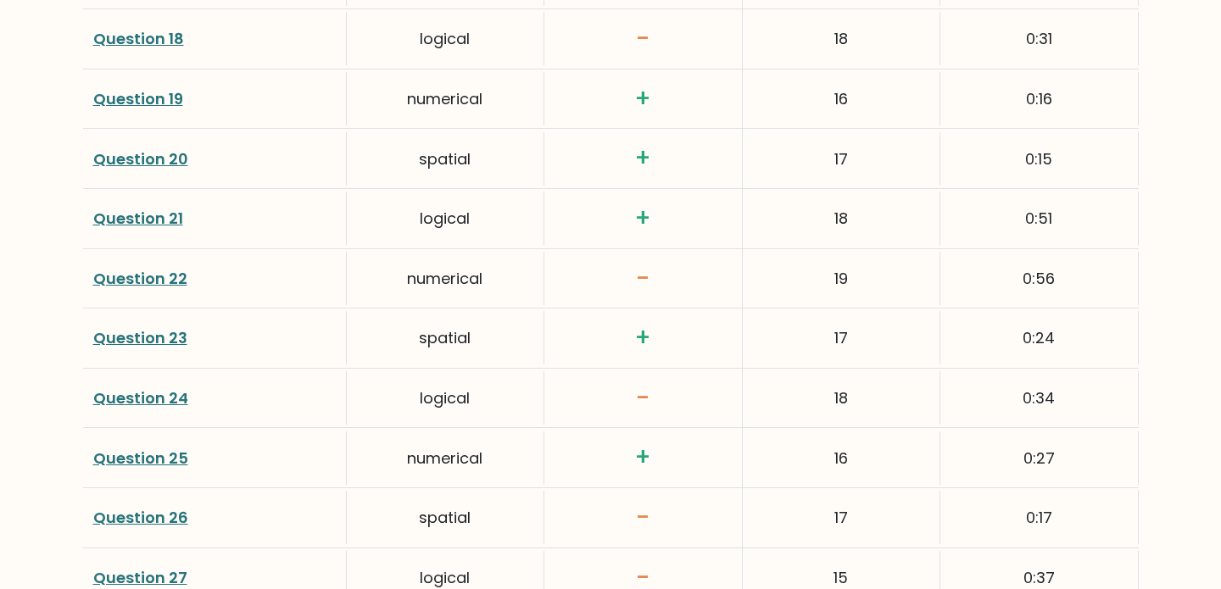
scroll to position [3252, 0]
click at [138, 387] on link "Question 24" at bounding box center [140, 397] width 95 height 21
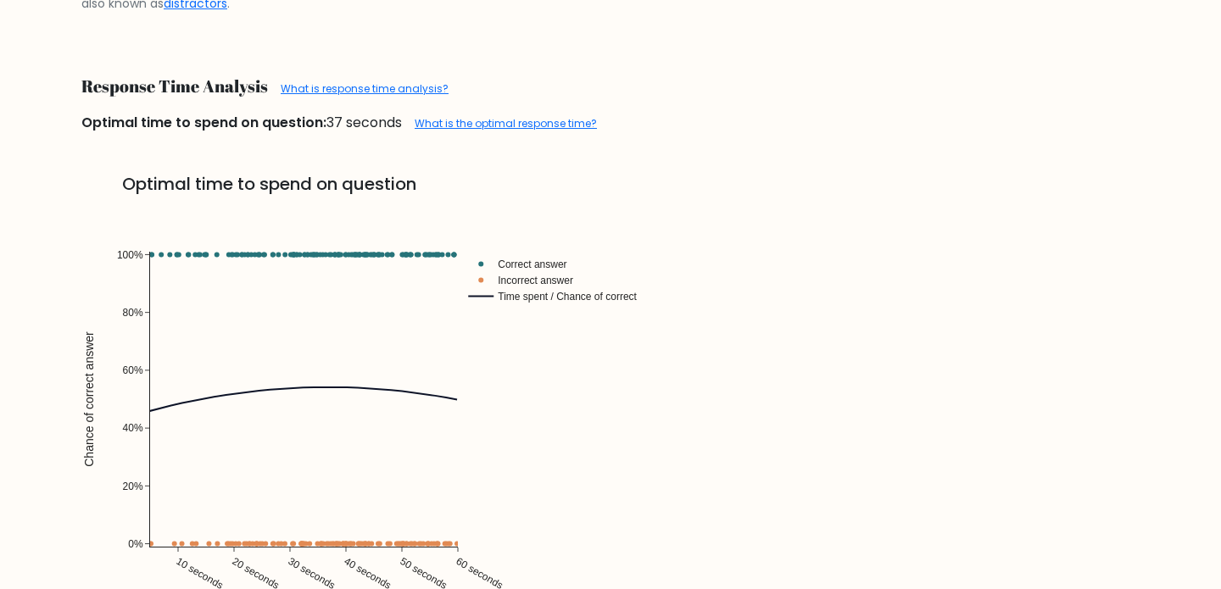
scroll to position [3424, 0]
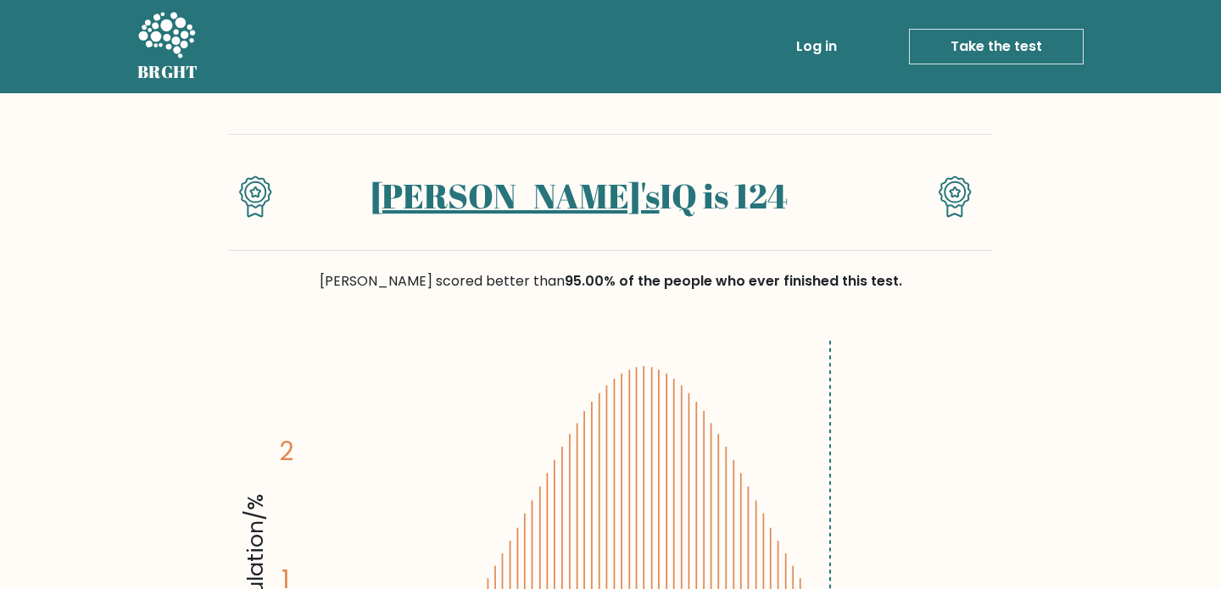
click at [172, 46] on icon at bounding box center [166, 36] width 58 height 51
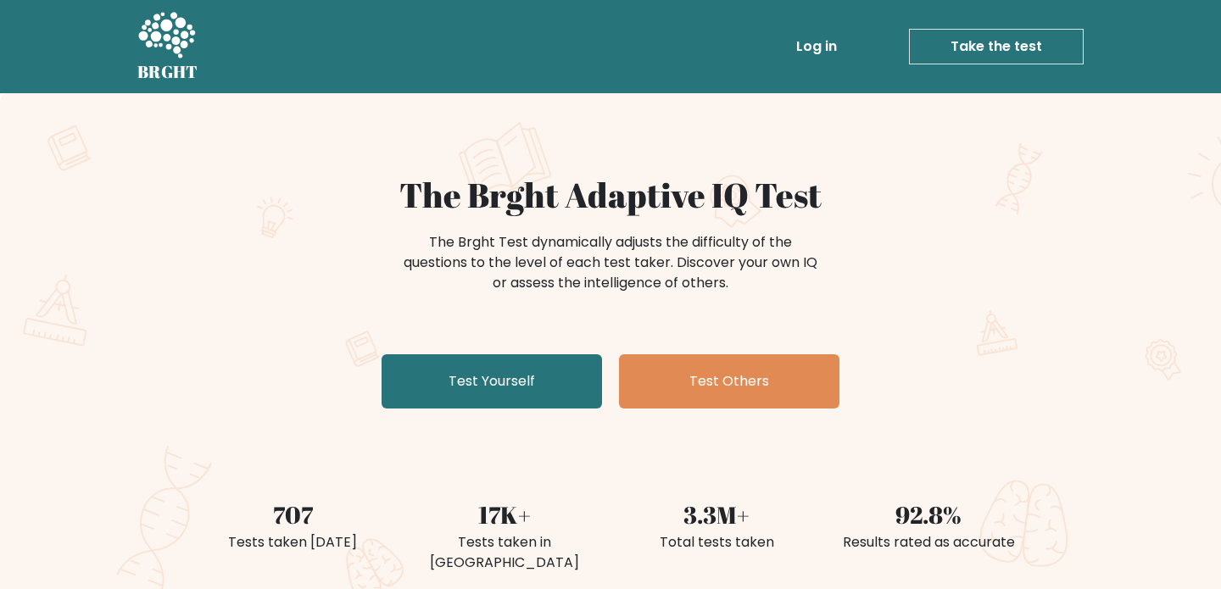
click at [823, 36] on link "Log in" at bounding box center [816, 47] width 54 height 34
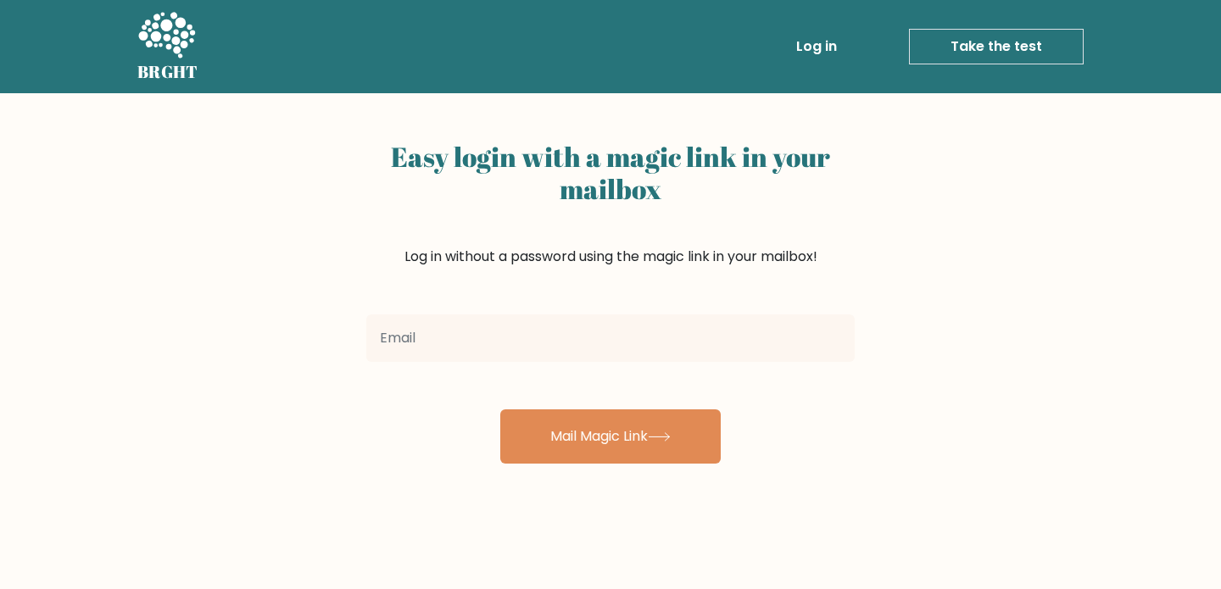
click at [400, 339] on input "email" at bounding box center [610, 337] width 488 height 47
type input "[EMAIL_ADDRESS][DOMAIN_NAME]"
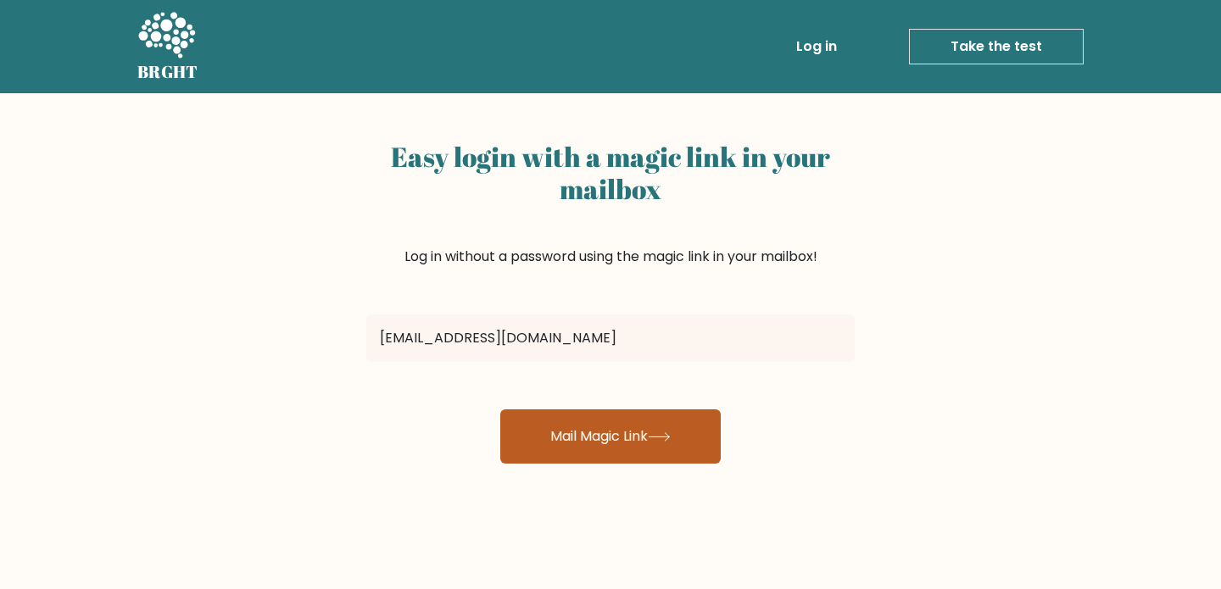
click at [598, 446] on button "Mail Magic Link" at bounding box center [610, 436] width 220 height 54
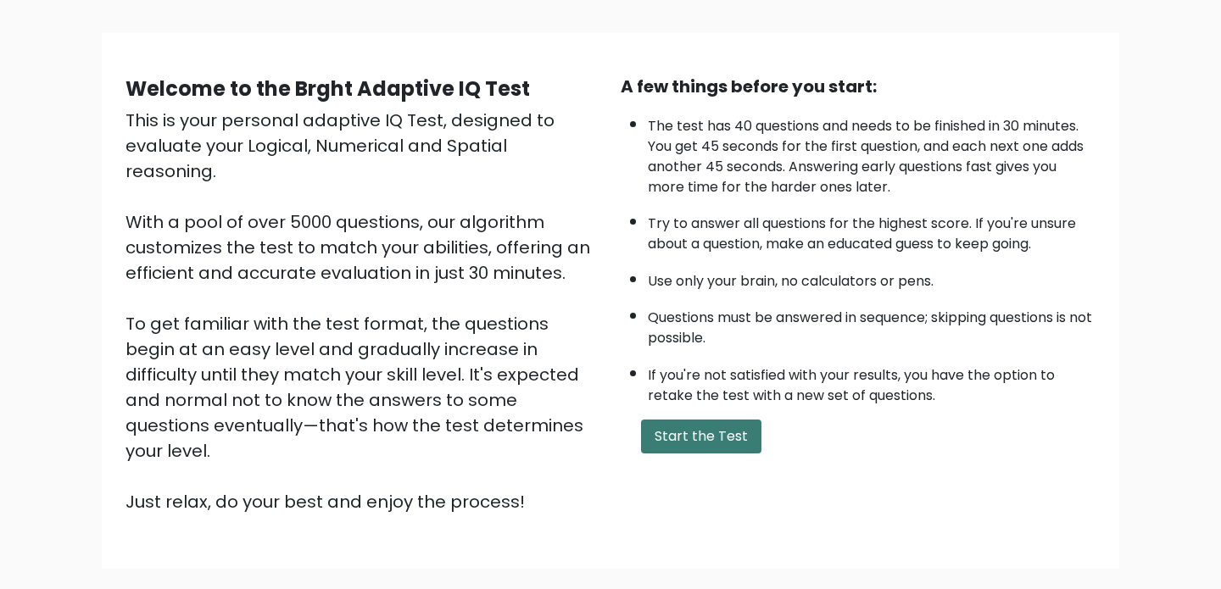
scroll to position [187, 0]
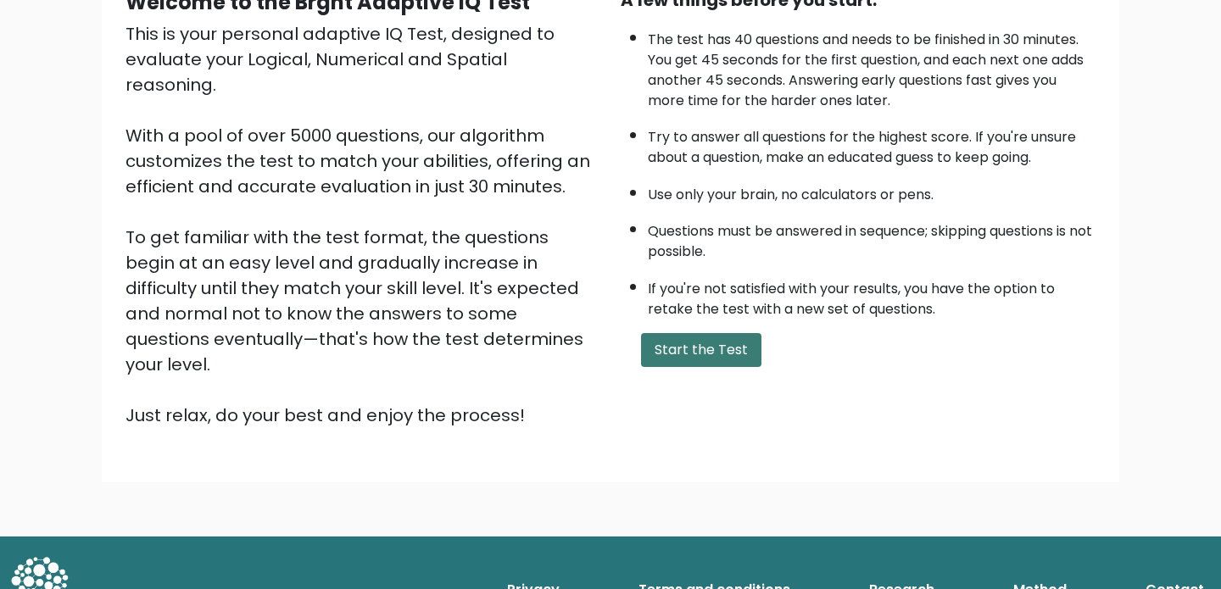
click at [710, 360] on button "Start the Test" at bounding box center [701, 350] width 120 height 34
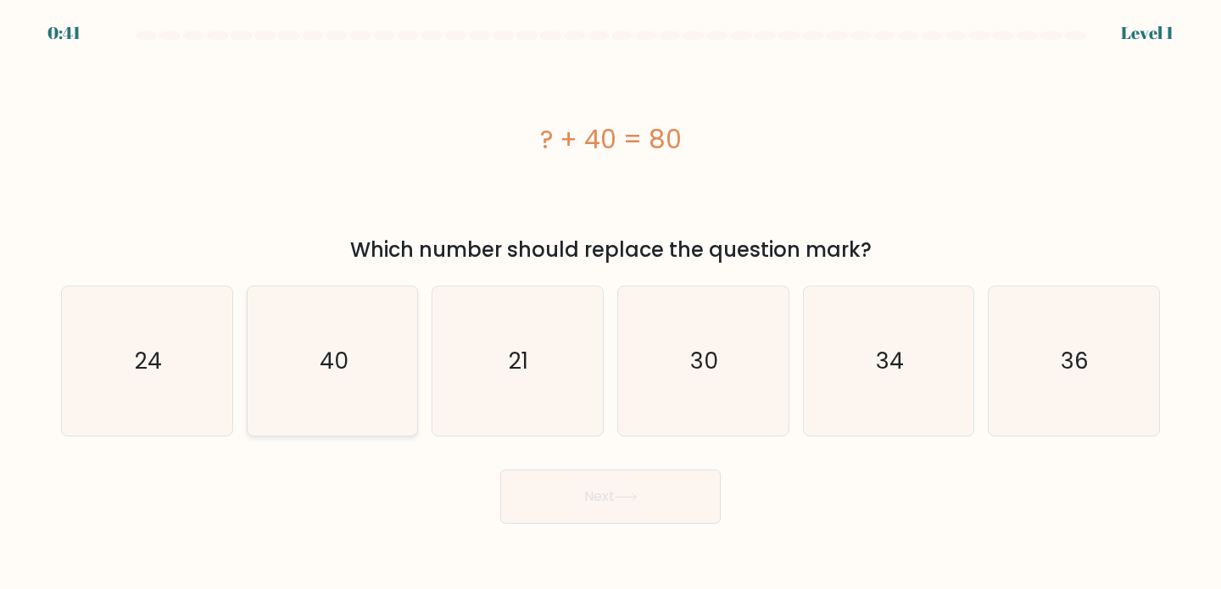
click at [343, 376] on text "40" at bounding box center [334, 360] width 29 height 31
click at [610, 303] on input "b. 40" at bounding box center [610, 299] width 1 height 8
radio input "true"
click at [564, 490] on button "Next" at bounding box center [610, 497] width 220 height 54
